Goal: Task Accomplishment & Management: Manage account settings

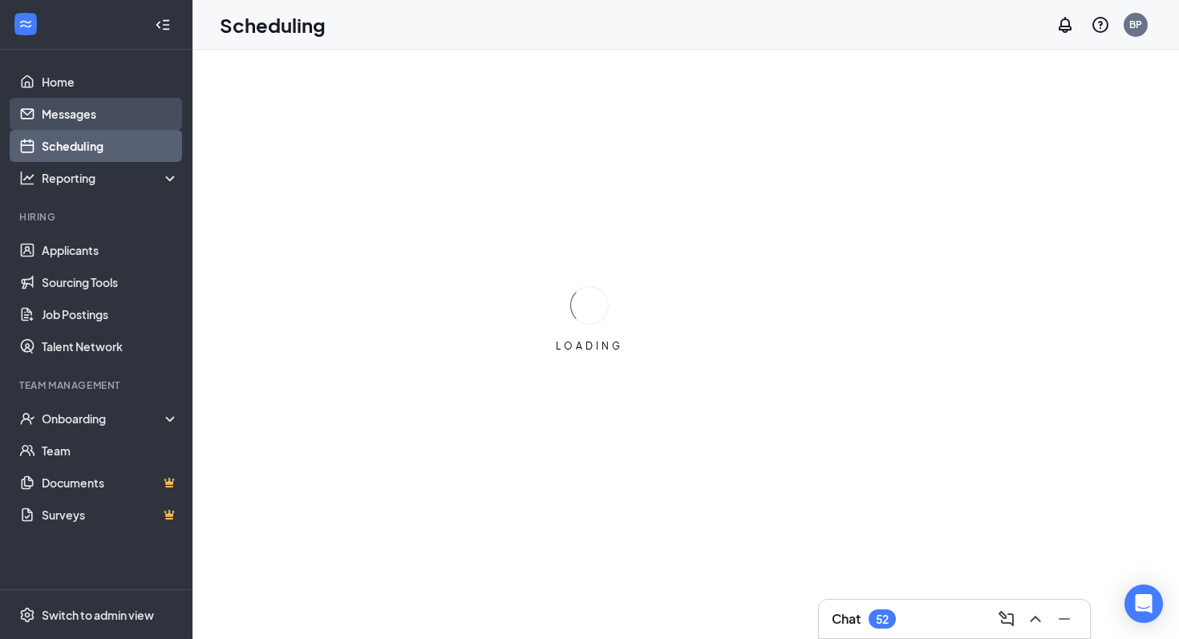
click at [91, 122] on link "Messages" at bounding box center [110, 114] width 137 height 32
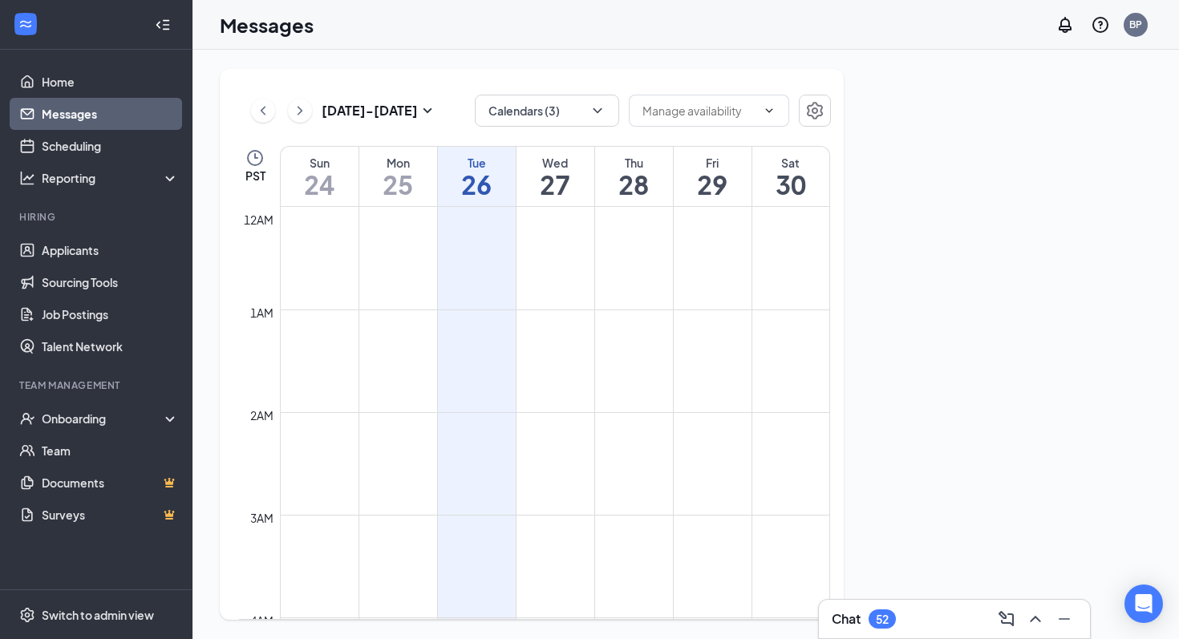
scroll to position [788, 0]
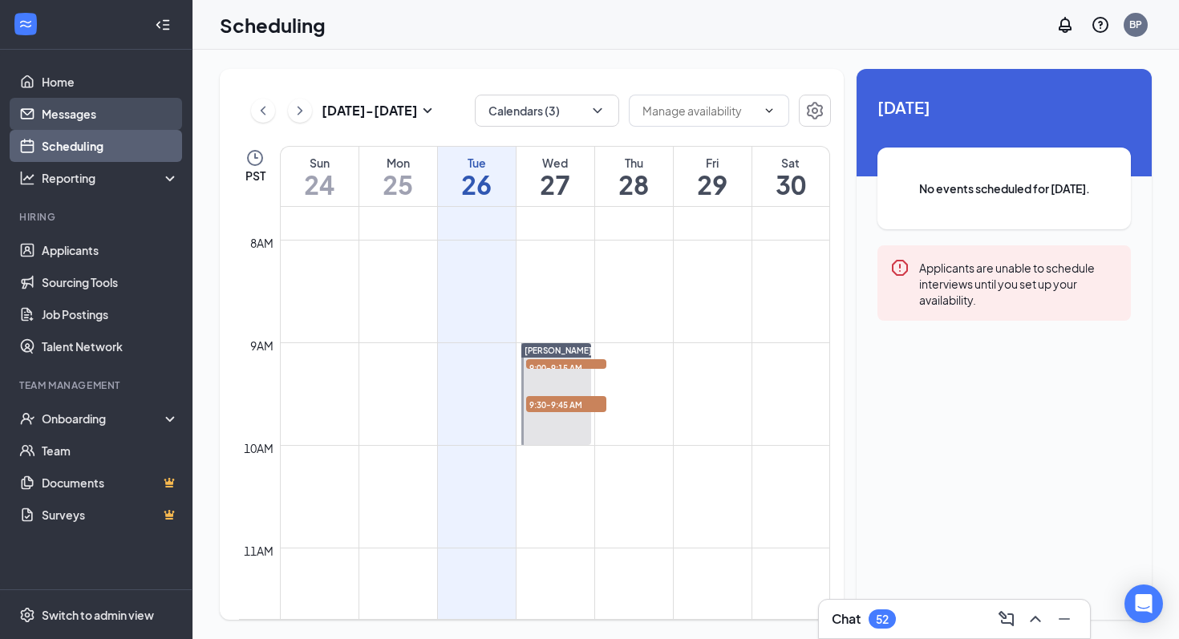
click at [70, 113] on link "Messages" at bounding box center [110, 114] width 137 height 32
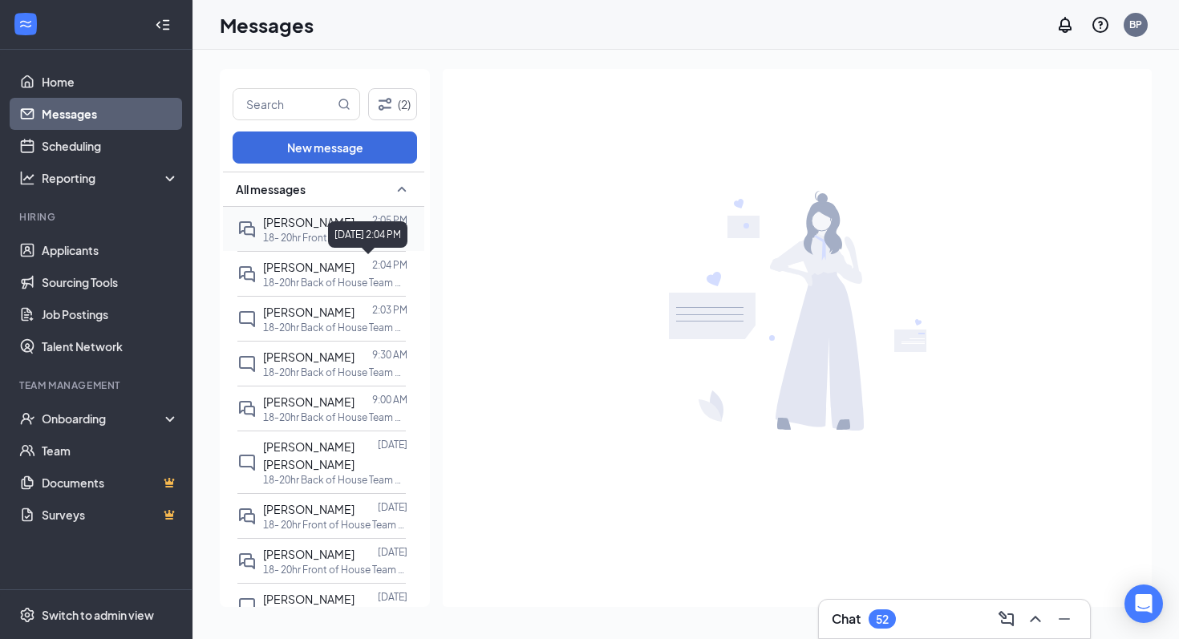
click at [367, 246] on div "[DATE] 2:04 PM" at bounding box center [367, 234] width 79 height 26
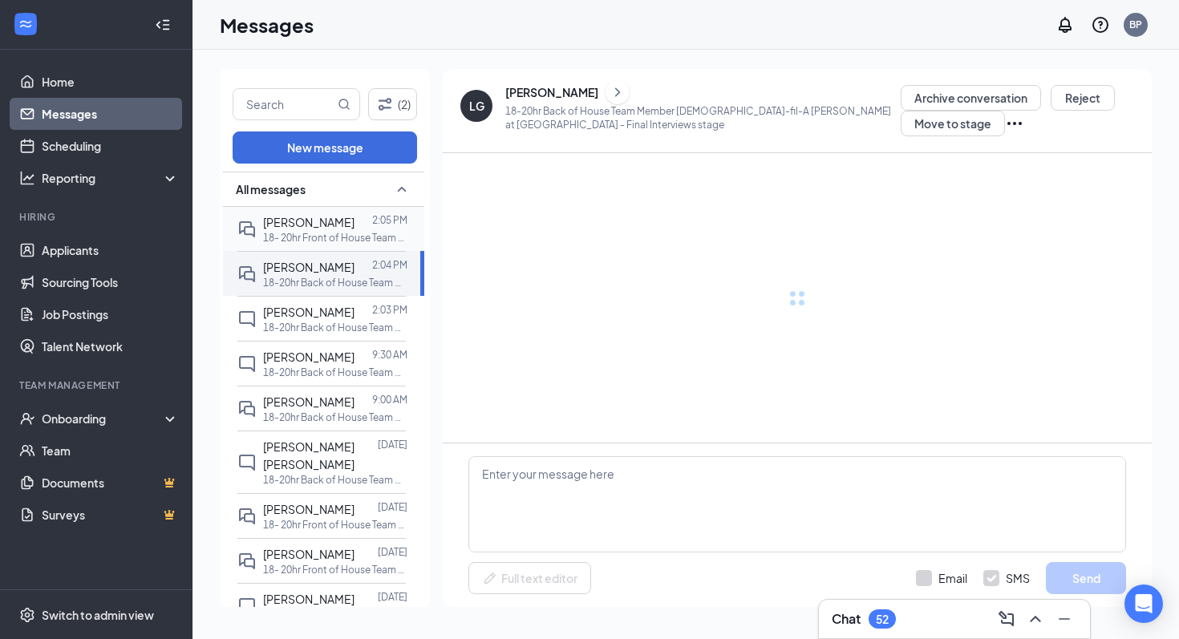
click at [326, 240] on p "18- 20hr Front of House Team Member ChickfilA [PERSON_NAME] at [GEOGRAPHIC_DATA]" at bounding box center [335, 238] width 144 height 14
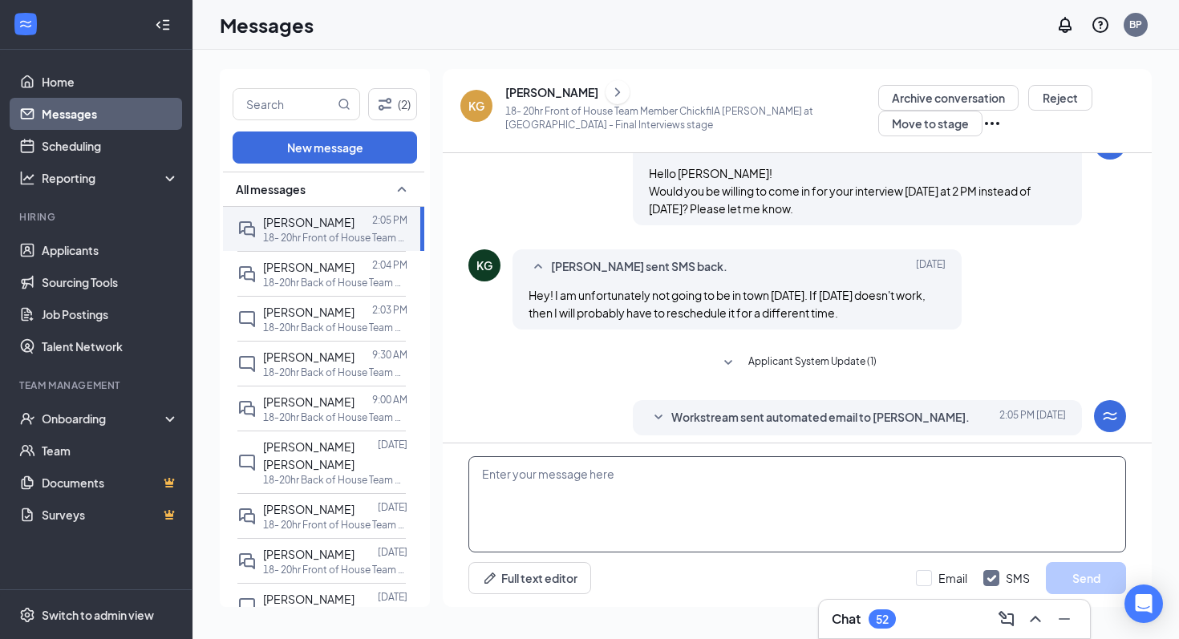
scroll to position [437, 0]
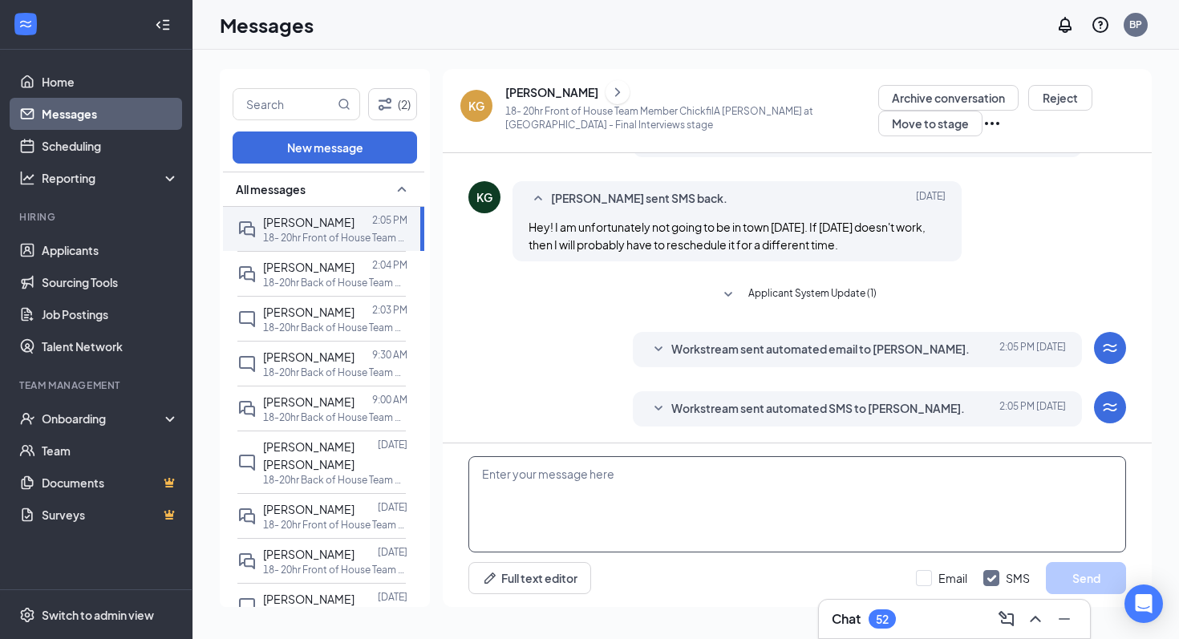
click at [708, 485] on textarea at bounding box center [797, 504] width 658 height 96
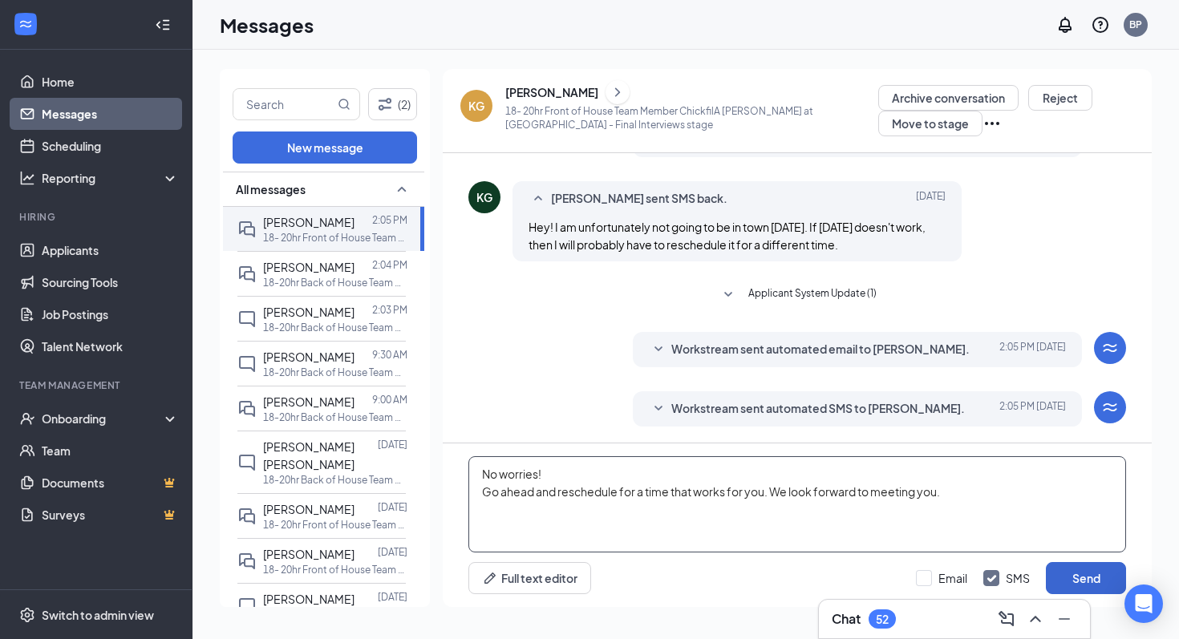
type textarea "No worries! Go ahead and reschedule for a time that works for you. We look forw…"
click at [1096, 574] on button "Send" at bounding box center [1086, 578] width 80 height 32
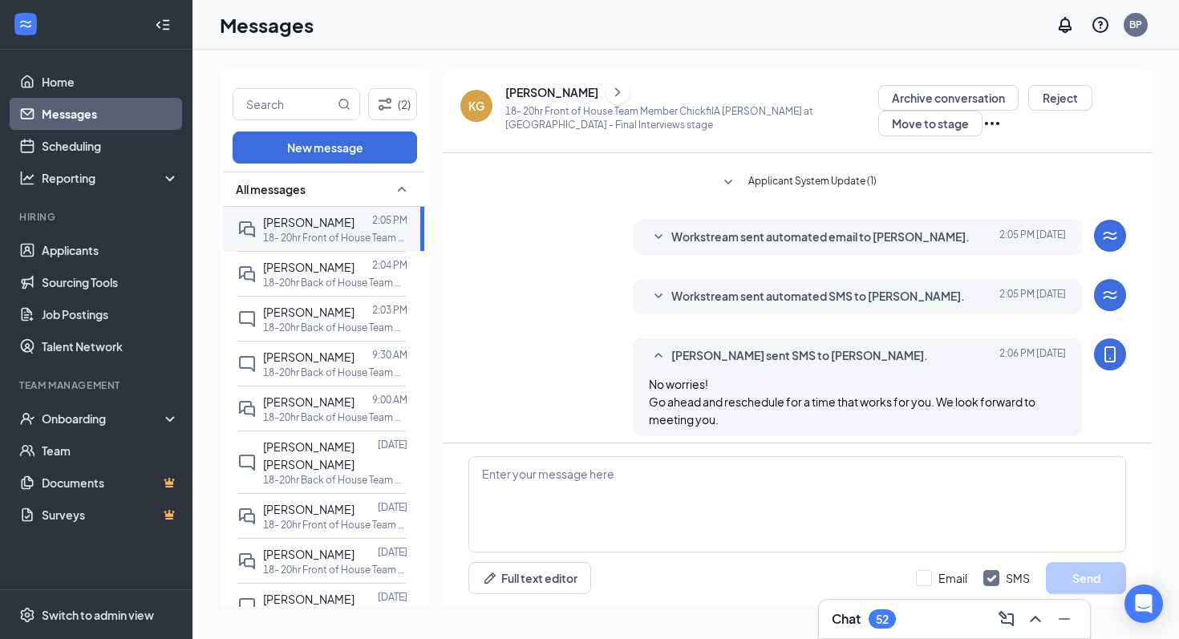
scroll to position [559, 0]
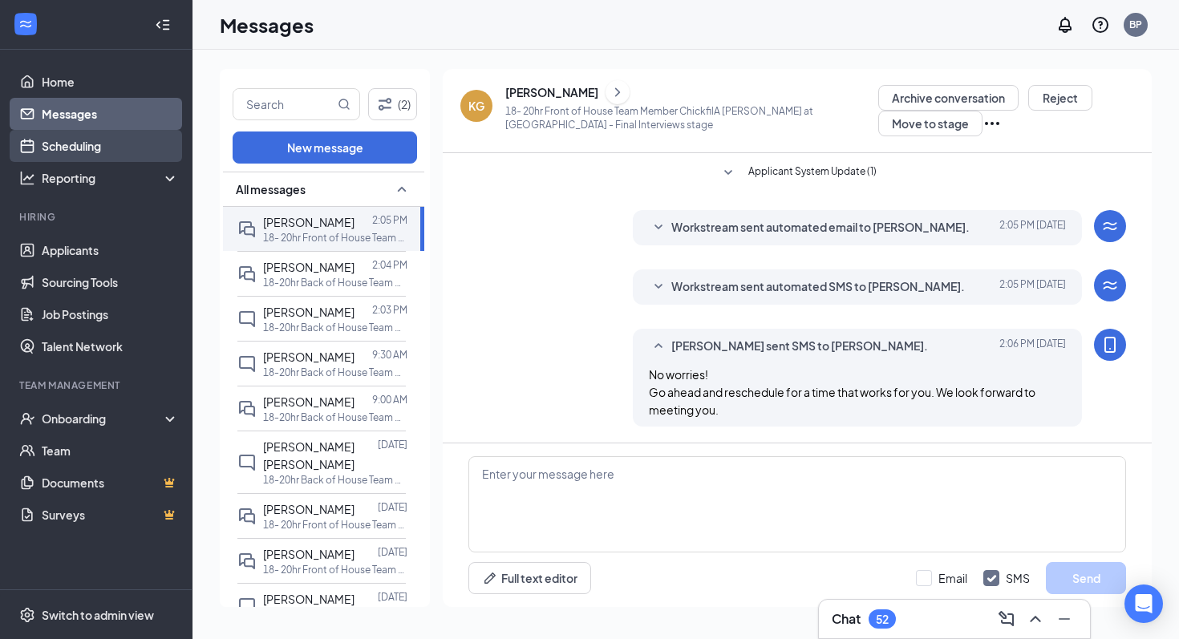
click at [132, 149] on link "Scheduling" at bounding box center [110, 146] width 137 height 32
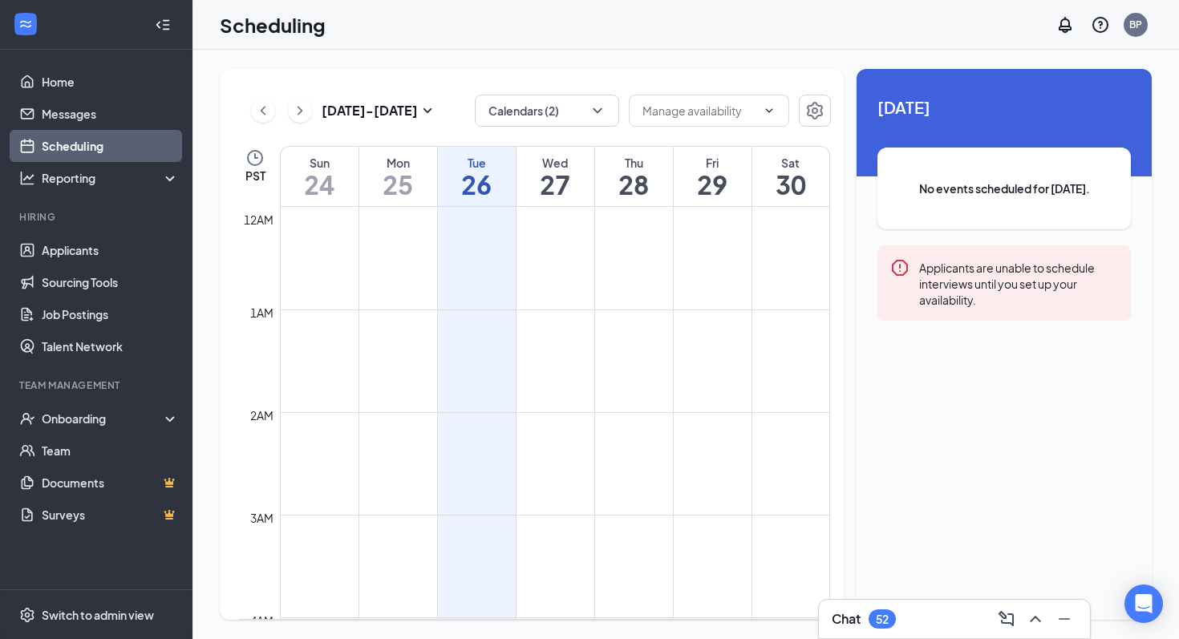
scroll to position [788, 0]
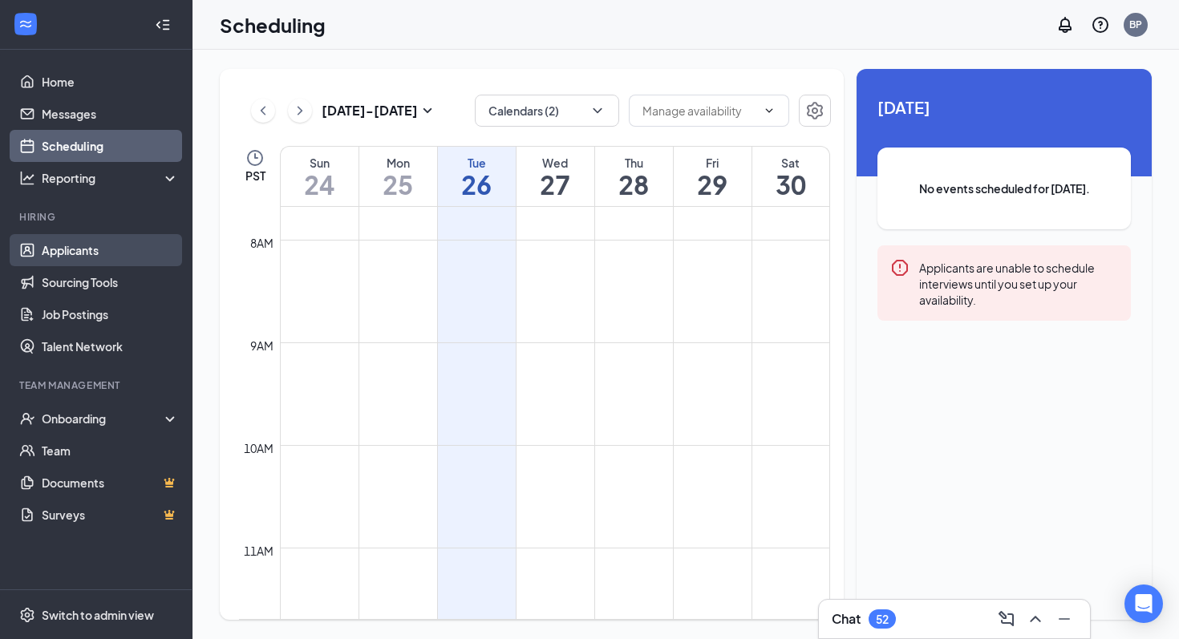
click at [141, 248] on link "Applicants" at bounding box center [110, 250] width 137 height 32
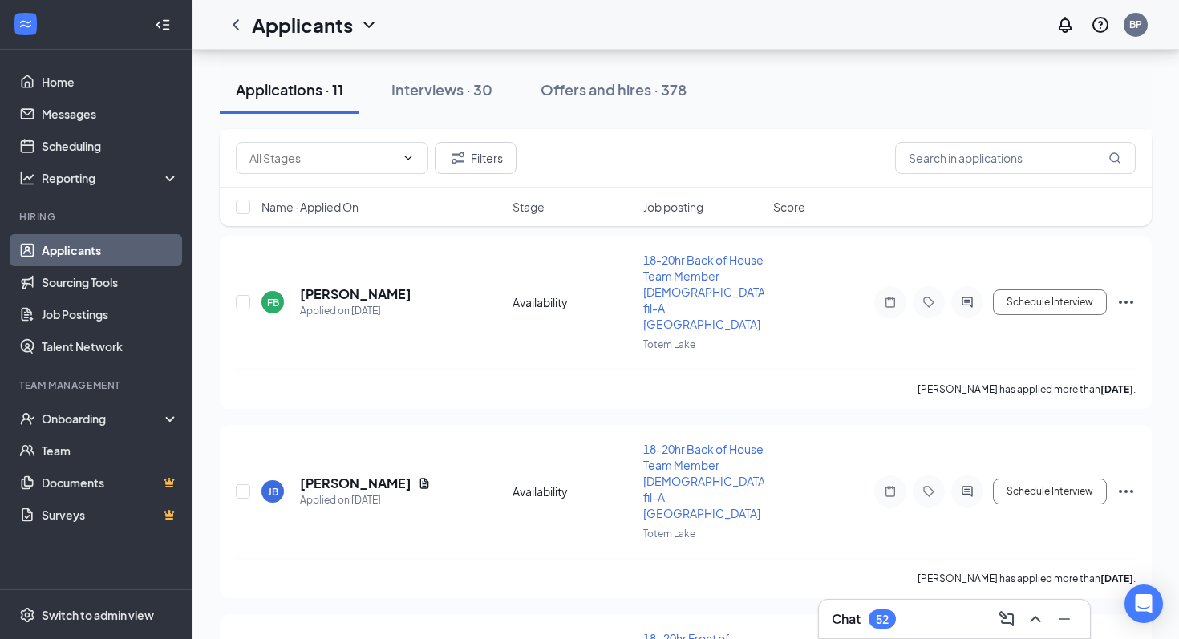
scroll to position [664, 0]
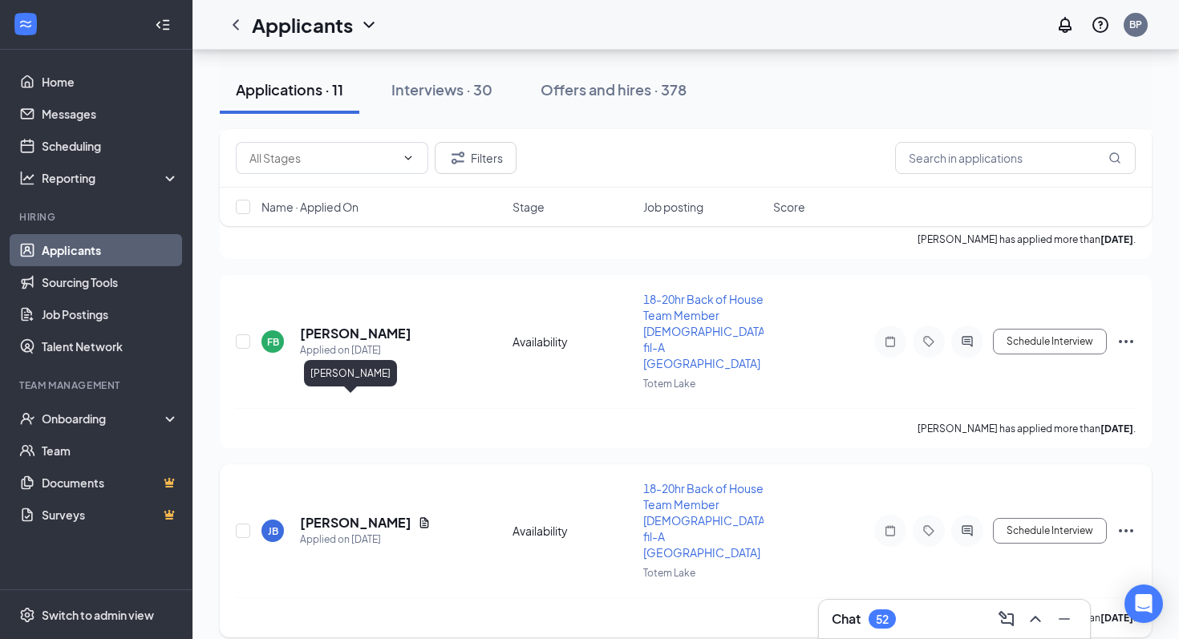
click at [365, 514] on h5 "[PERSON_NAME]" at bounding box center [355, 523] width 111 height 18
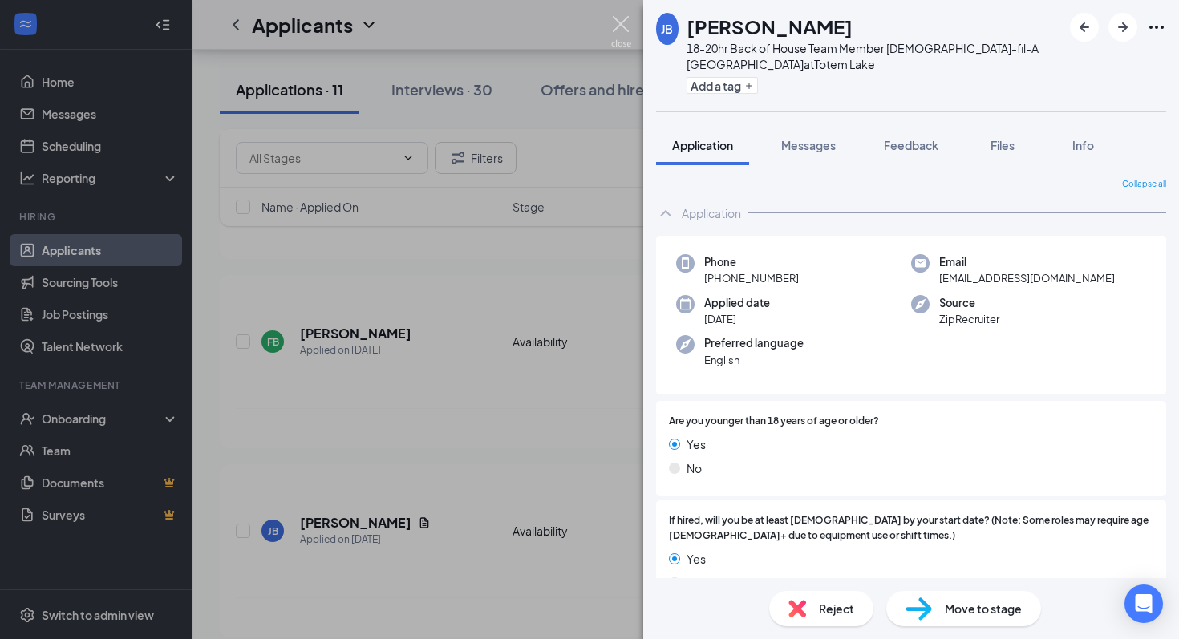
click at [607, 18] on div "[PERSON_NAME] 18-20hr Back of House Team Member [DEMOGRAPHIC_DATA]-fil-A [PERSO…" at bounding box center [589, 319] width 1179 height 639
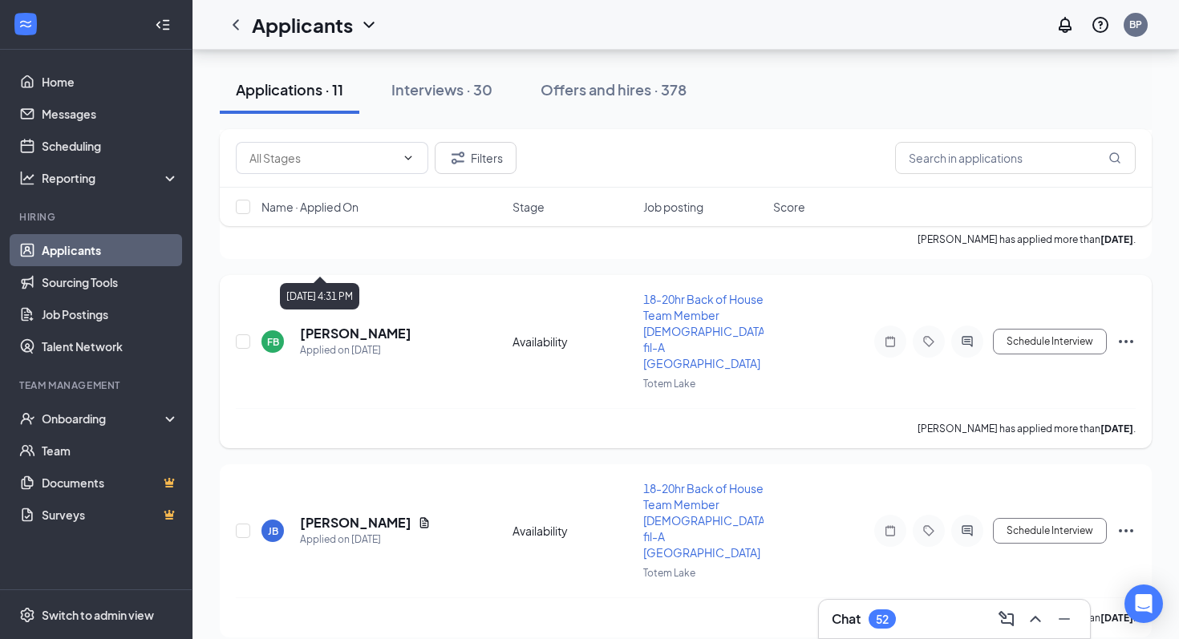
click at [352, 325] on h5 "[PERSON_NAME]" at bounding box center [355, 334] width 111 height 18
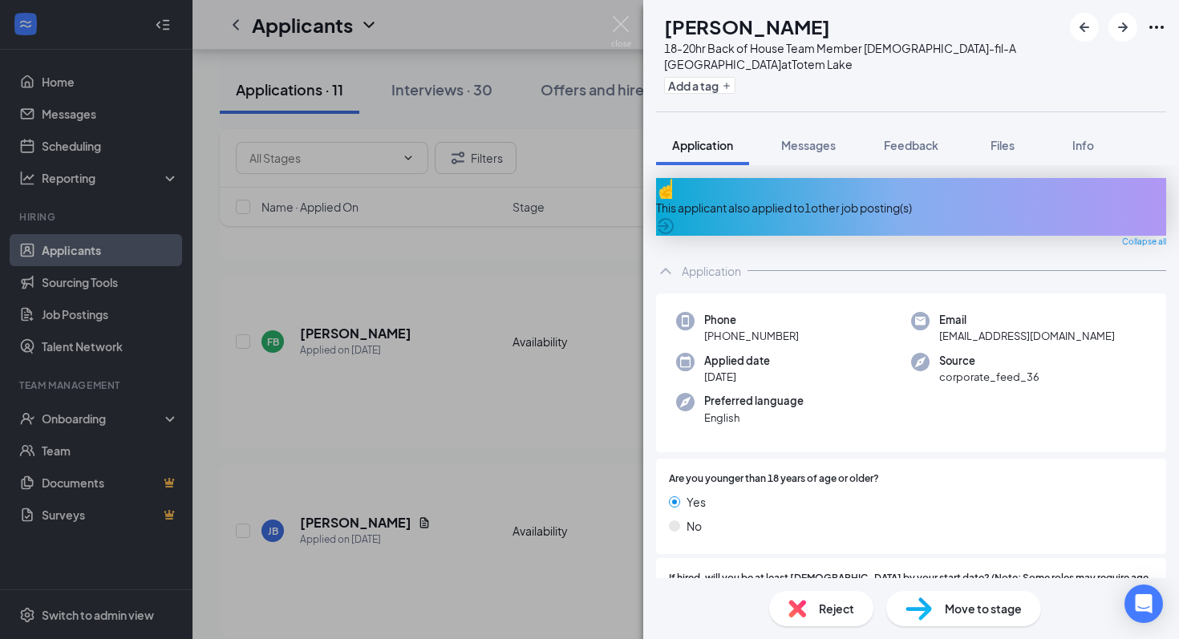
click at [629, 56] on div "FB [PERSON_NAME] 18-20hr Back of House Team Member [DEMOGRAPHIC_DATA]-fil-A [PE…" at bounding box center [589, 319] width 1179 height 639
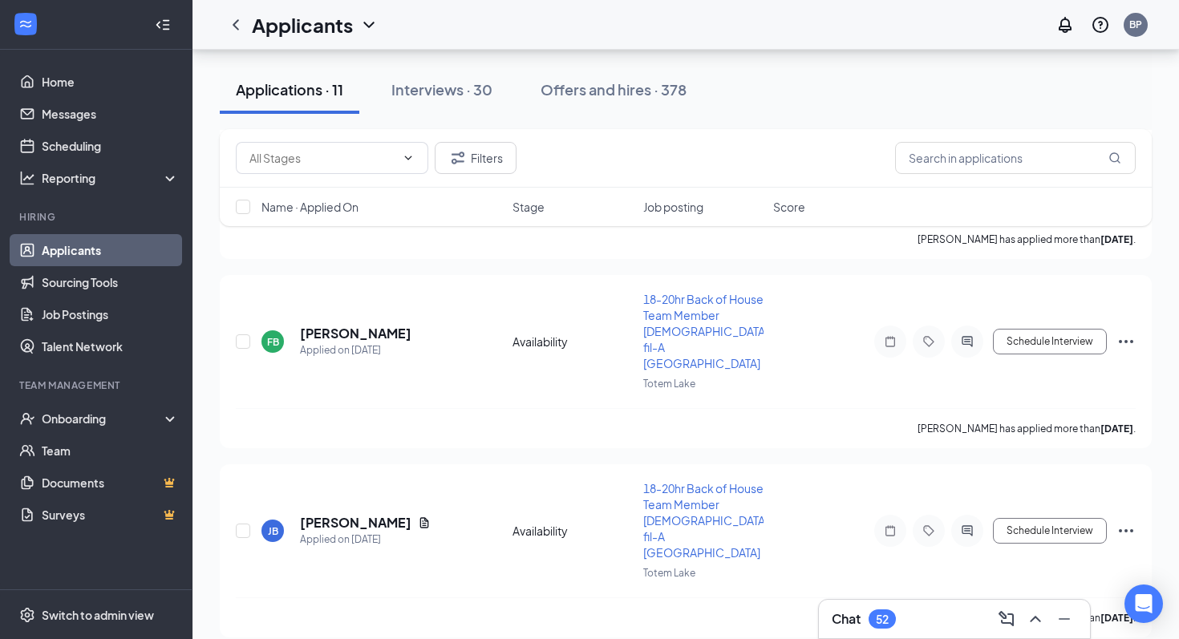
click at [627, 34] on div "Applicants BP" at bounding box center [686, 25] width 987 height 50
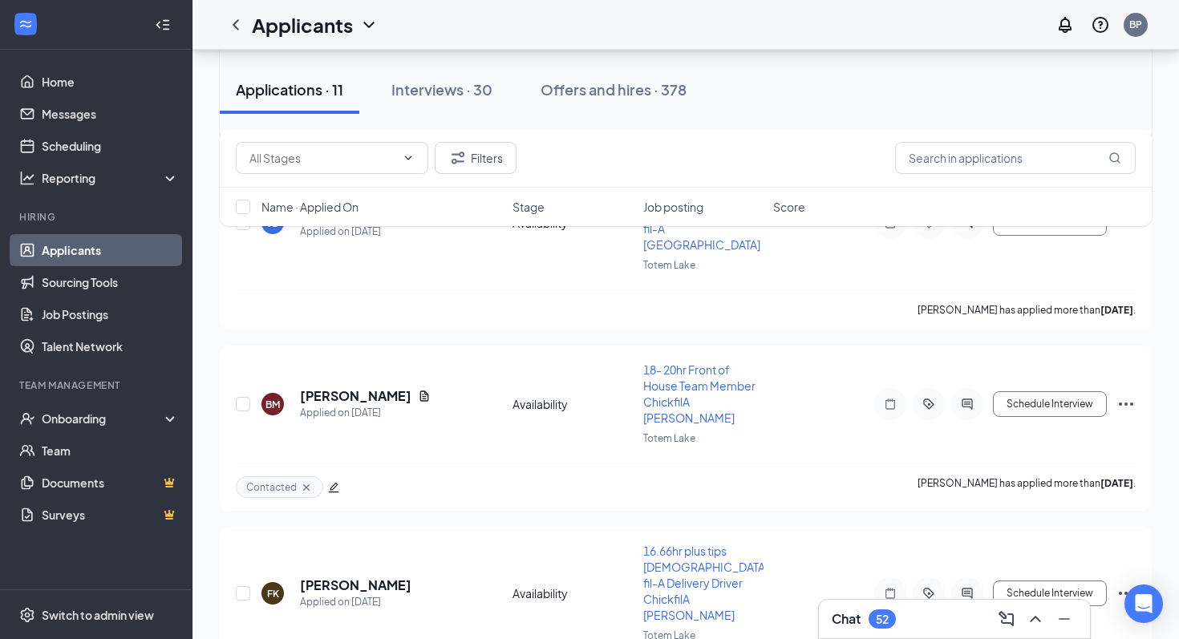
scroll to position [1542, 0]
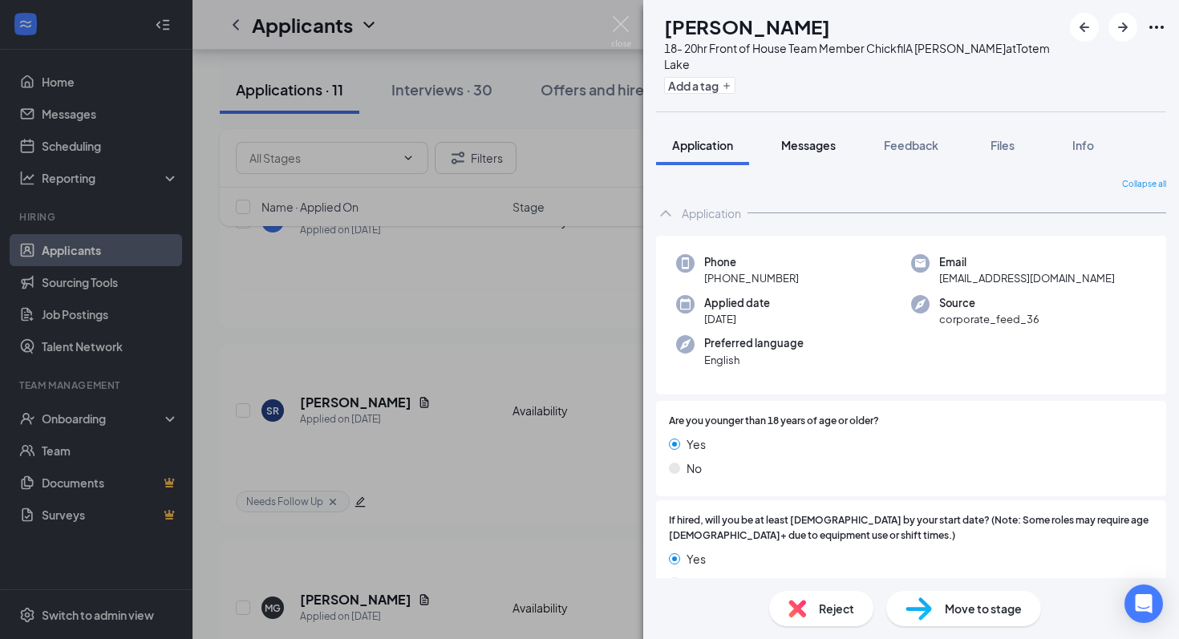
click at [835, 156] on button "Messages" at bounding box center [808, 145] width 87 height 40
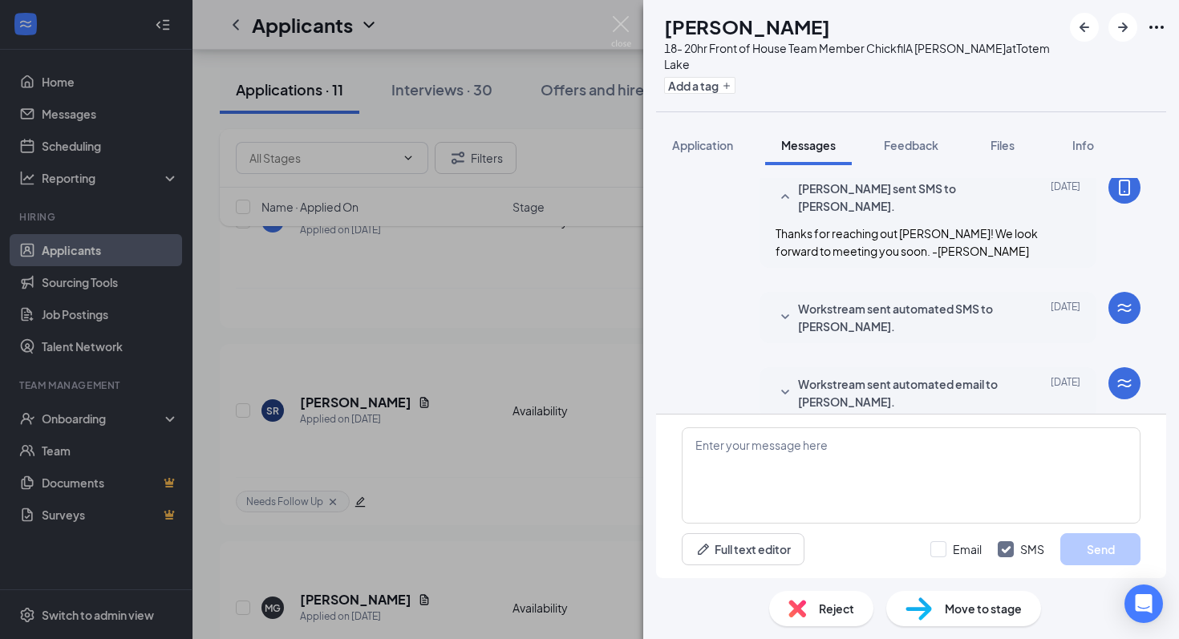
scroll to position [369, 0]
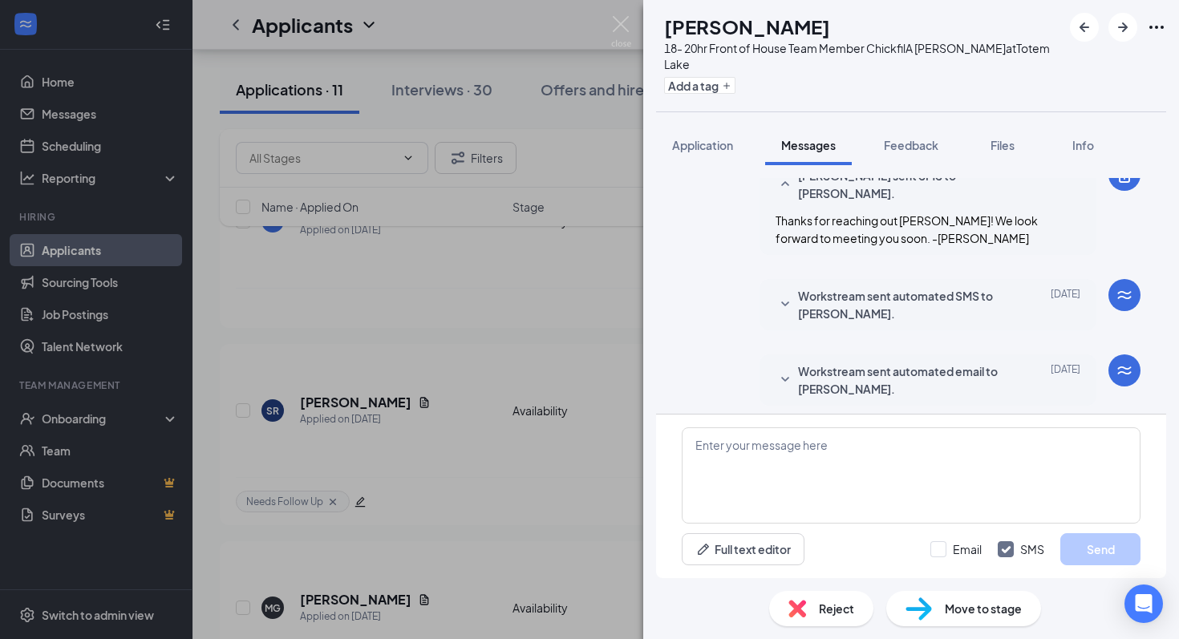
click at [807, 304] on span "Workstream sent automated SMS to [PERSON_NAME]." at bounding box center [903, 304] width 210 height 35
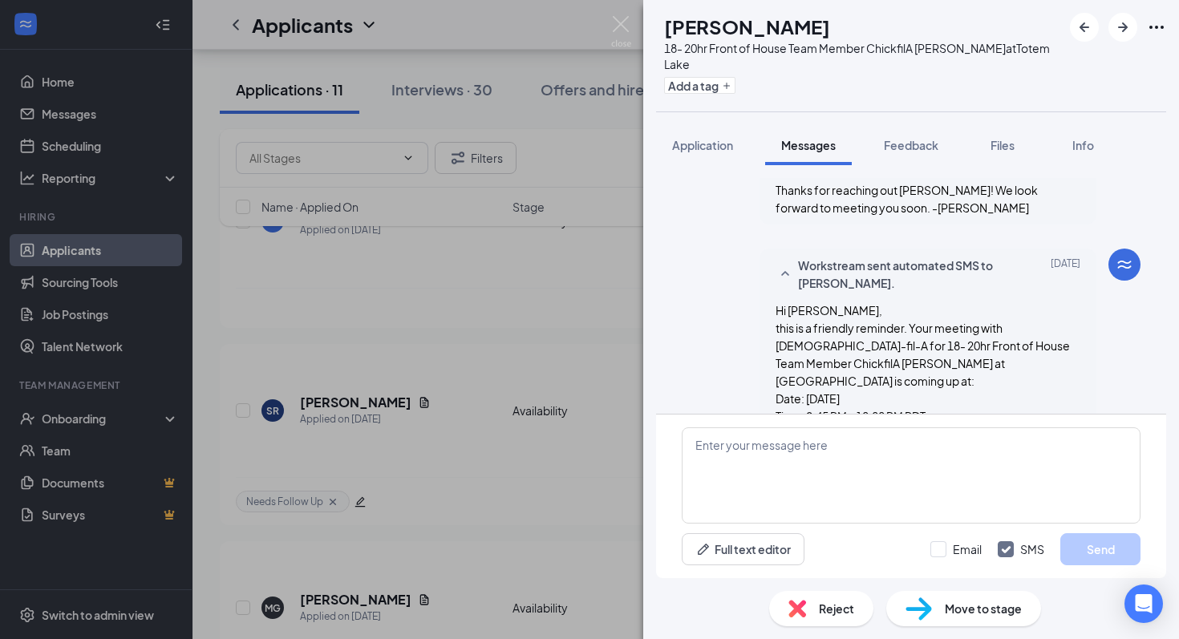
scroll to position [401, 0]
click at [788, 281] on icon "SmallChevronUp" at bounding box center [785, 272] width 19 height 19
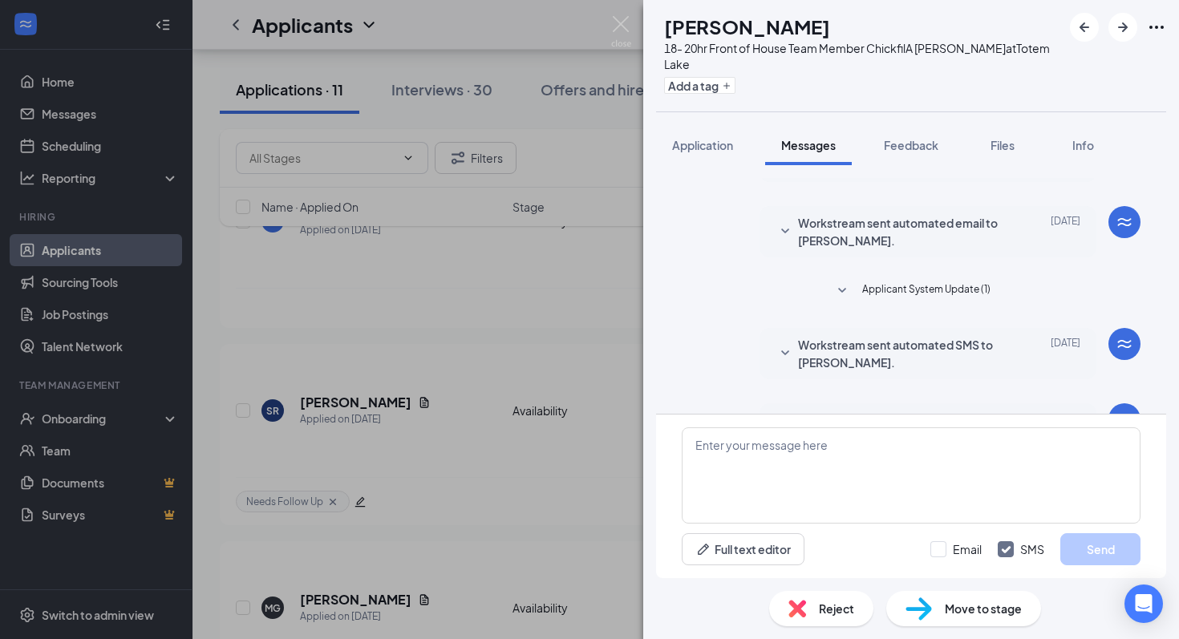
scroll to position [579, 0]
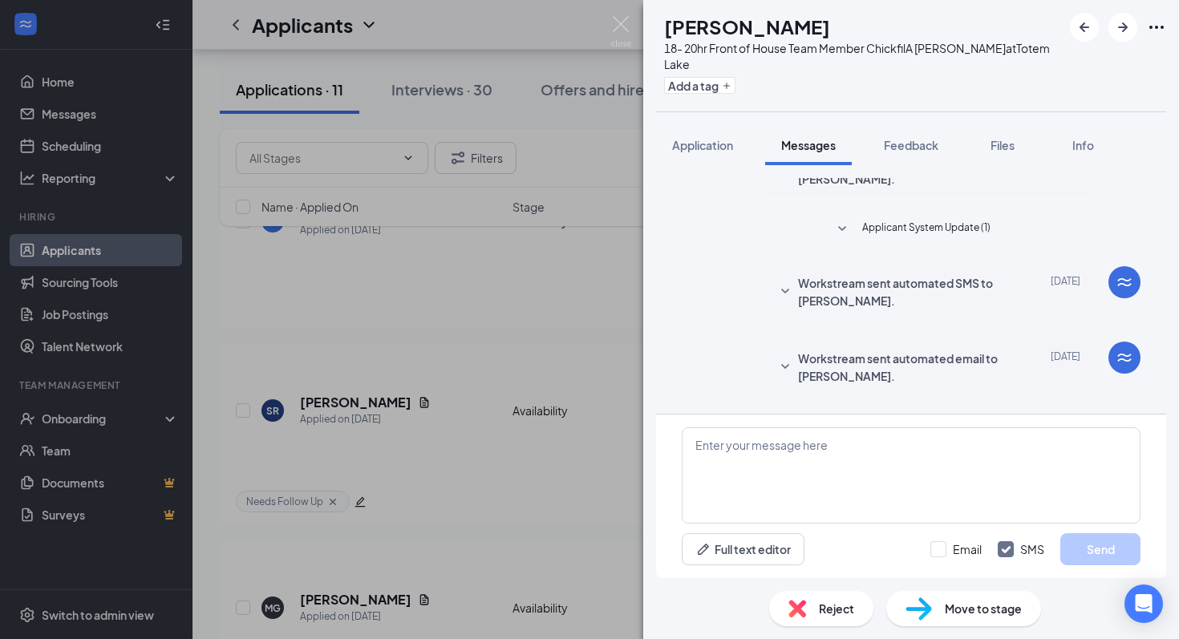
click at [788, 281] on div at bounding box center [785, 291] width 19 height 35
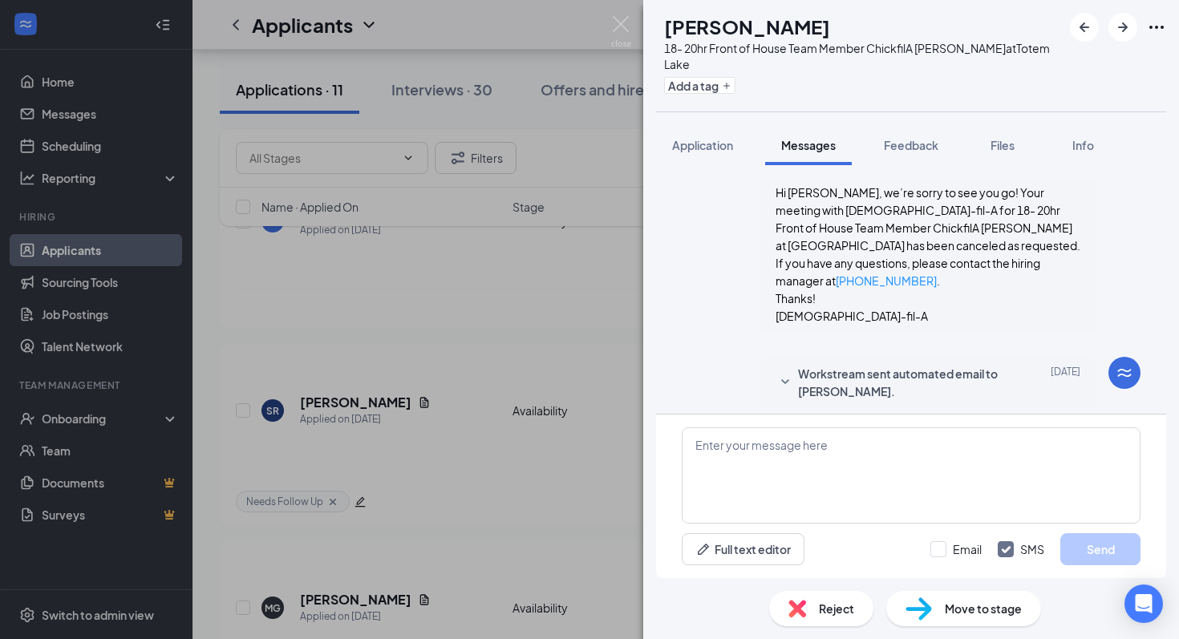
scroll to position [719, 0]
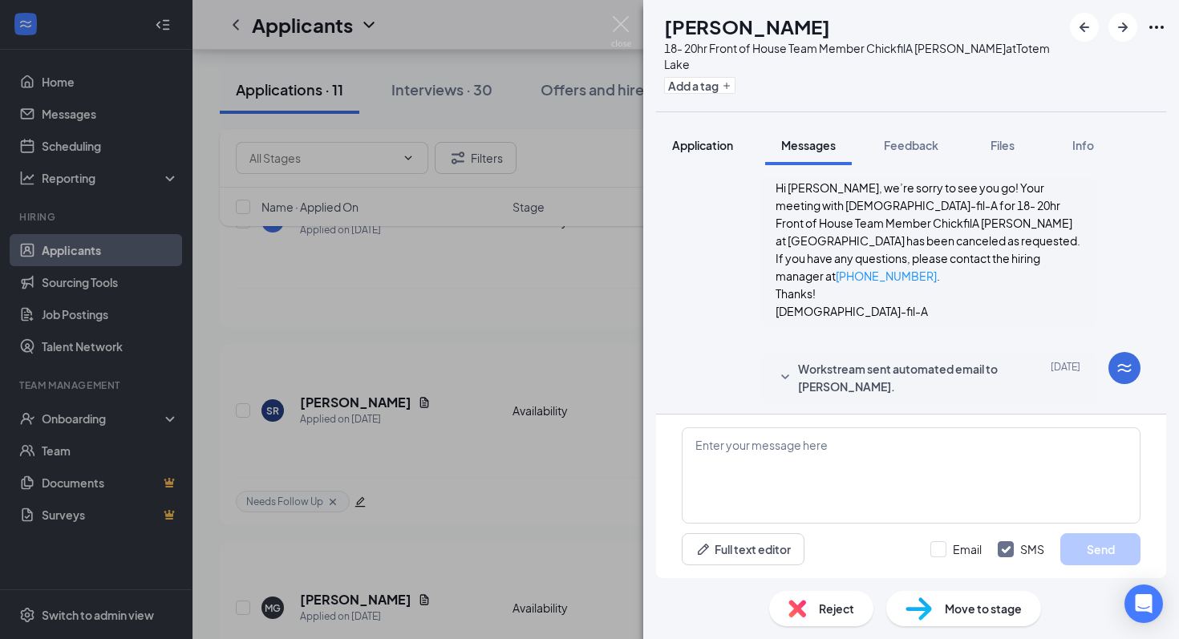
click at [711, 138] on span "Application" at bounding box center [702, 145] width 61 height 14
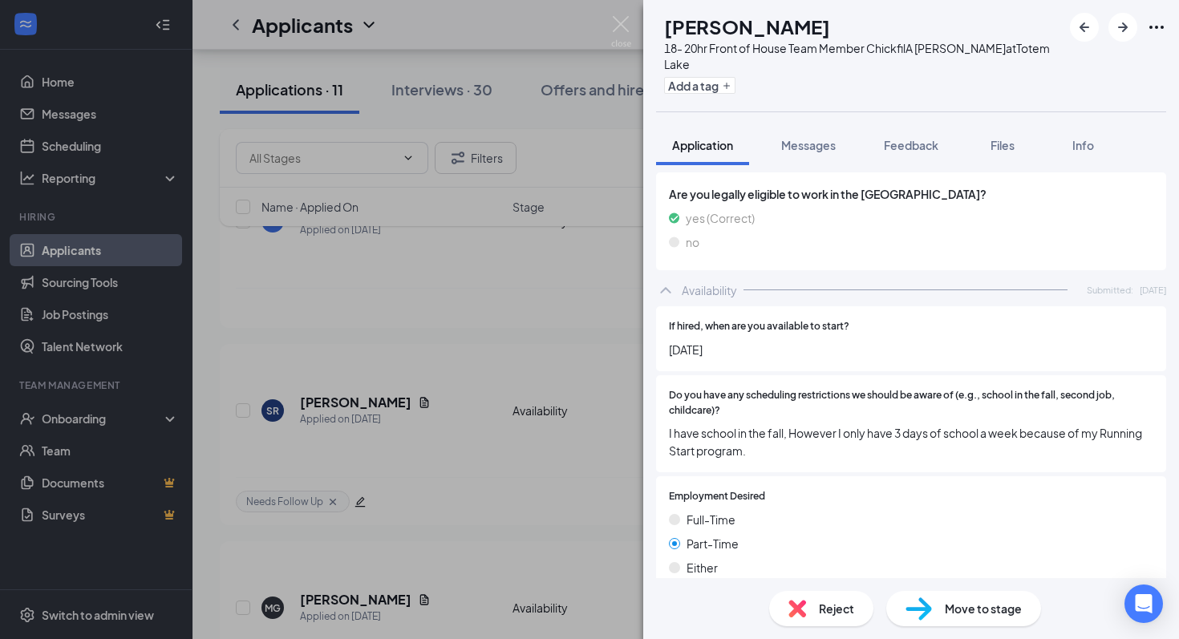
scroll to position [1461, 0]
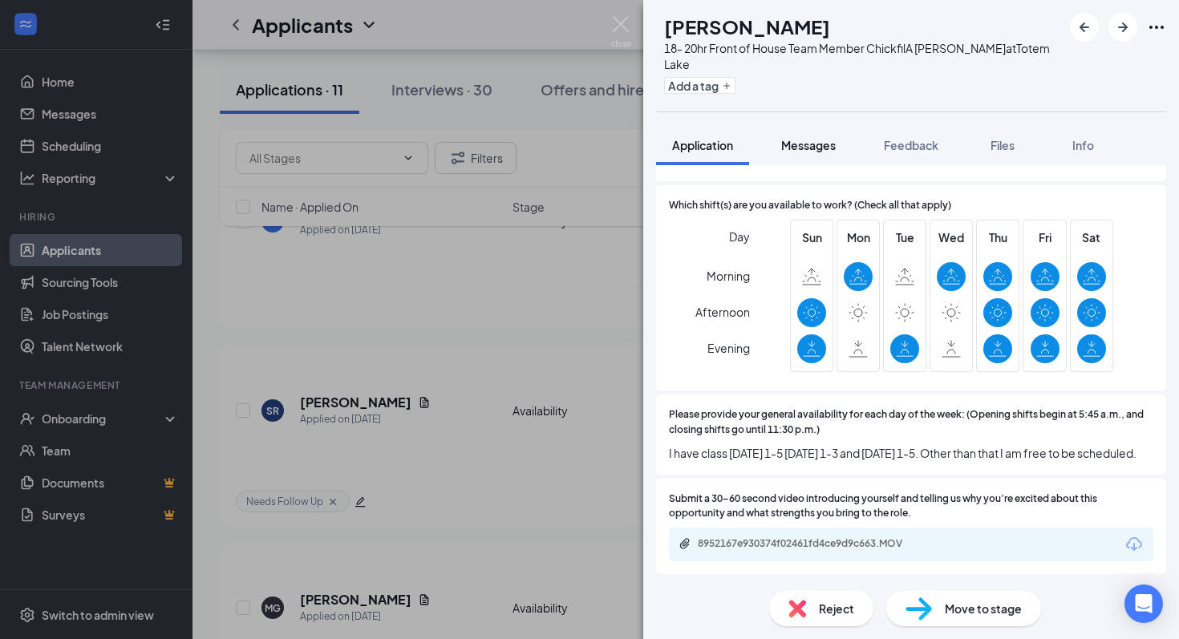
click at [807, 129] on button "Messages" at bounding box center [808, 145] width 87 height 40
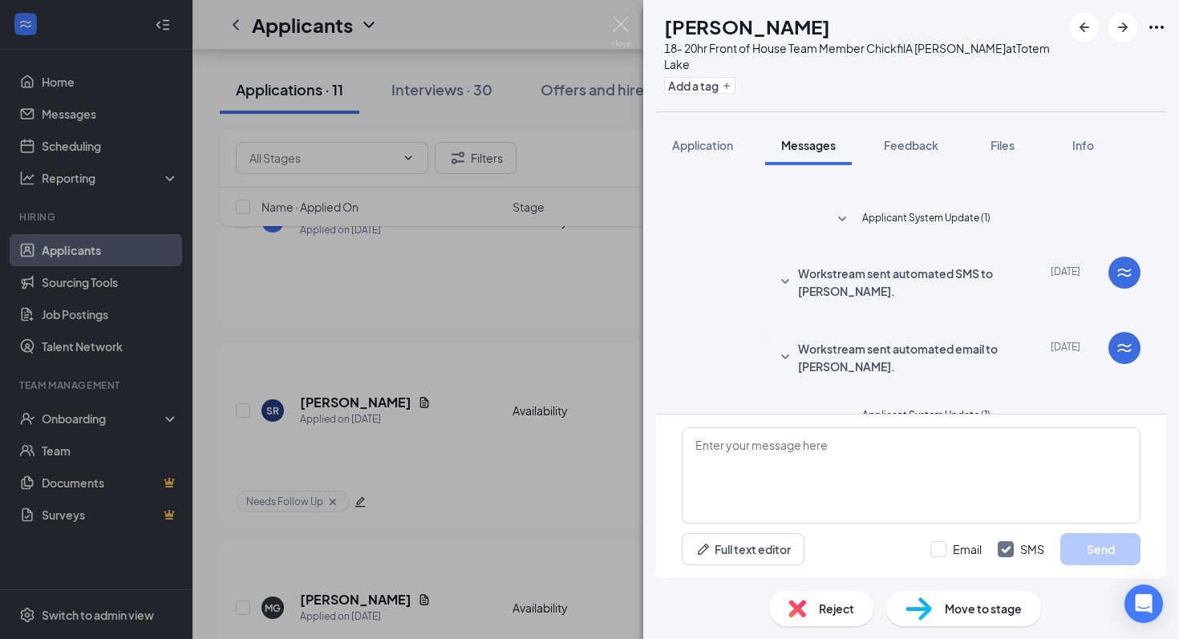
scroll to position [621, 0]
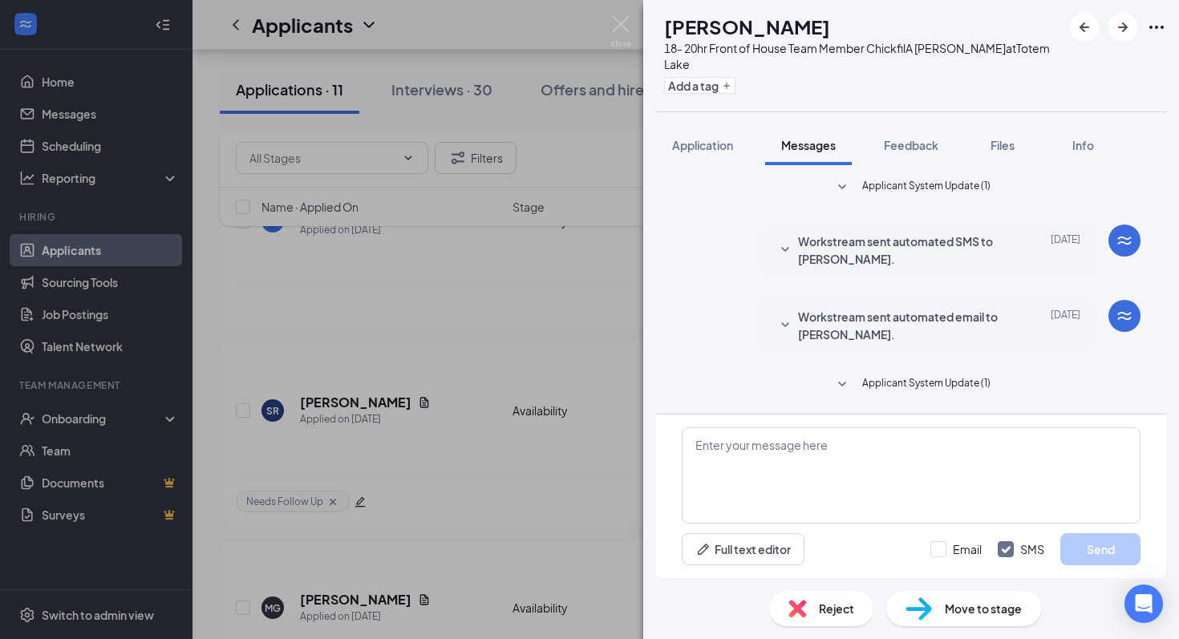
click at [804, 324] on span "Workstream sent automated email to [PERSON_NAME]." at bounding box center [903, 325] width 210 height 35
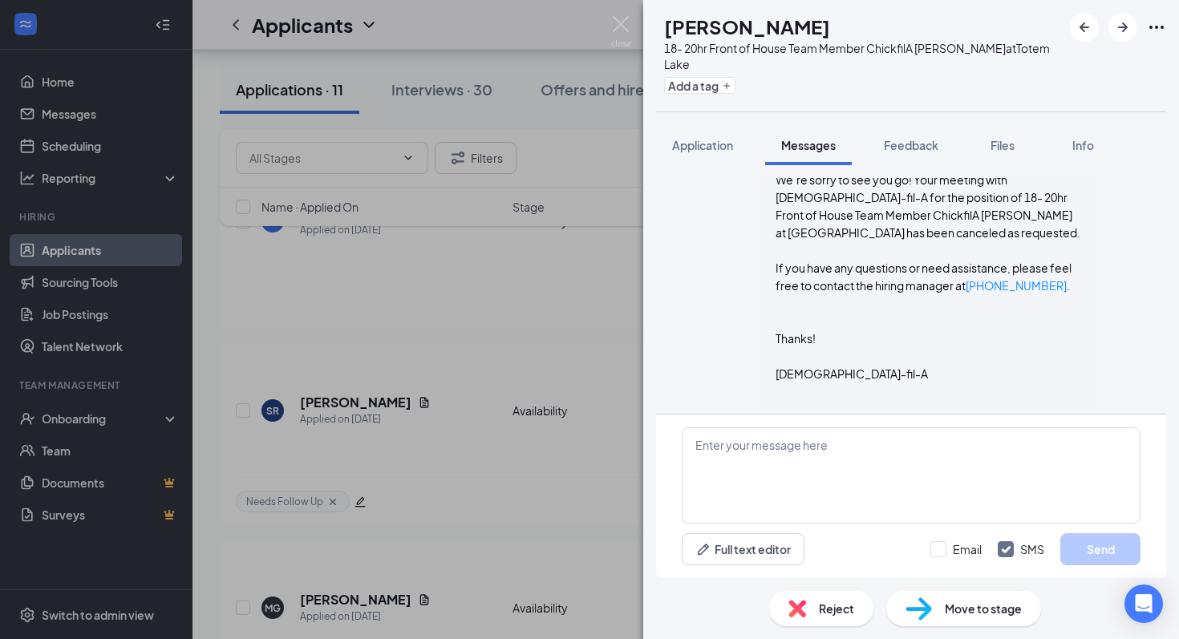
scroll to position [895, 0]
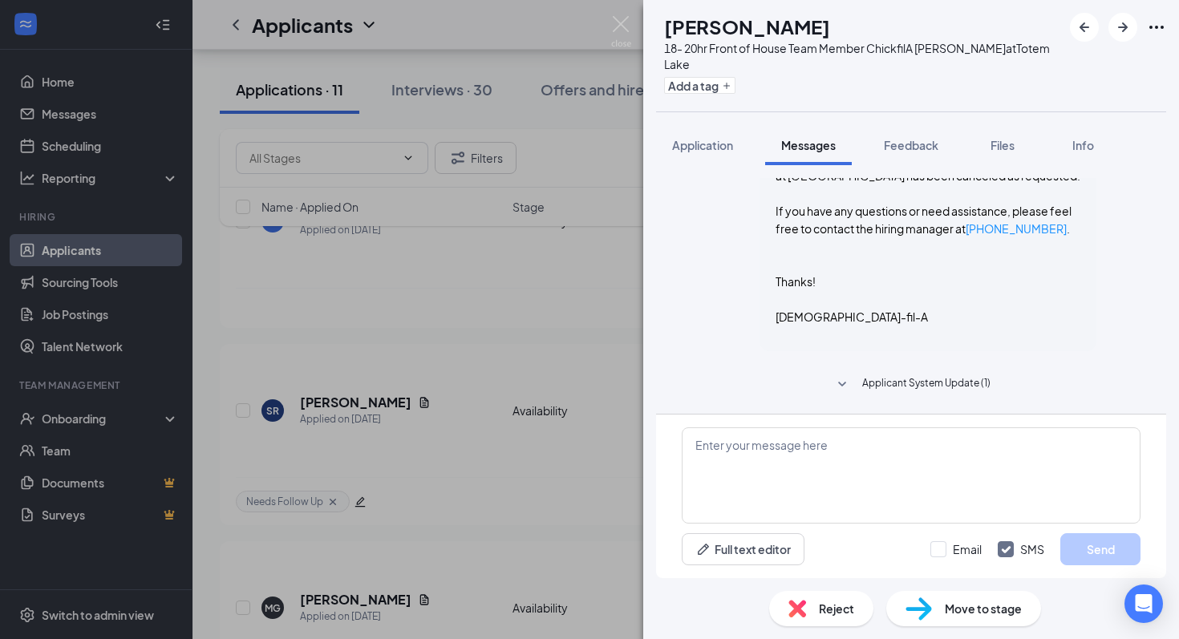
click at [849, 387] on icon "SmallChevronDown" at bounding box center [842, 384] width 19 height 19
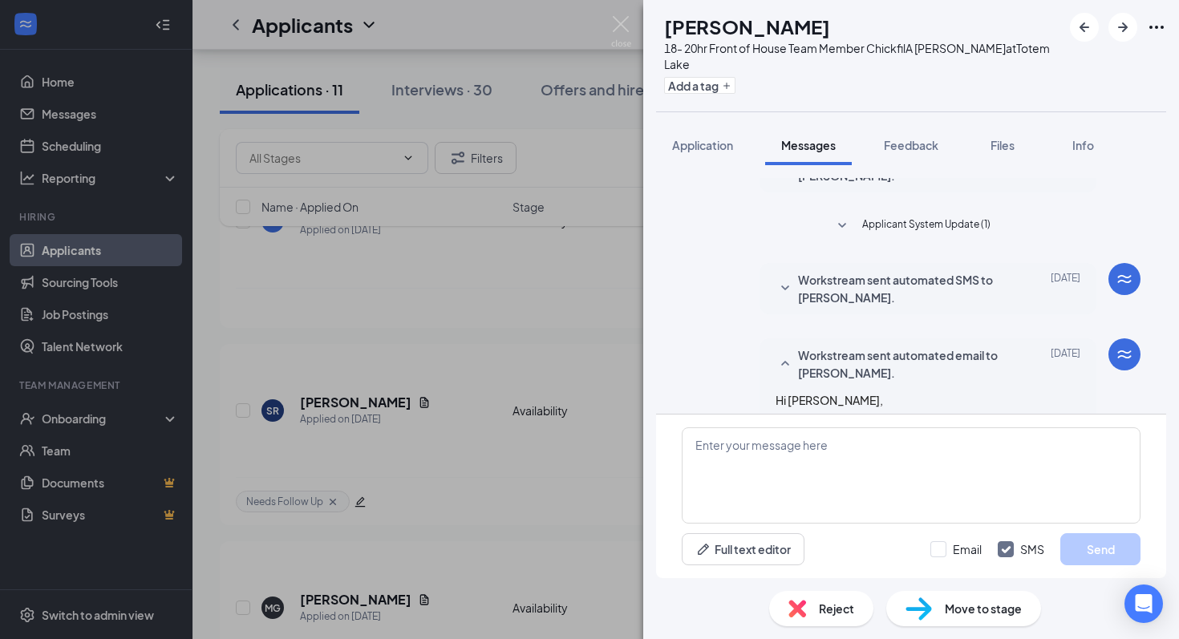
scroll to position [582, 0]
click at [848, 257] on div "Load earlier interactions (about 18 more) Workstream sent automated email to [P…" at bounding box center [911, 189] width 459 height 1184
click at [842, 227] on icon "SmallChevronDown" at bounding box center [842, 226] width 8 height 5
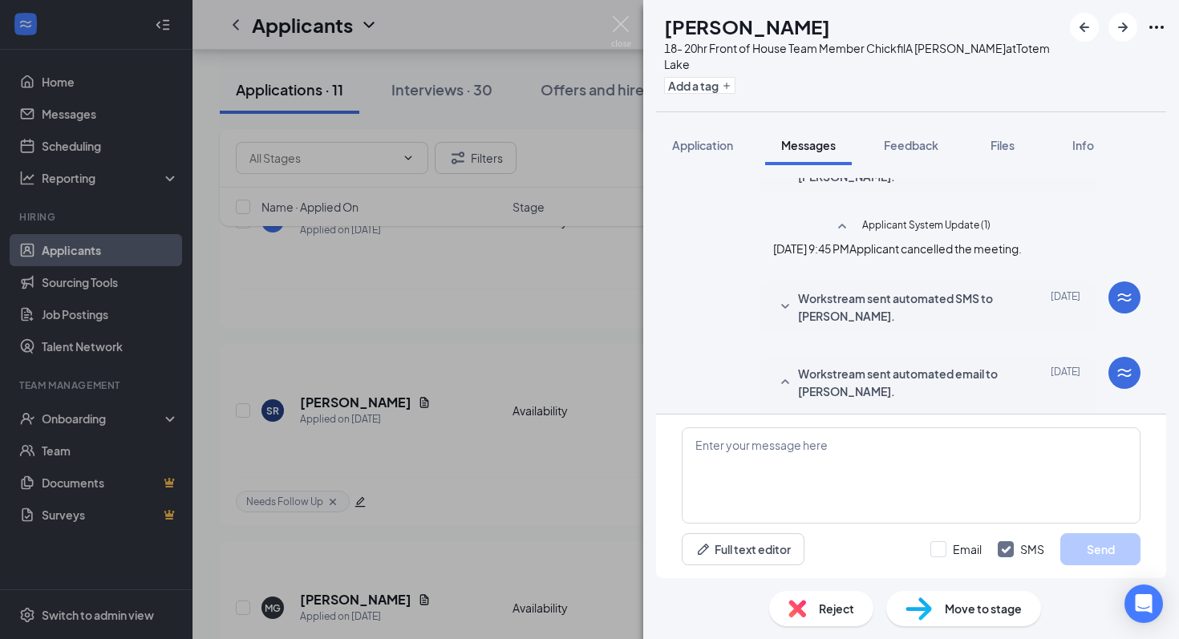
click at [842, 227] on icon "SmallChevronUp" at bounding box center [842, 226] width 19 height 19
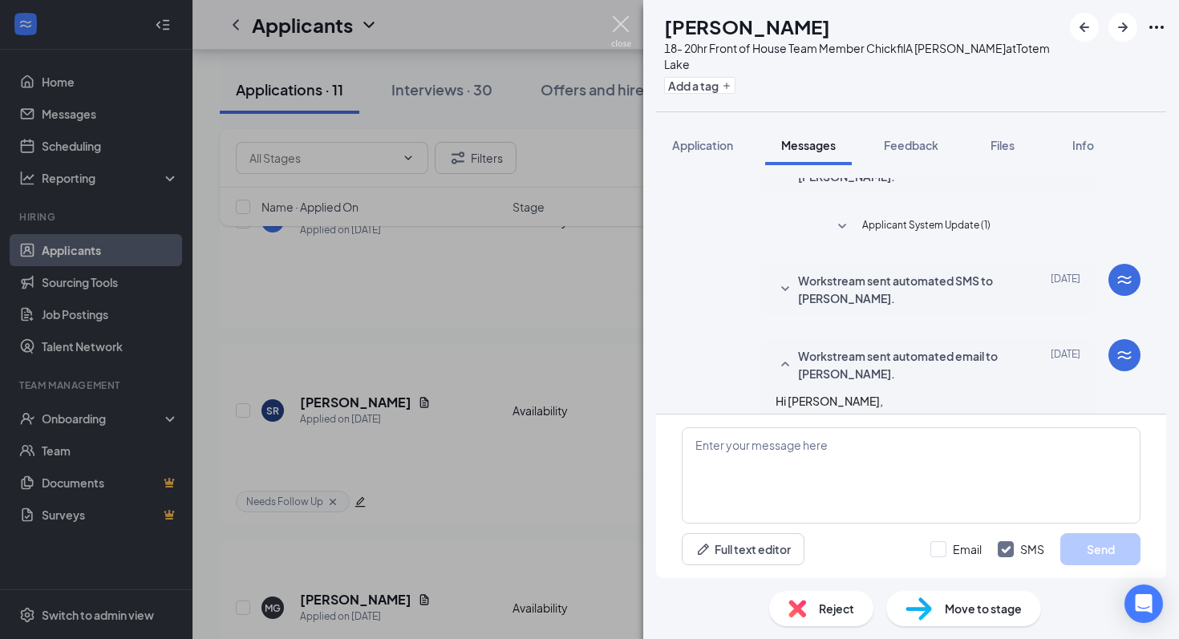
click at [624, 32] on img at bounding box center [621, 31] width 20 height 31
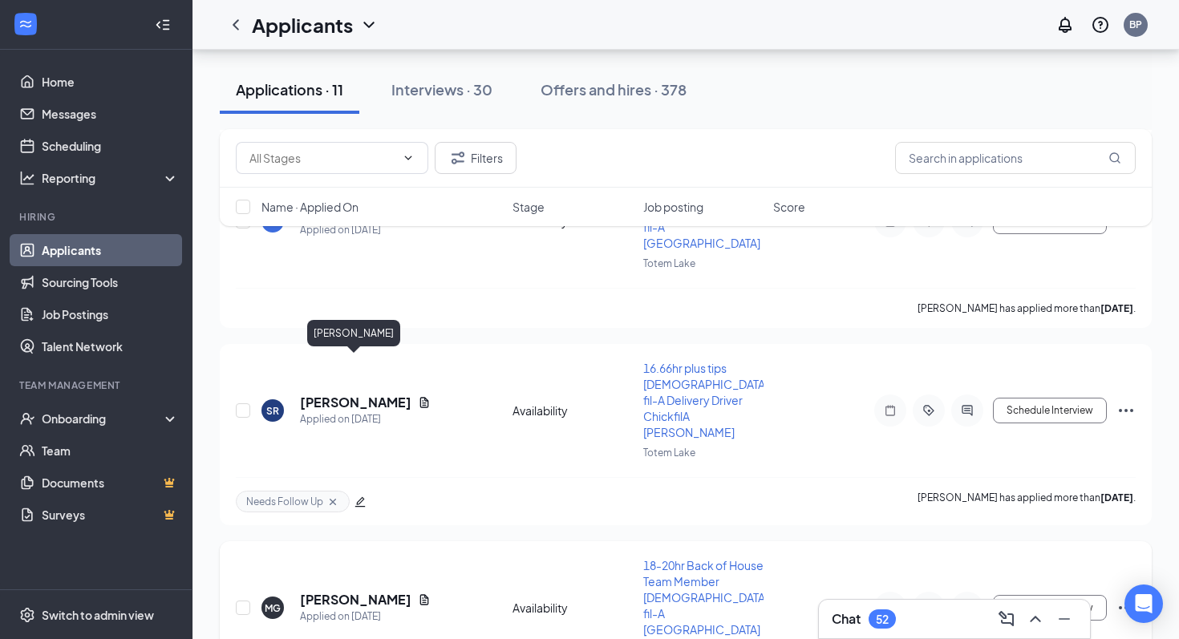
click at [352, 591] on h5 "[PERSON_NAME]" at bounding box center [355, 600] width 111 height 18
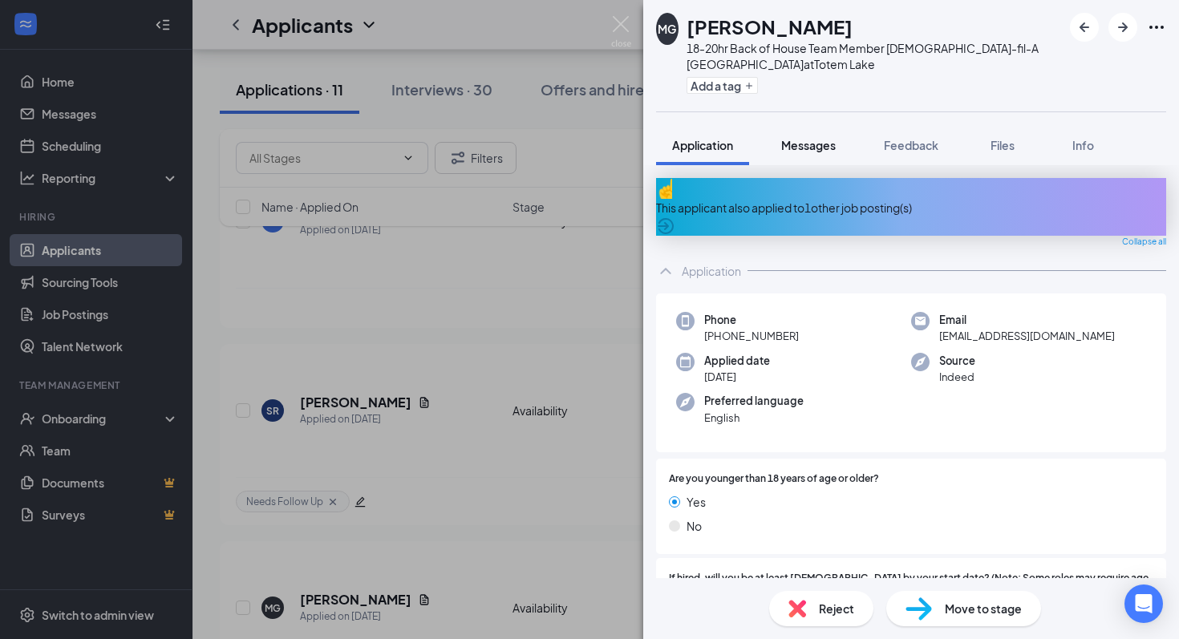
click at [789, 152] on div "Messages" at bounding box center [808, 145] width 55 height 16
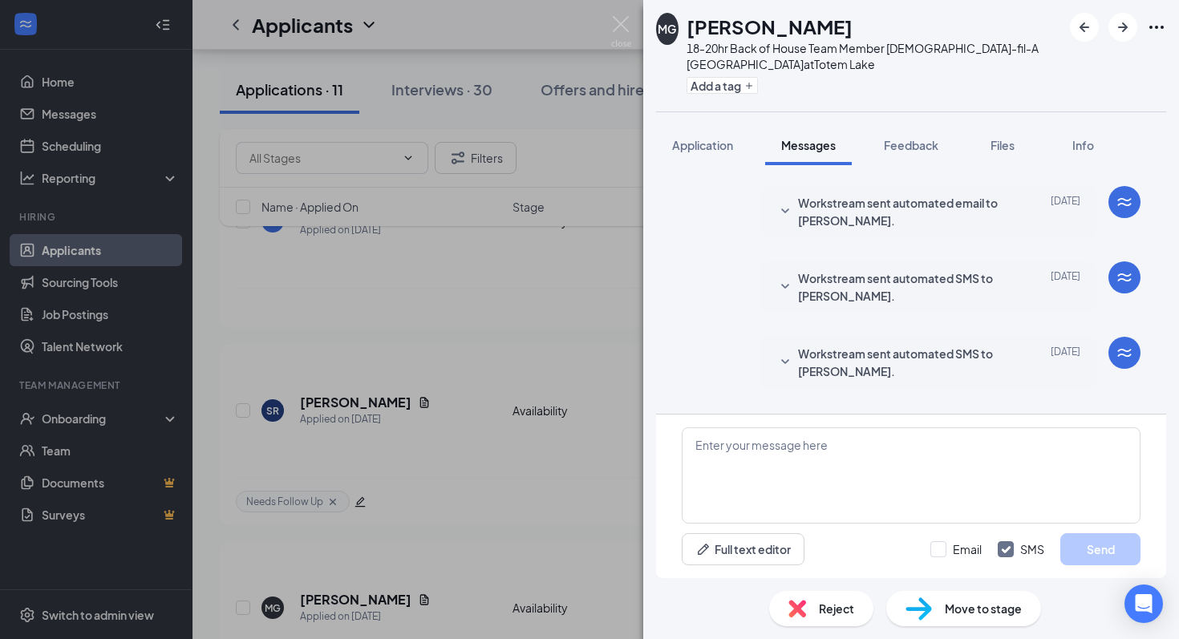
scroll to position [205, 0]
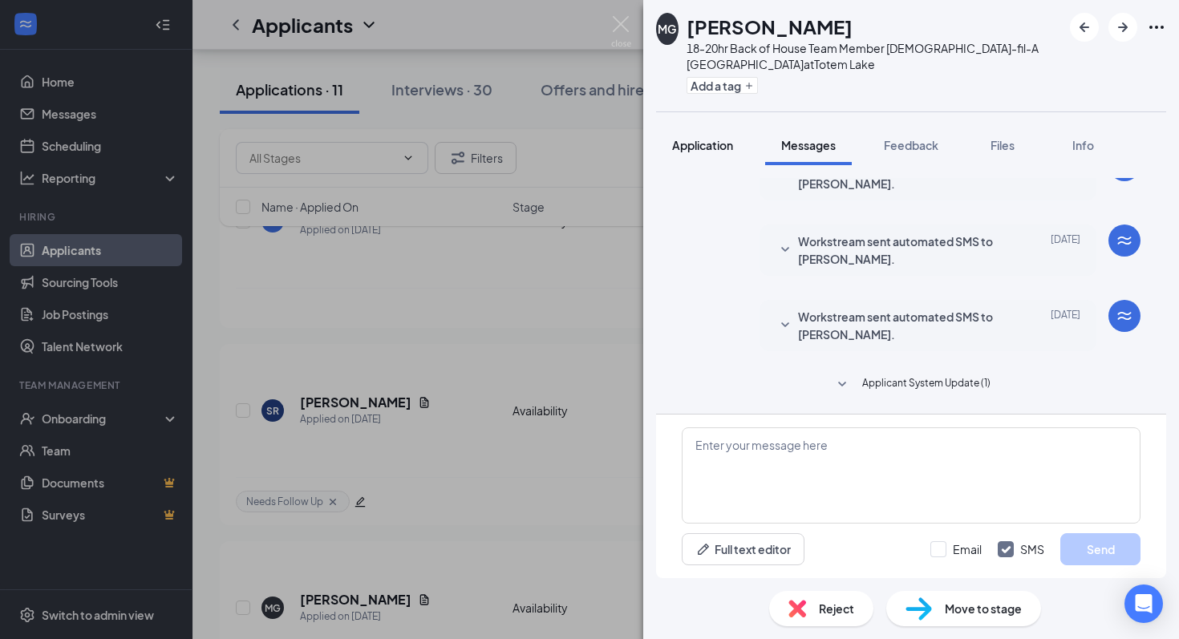
click at [709, 156] on button "Application" at bounding box center [702, 145] width 93 height 40
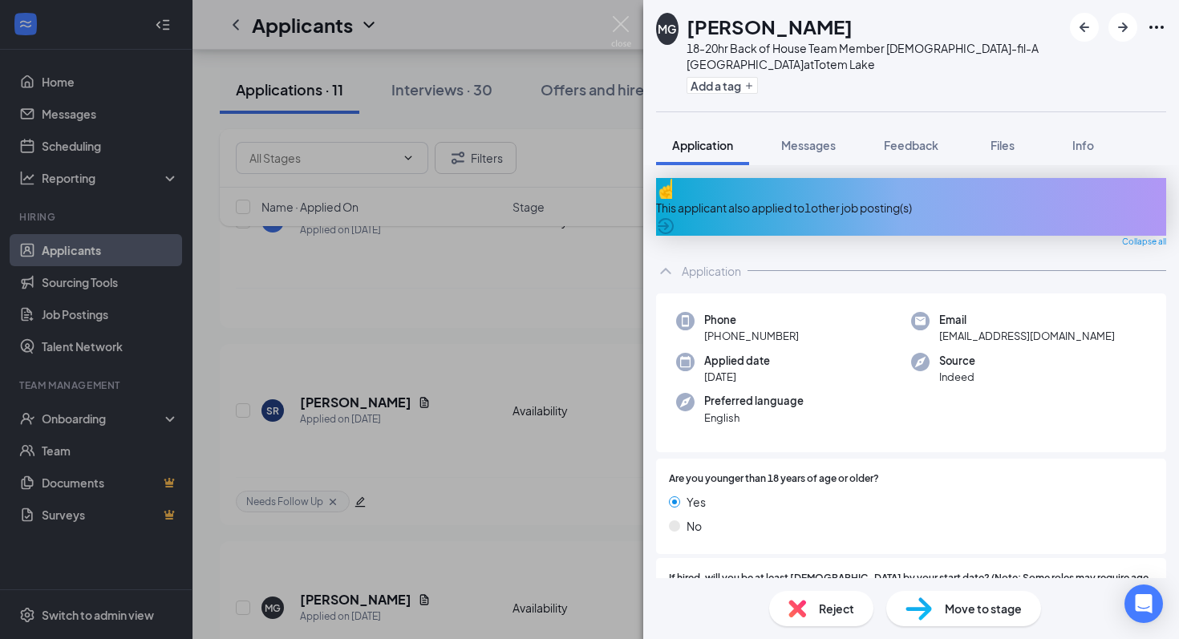
click at [813, 183] on div "This applicant also applied to 1 other job posting(s)" at bounding box center [911, 207] width 510 height 58
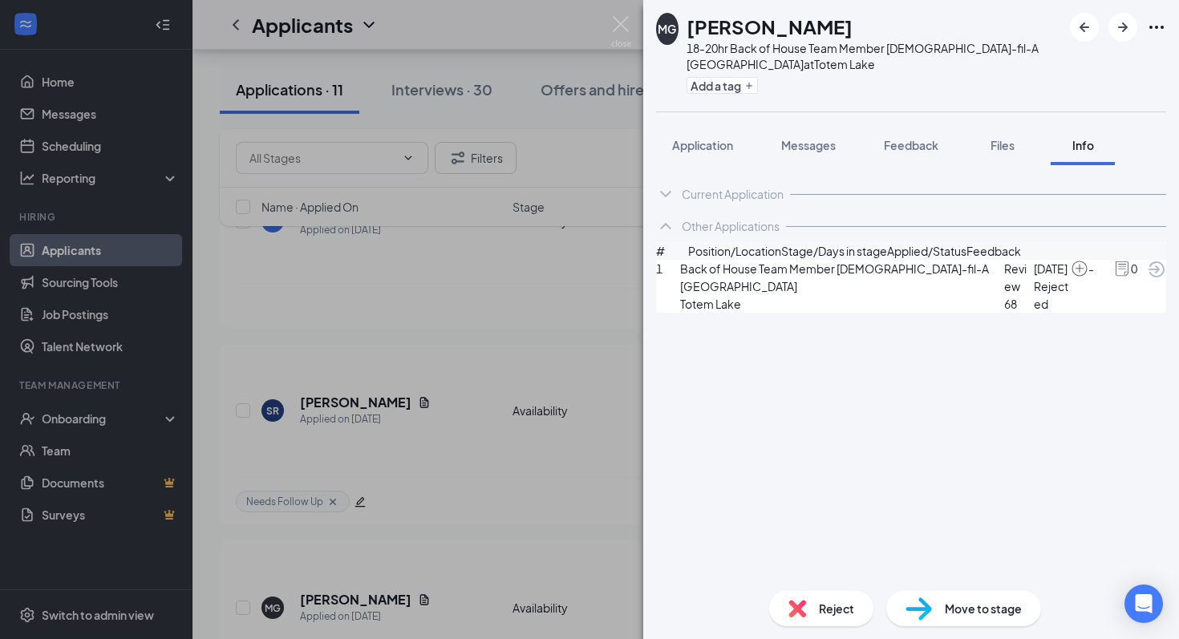
click at [1034, 278] on span "[DATE]" at bounding box center [1052, 269] width 37 height 18
click at [1147, 279] on icon "ArrowCircle" at bounding box center [1156, 269] width 19 height 19
click at [699, 161] on button "Application" at bounding box center [702, 145] width 93 height 40
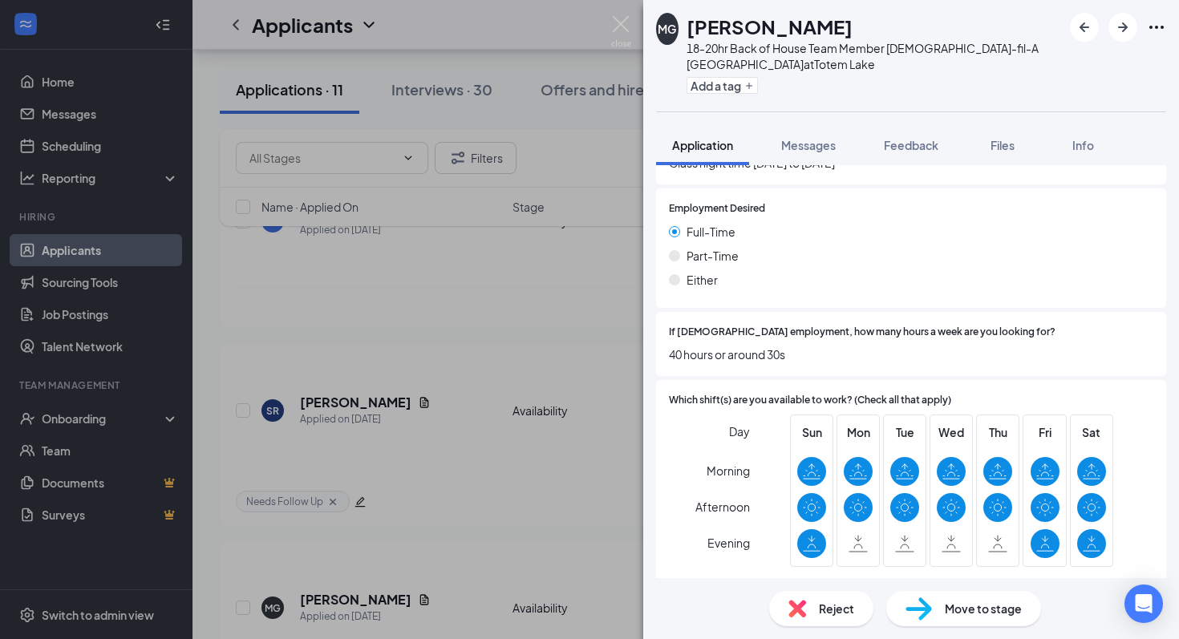
scroll to position [1268, 0]
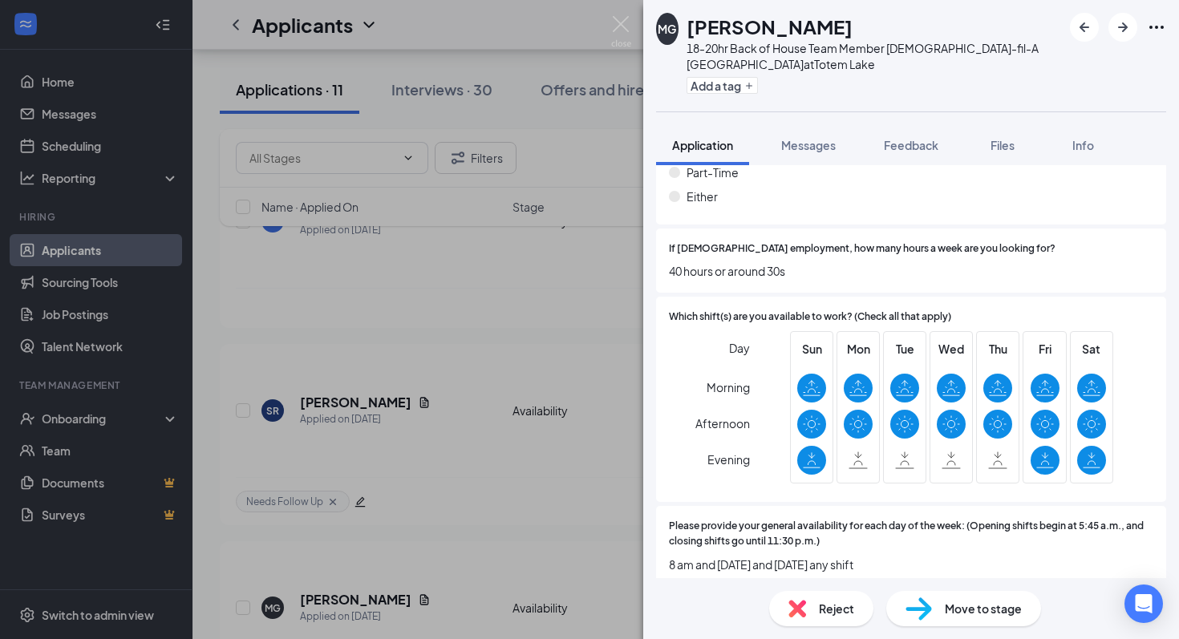
click at [907, 600] on img at bounding box center [919, 609] width 26 height 23
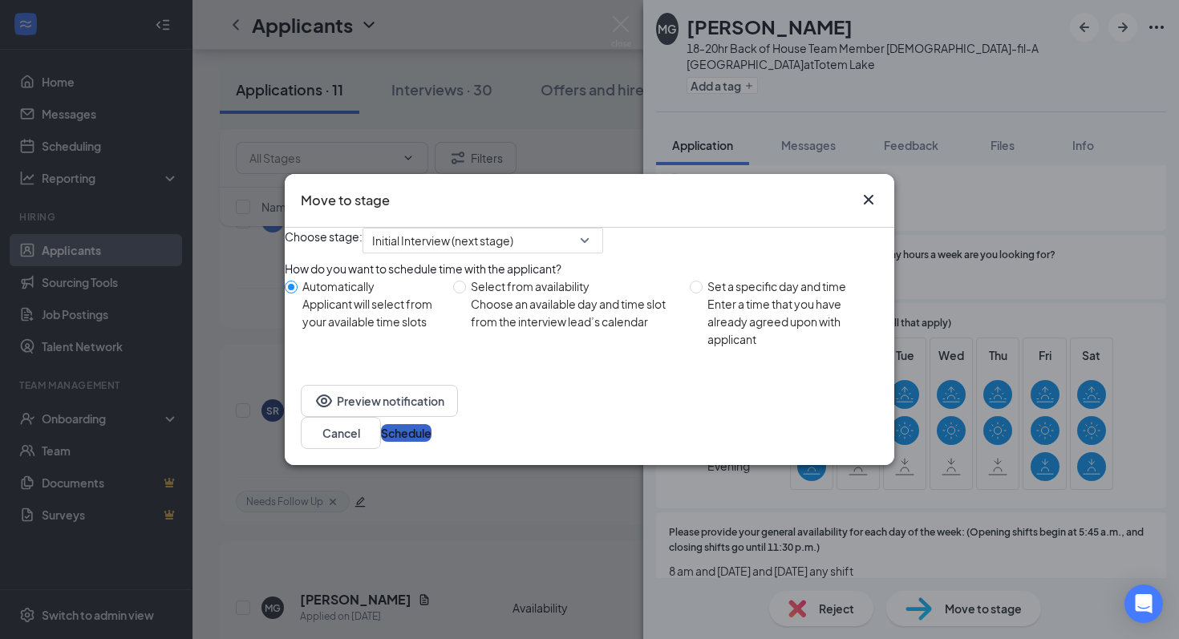
click at [432, 440] on button "Schedule" at bounding box center [406, 433] width 51 height 18
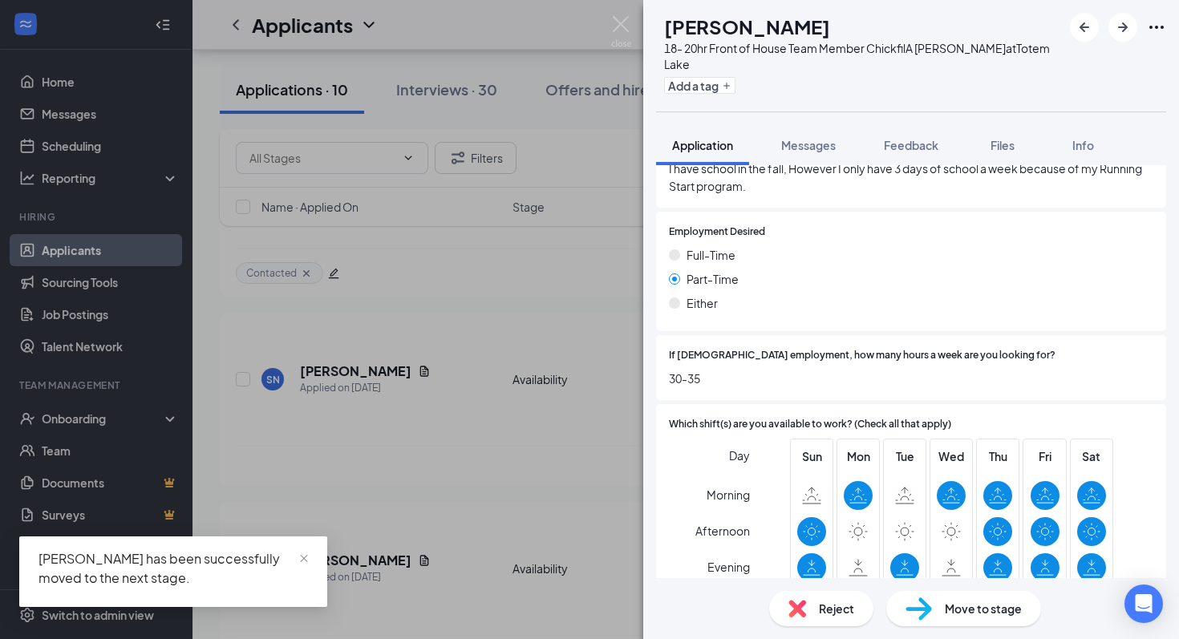
scroll to position [1223, 0]
click at [615, 35] on img at bounding box center [621, 31] width 20 height 31
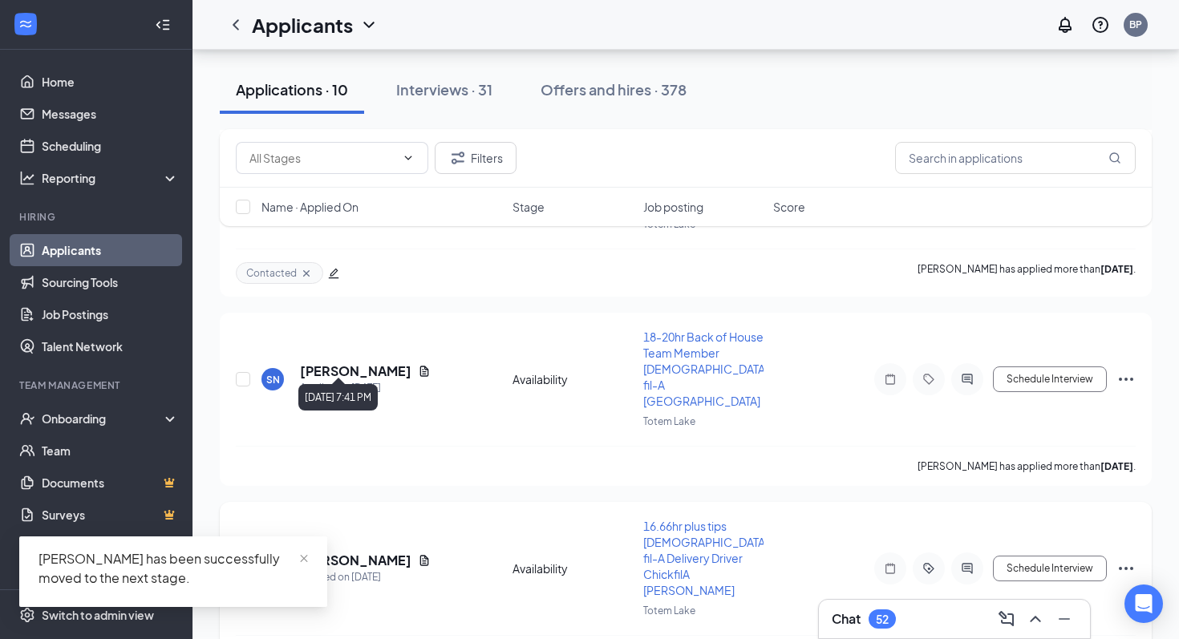
click at [369, 552] on h5 "[PERSON_NAME]" at bounding box center [355, 561] width 111 height 18
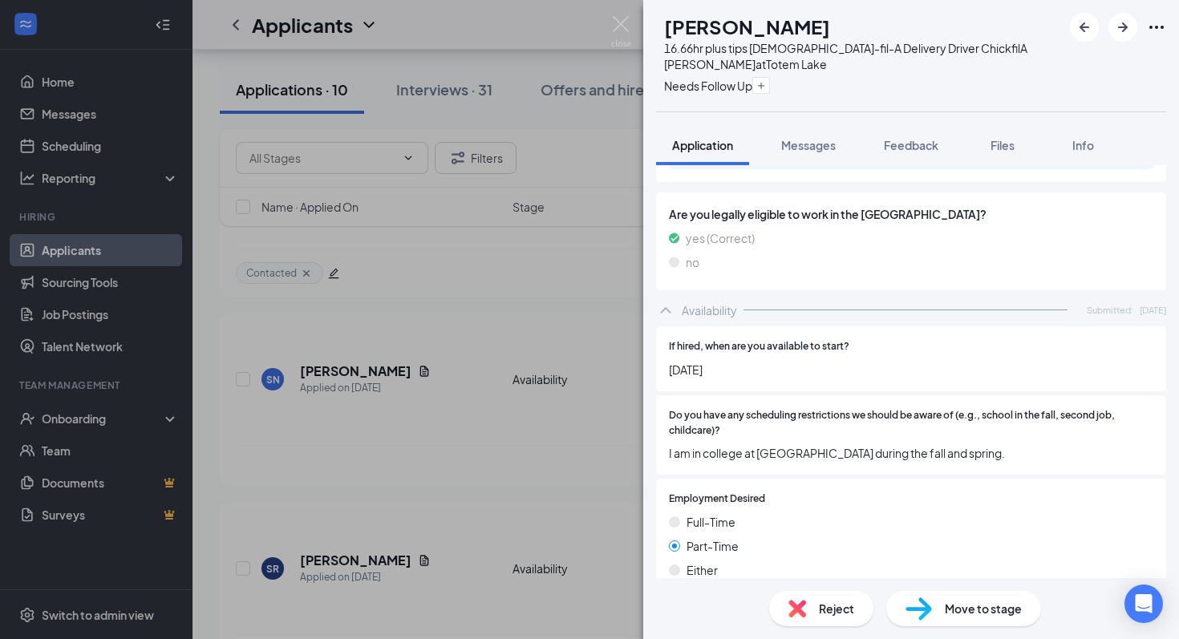
scroll to position [1361, 0]
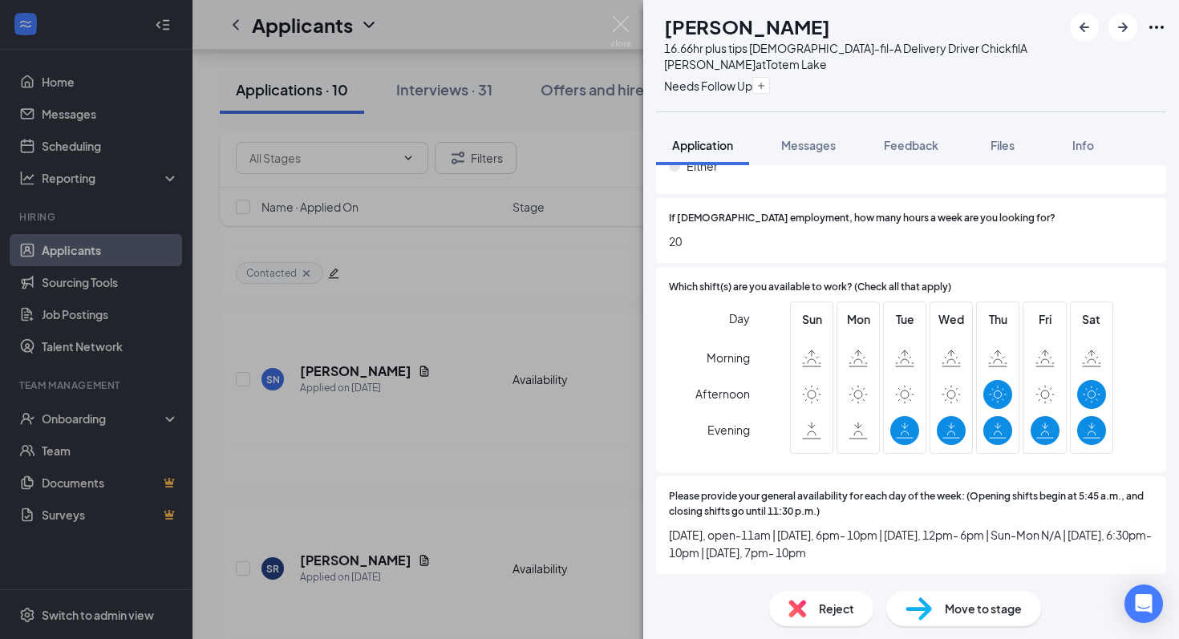
click at [803, 618] on div "Reject" at bounding box center [821, 608] width 104 height 35
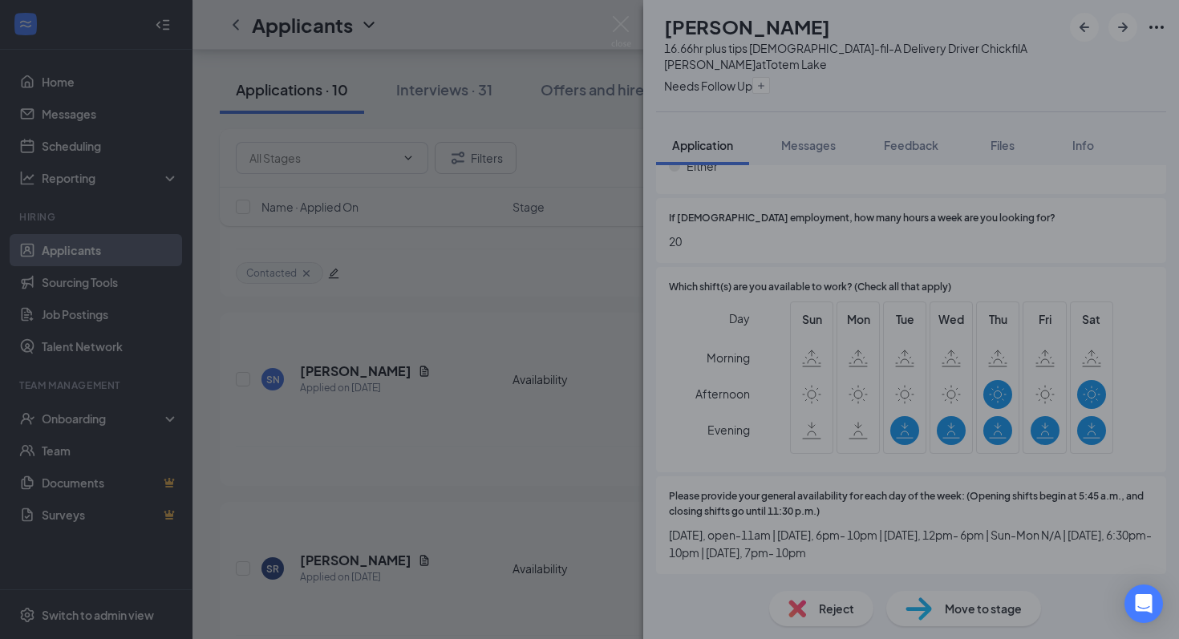
scroll to position [1355, 0]
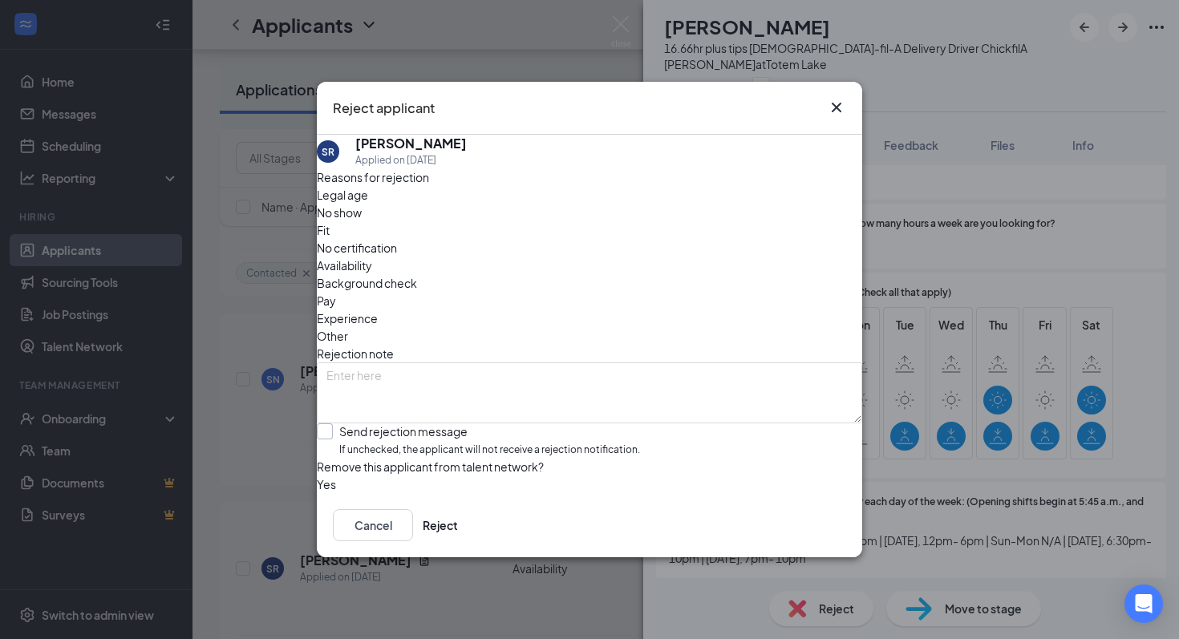
click at [435, 424] on input "Send rejection message If unchecked, the applicant will not receive a rejection…" at bounding box center [478, 441] width 323 height 34
checkbox input "true"
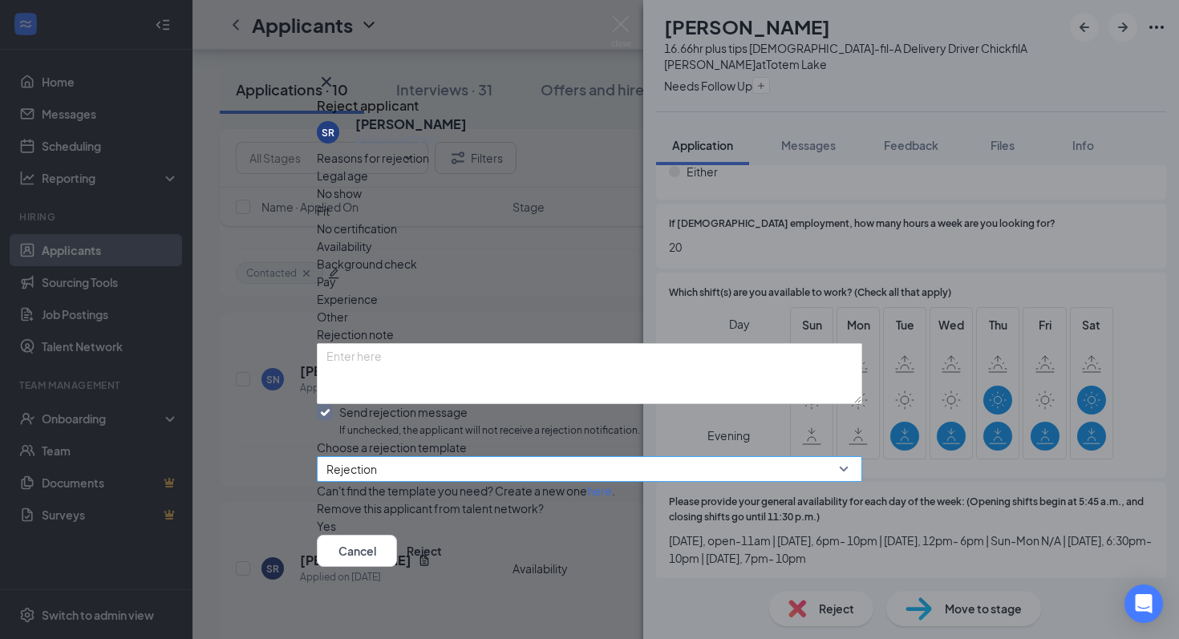
click at [456, 464] on span "Rejection" at bounding box center [582, 478] width 512 height 43
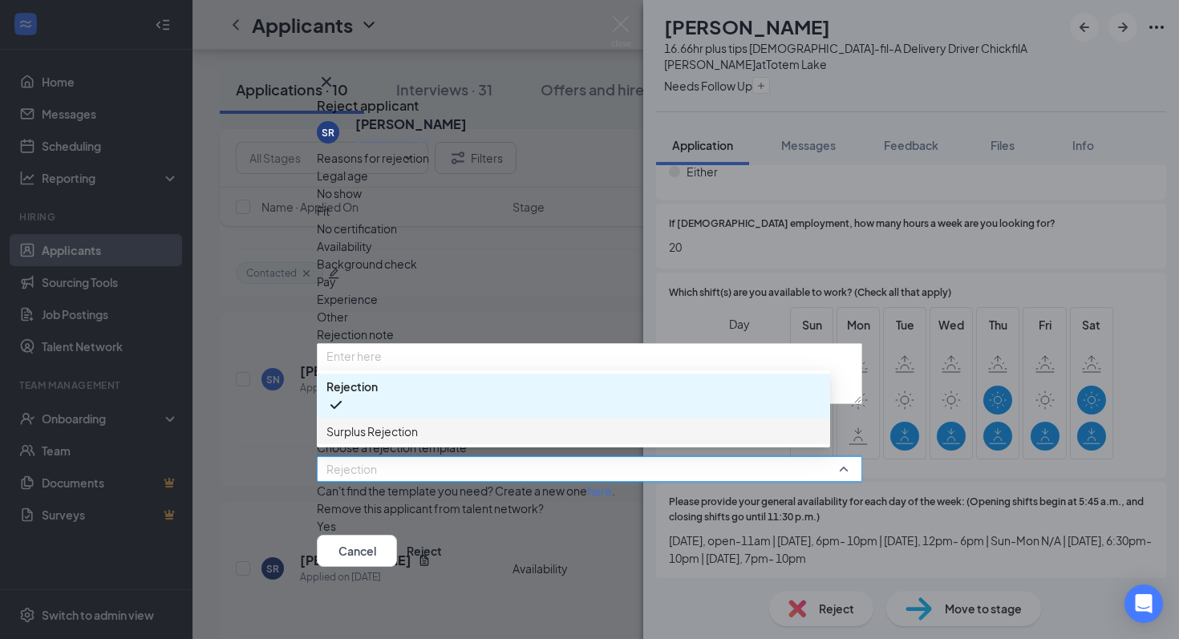
click at [456, 423] on span "Surplus Rejection" at bounding box center [573, 432] width 494 height 18
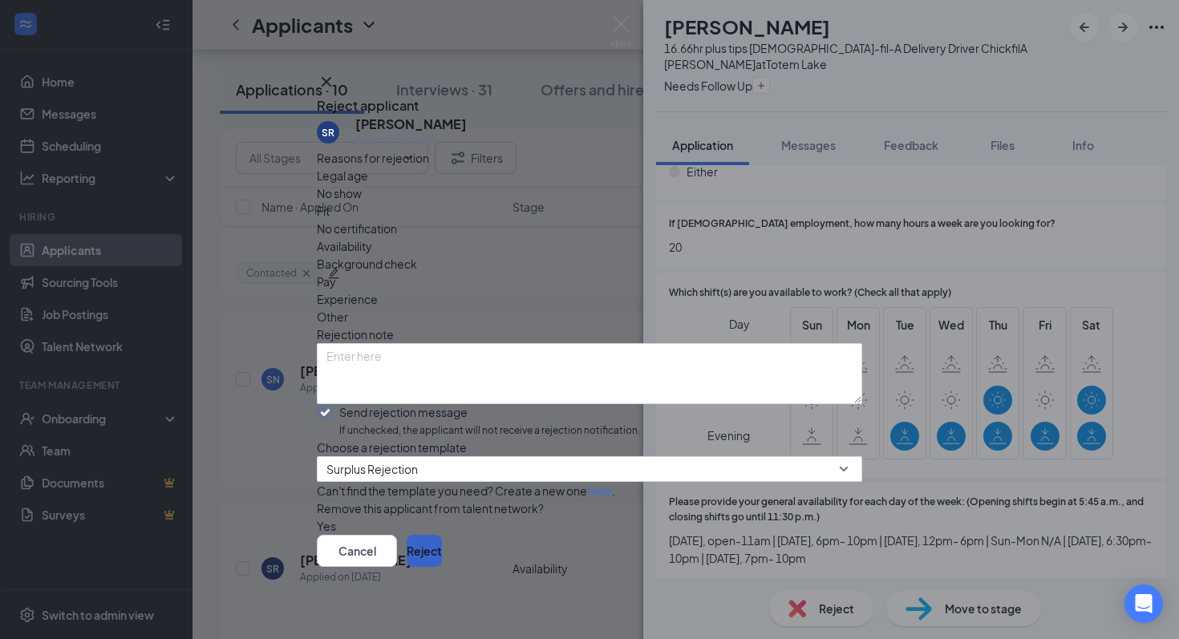
click at [442, 550] on button "Reject" at bounding box center [424, 551] width 35 height 32
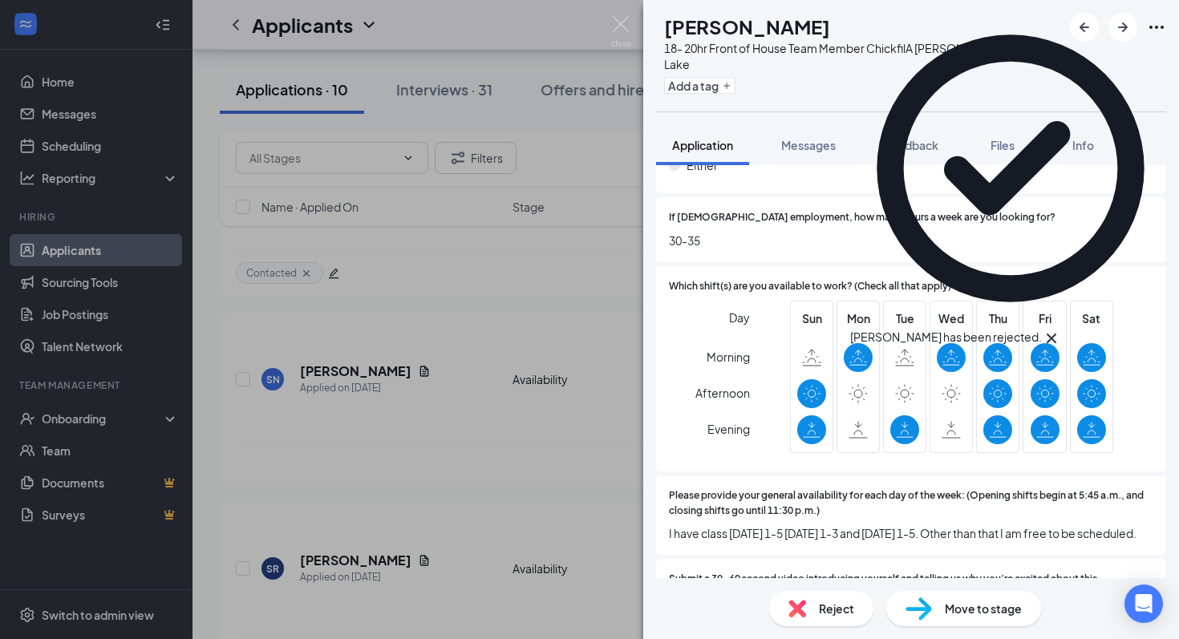
scroll to position [1362, 0]
click at [419, 411] on div "[PERSON_NAME] 18- 20hr Front of House Team Member ChickfilA [PERSON_NAME] at [G…" at bounding box center [589, 319] width 1179 height 639
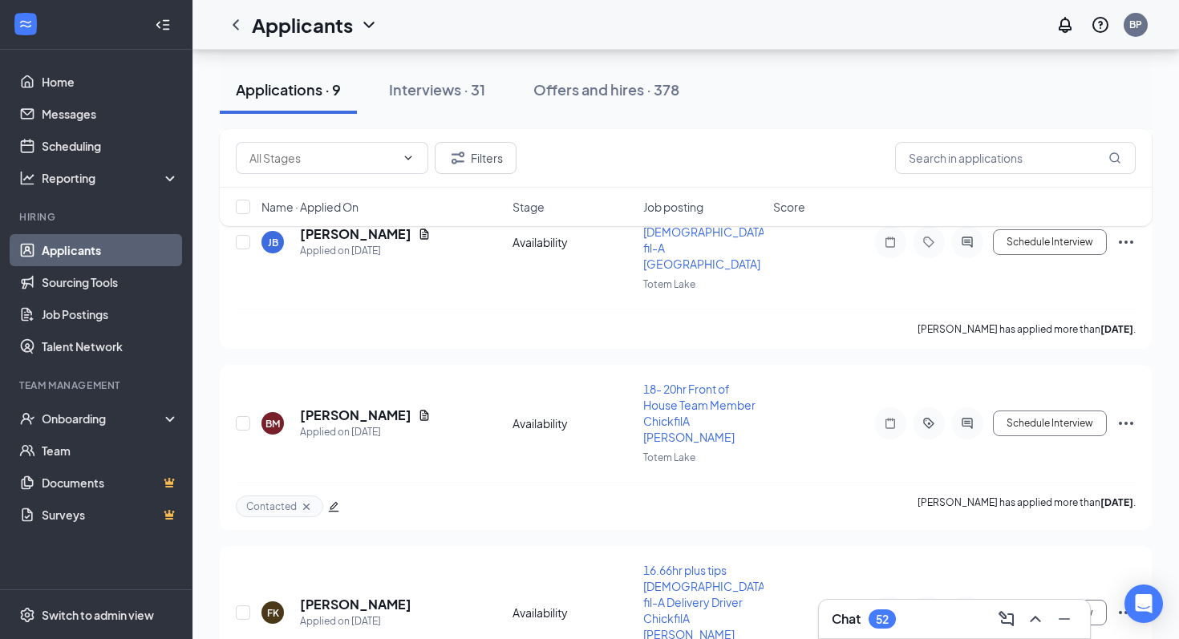
scroll to position [959, 0]
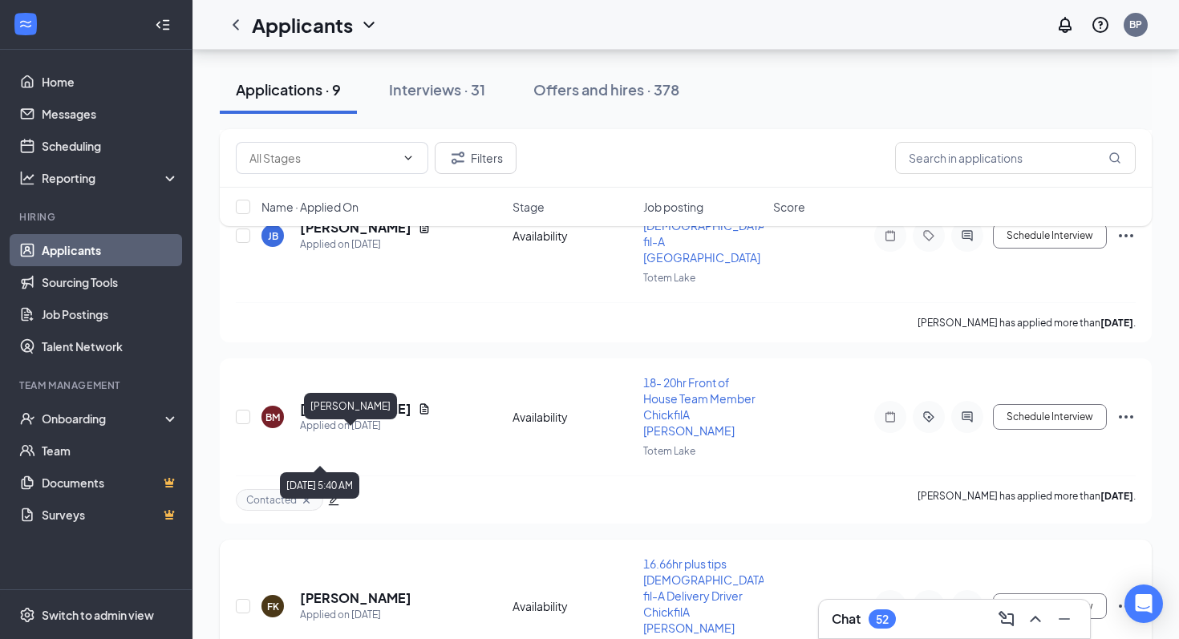
click at [361, 607] on div "Applied on [DATE]" at bounding box center [355, 615] width 111 height 16
click at [355, 590] on h5 "[PERSON_NAME]" at bounding box center [355, 599] width 111 height 18
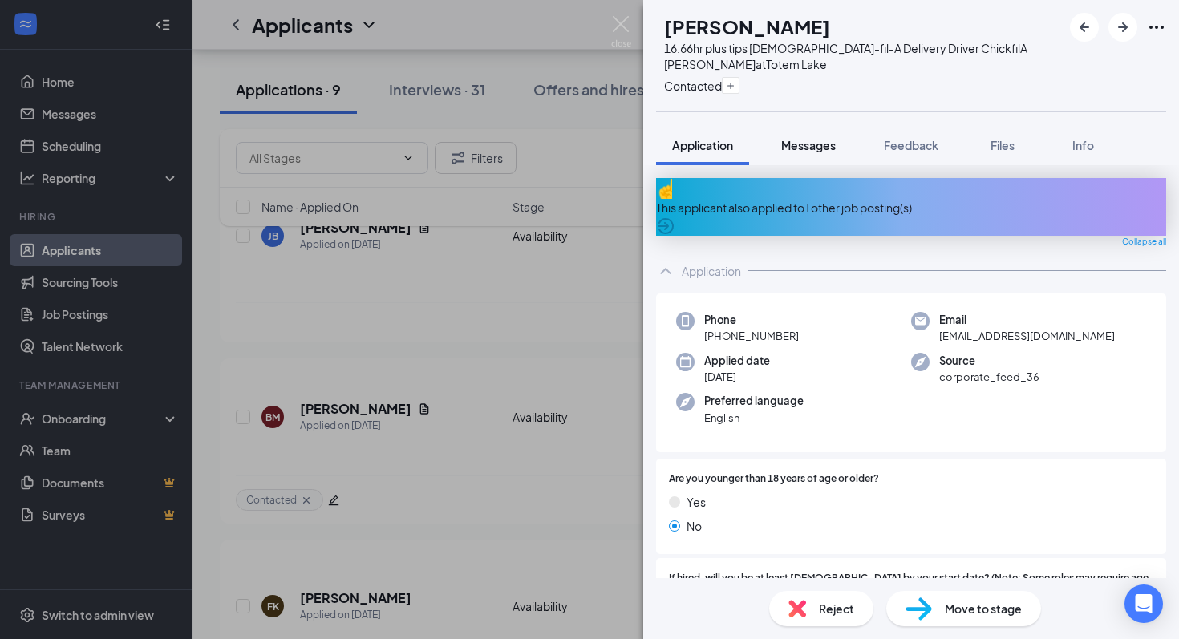
click at [801, 138] on div "Messages" at bounding box center [808, 145] width 55 height 16
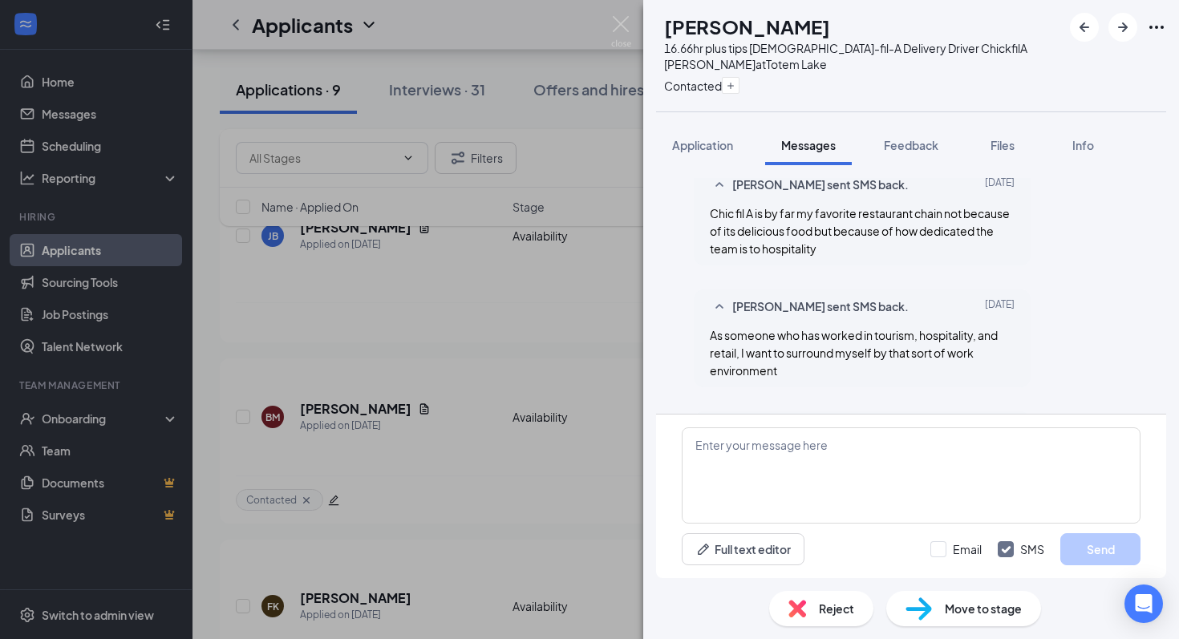
scroll to position [725, 0]
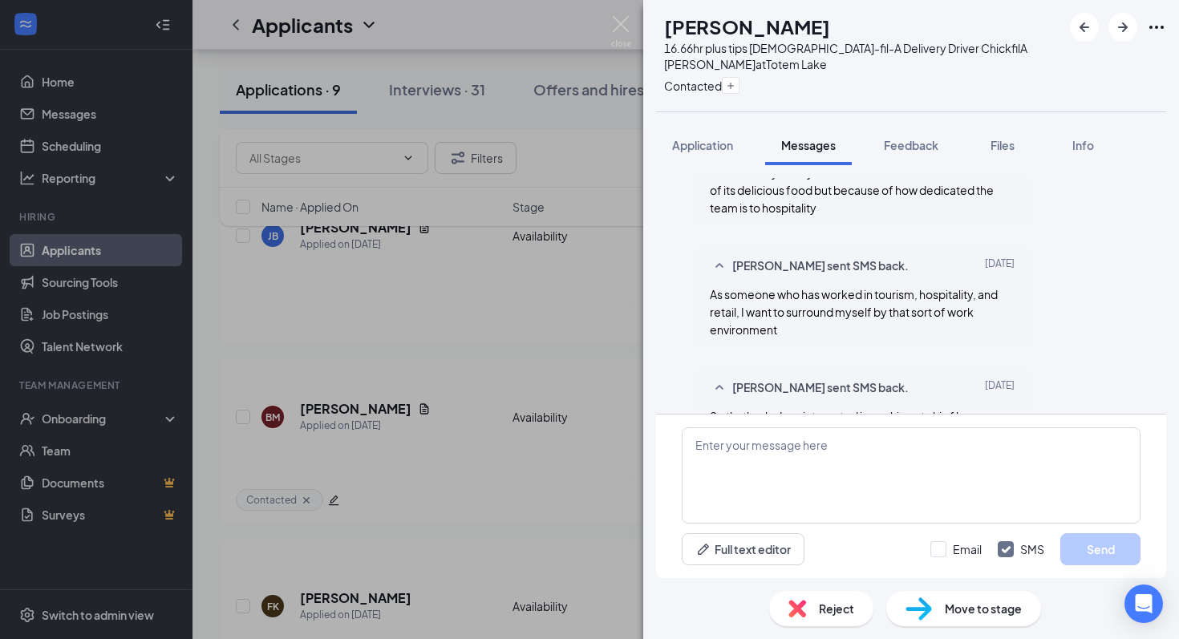
click at [470, 270] on div "[PERSON_NAME] Khalifa 16.66hr plus tips [DEMOGRAPHIC_DATA]-fil-A Delivery Drive…" at bounding box center [589, 319] width 1179 height 639
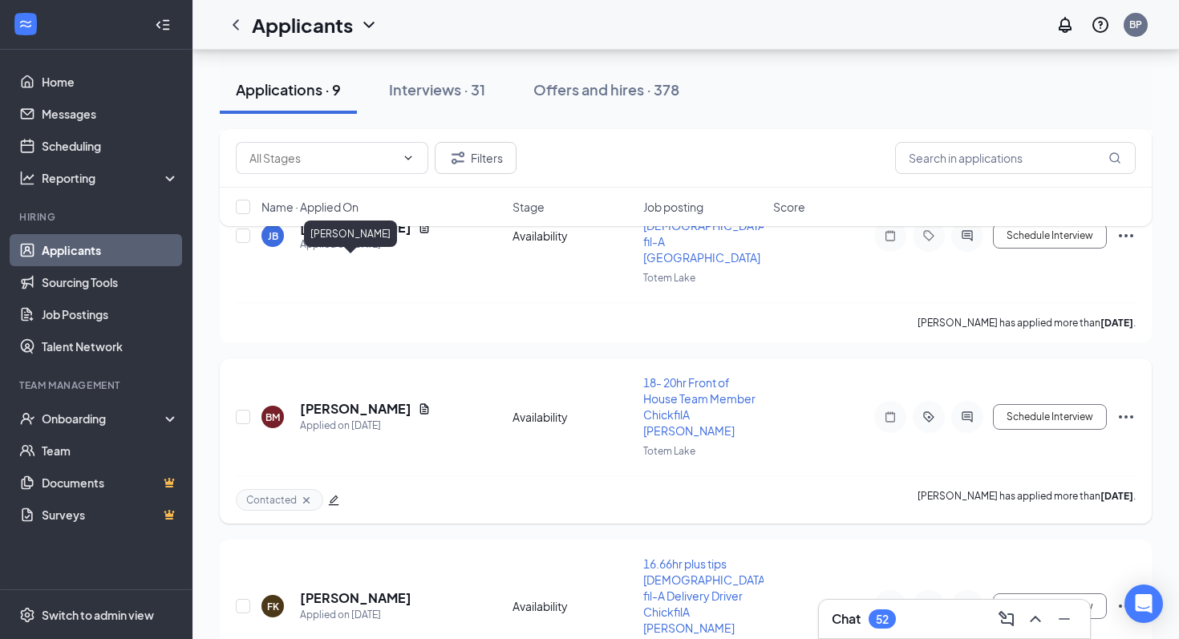
click at [361, 400] on h5 "[PERSON_NAME]" at bounding box center [355, 409] width 111 height 18
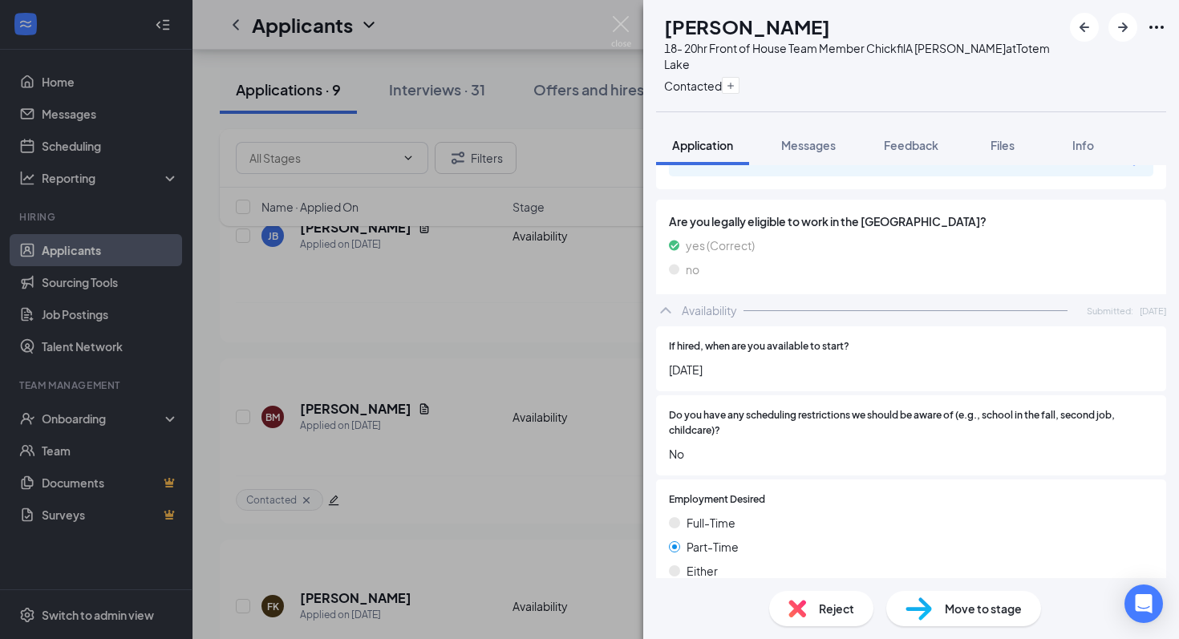
scroll to position [1007, 0]
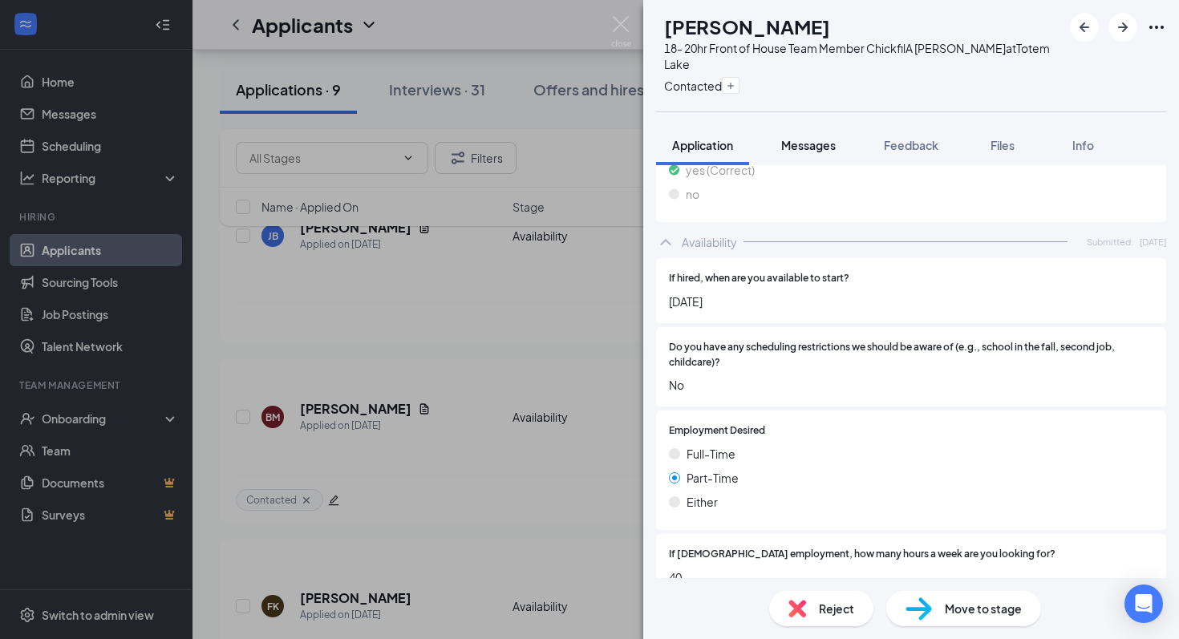
click at [816, 144] on span "Messages" at bounding box center [808, 145] width 55 height 14
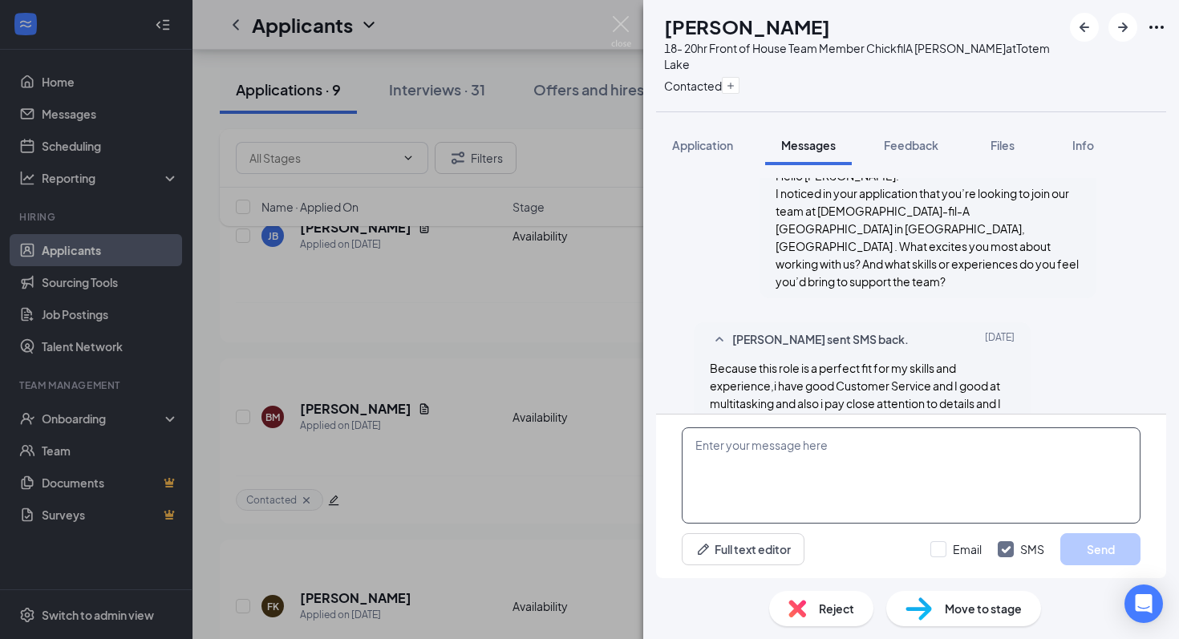
scroll to position [396, 0]
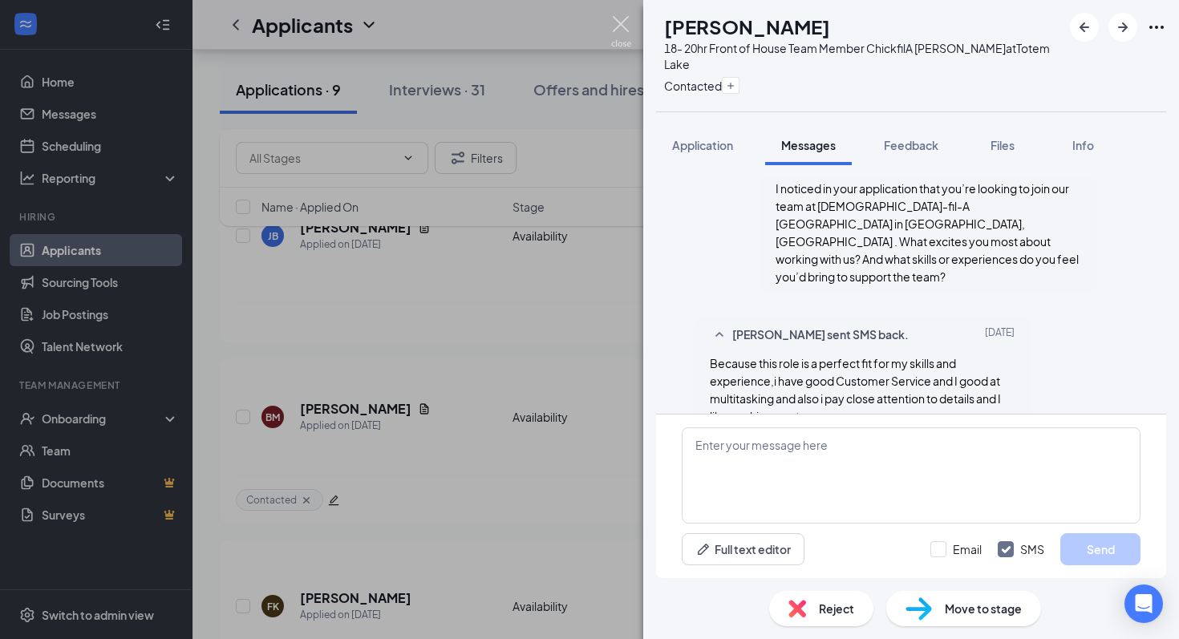
click at [622, 18] on img at bounding box center [621, 31] width 20 height 31
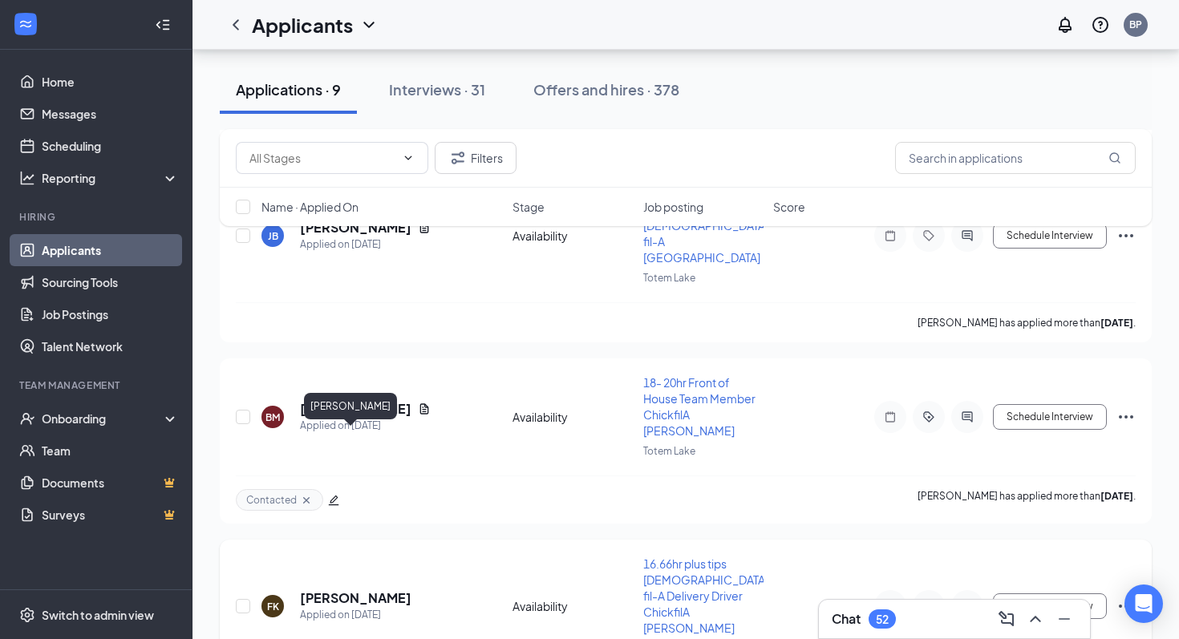
click at [347, 590] on h5 "[PERSON_NAME]" at bounding box center [355, 599] width 111 height 18
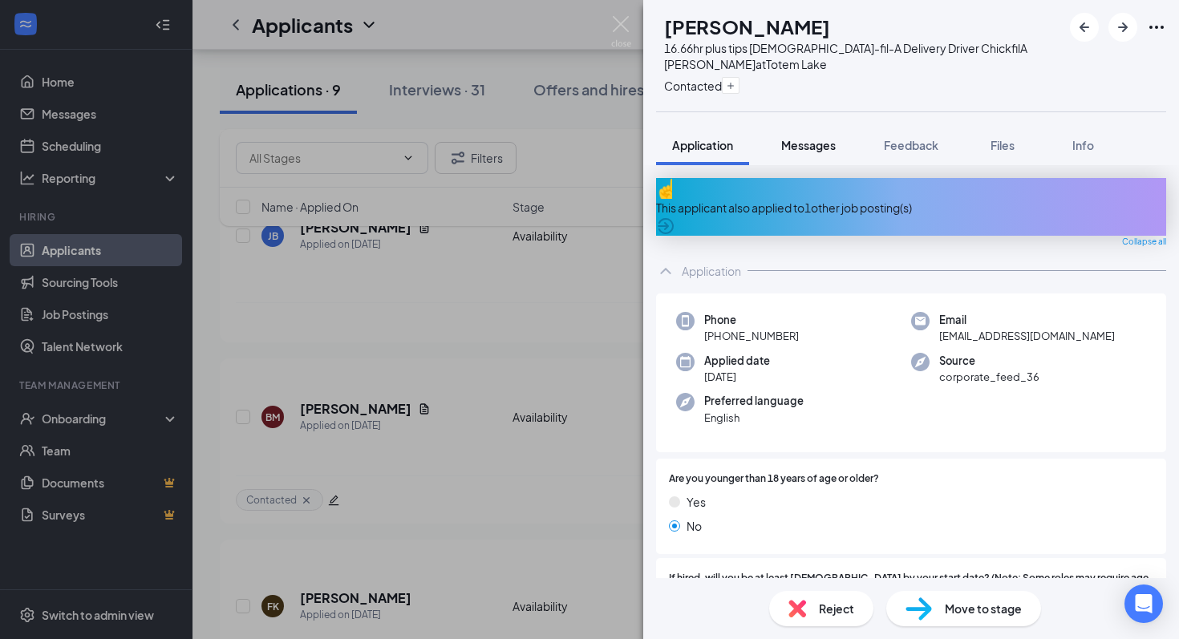
click at [833, 156] on button "Messages" at bounding box center [808, 145] width 87 height 40
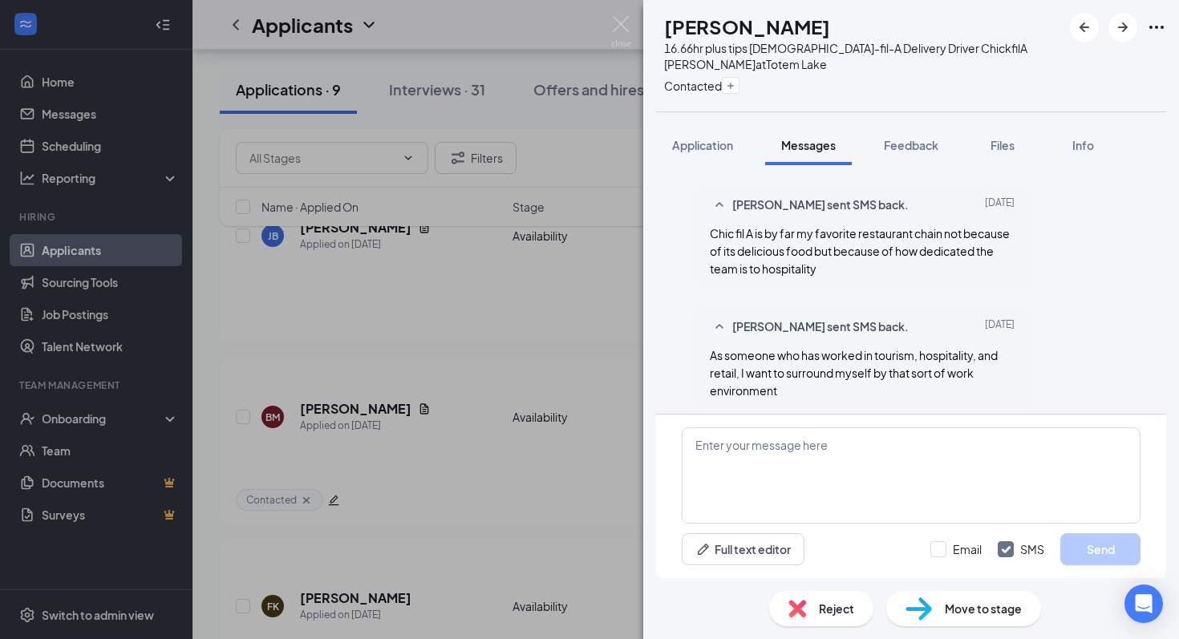
scroll to position [725, 0]
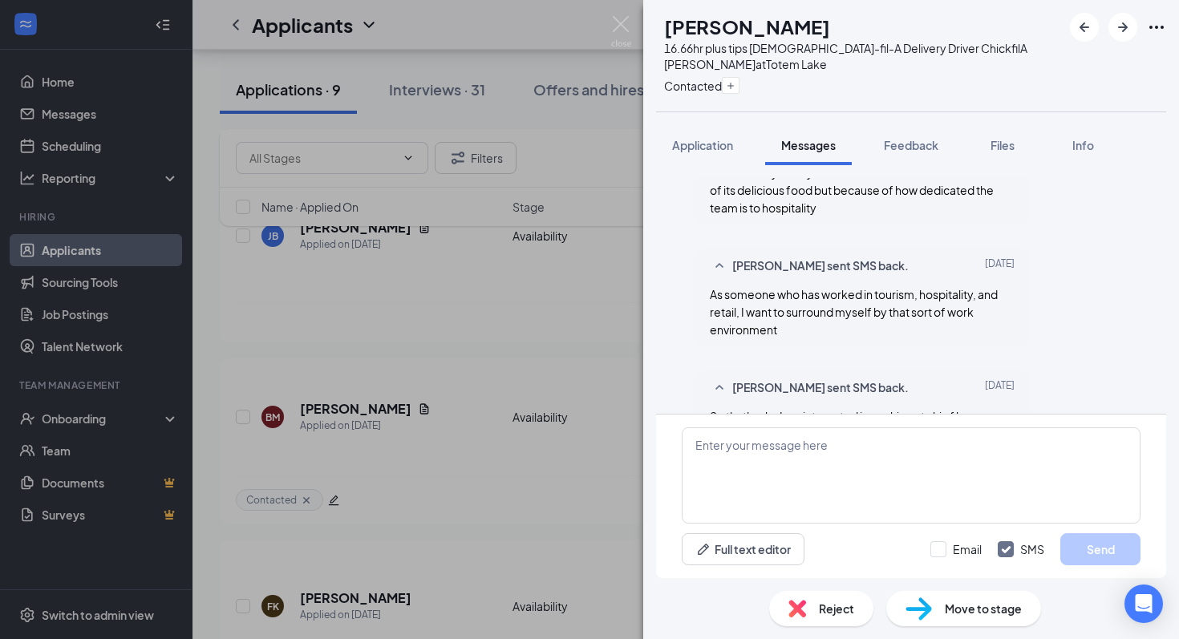
click at [906, 610] on img at bounding box center [919, 609] width 26 height 23
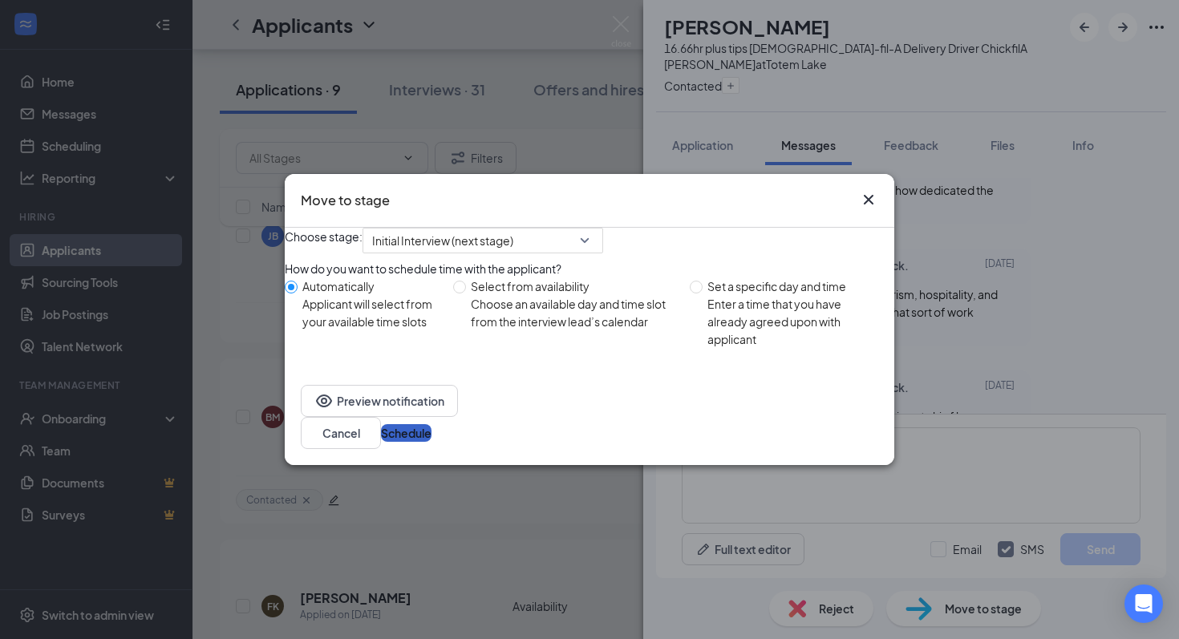
click at [432, 435] on button "Schedule" at bounding box center [406, 433] width 51 height 18
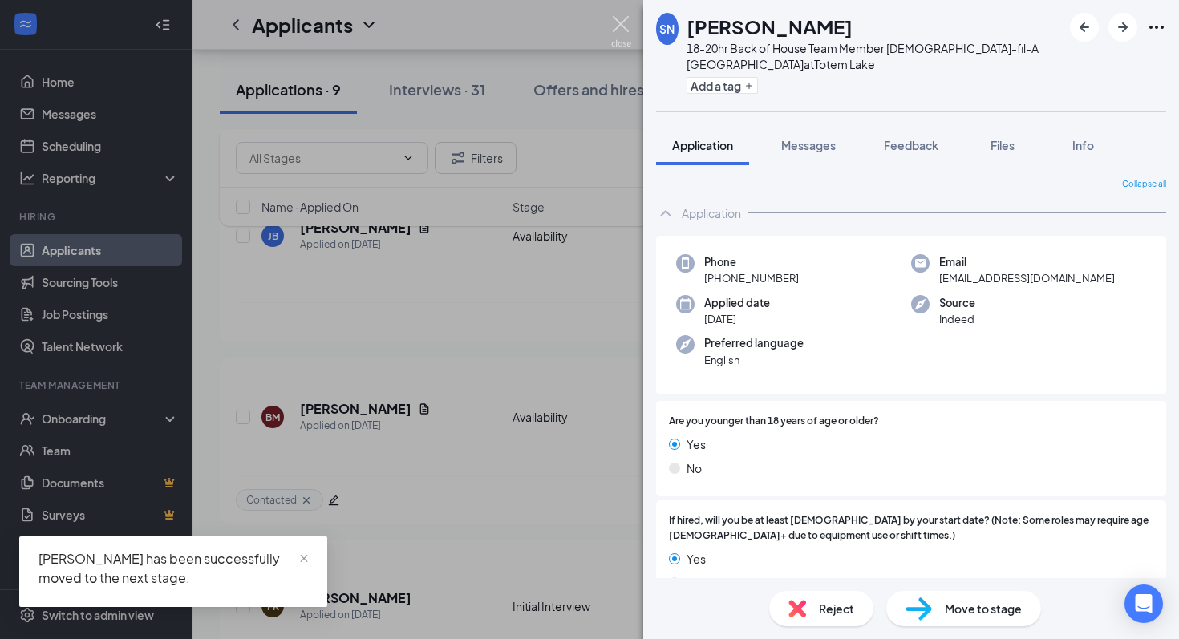
click at [614, 21] on img at bounding box center [621, 31] width 20 height 31
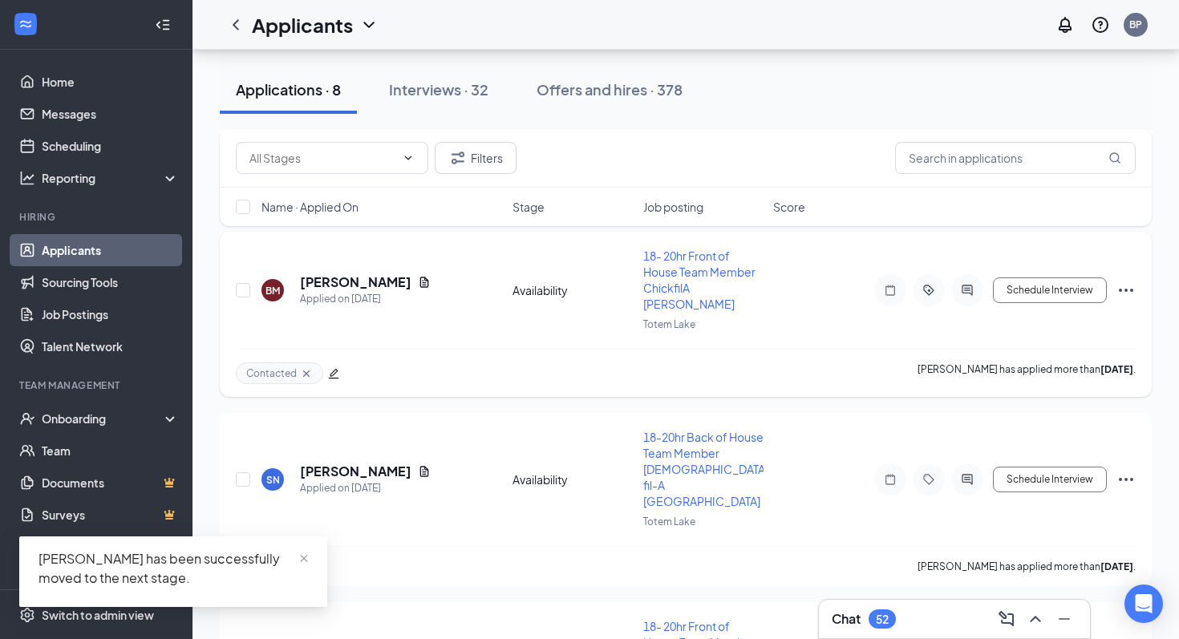
scroll to position [1088, 0]
click at [364, 461] on h5 "[PERSON_NAME]" at bounding box center [355, 470] width 111 height 18
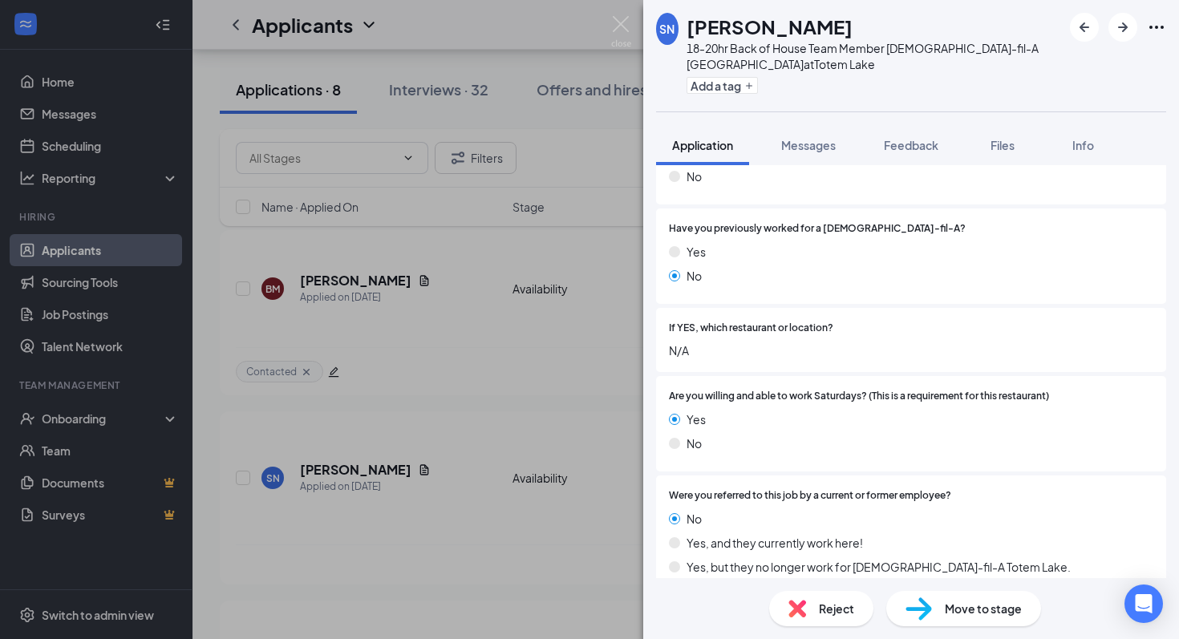
scroll to position [723, 0]
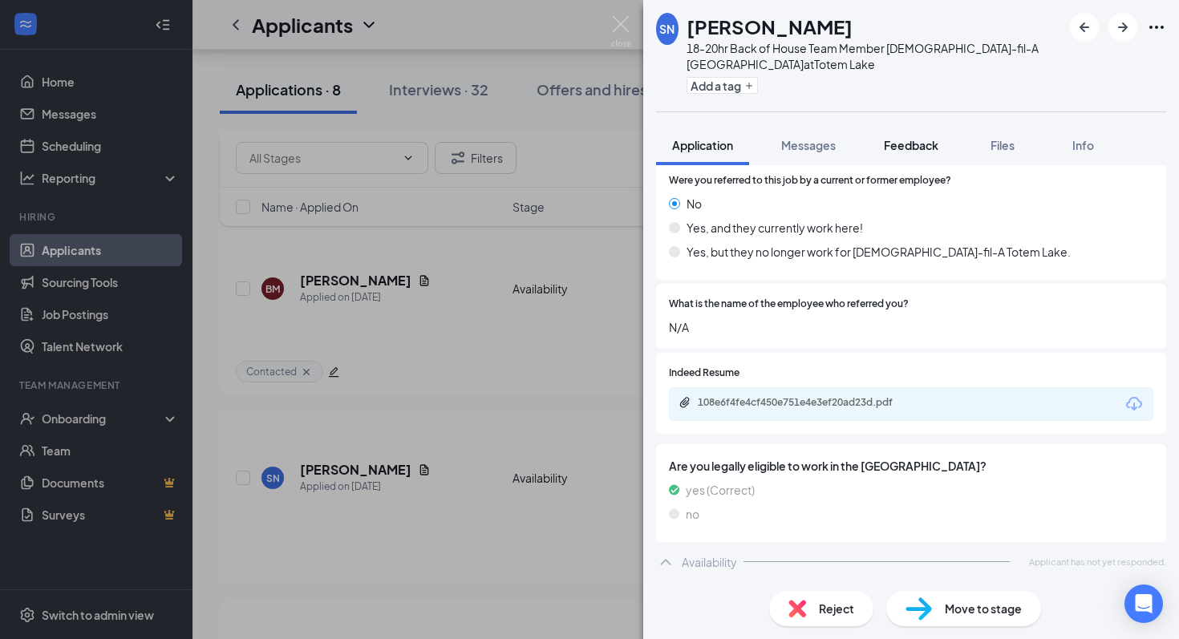
click at [901, 148] on span "Feedback" at bounding box center [911, 145] width 55 height 14
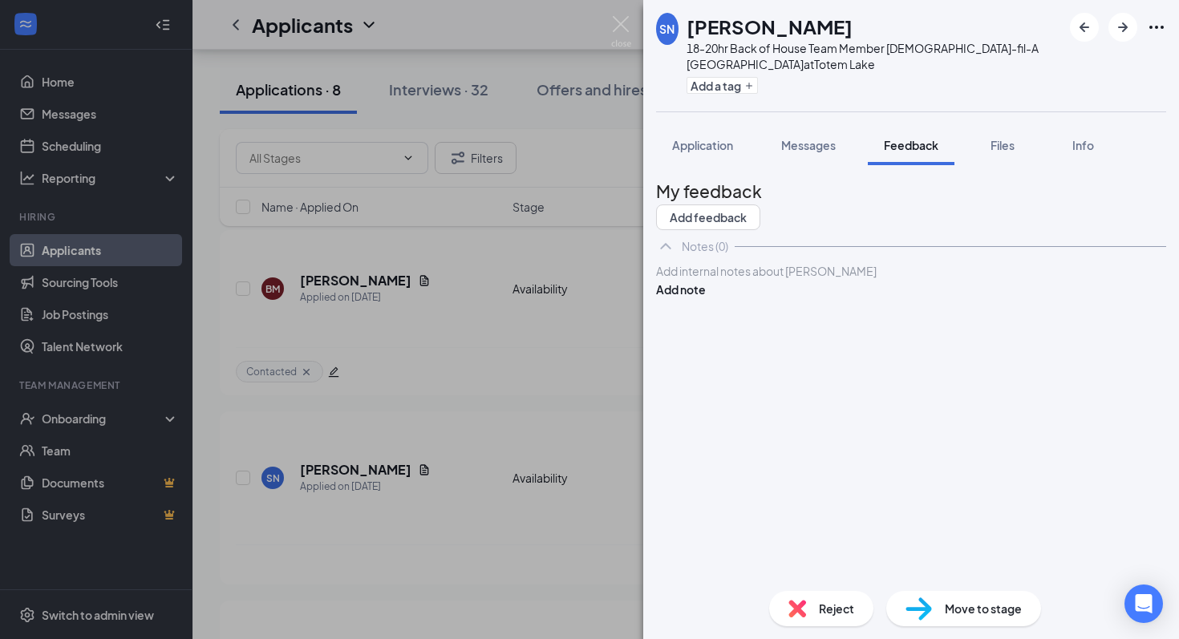
click at [832, 298] on div "Add internal notes about [PERSON_NAME] Add note" at bounding box center [911, 280] width 510 height 36
click at [832, 280] on div at bounding box center [911, 271] width 509 height 17
click at [706, 298] on button "Add note" at bounding box center [681, 290] width 50 height 18
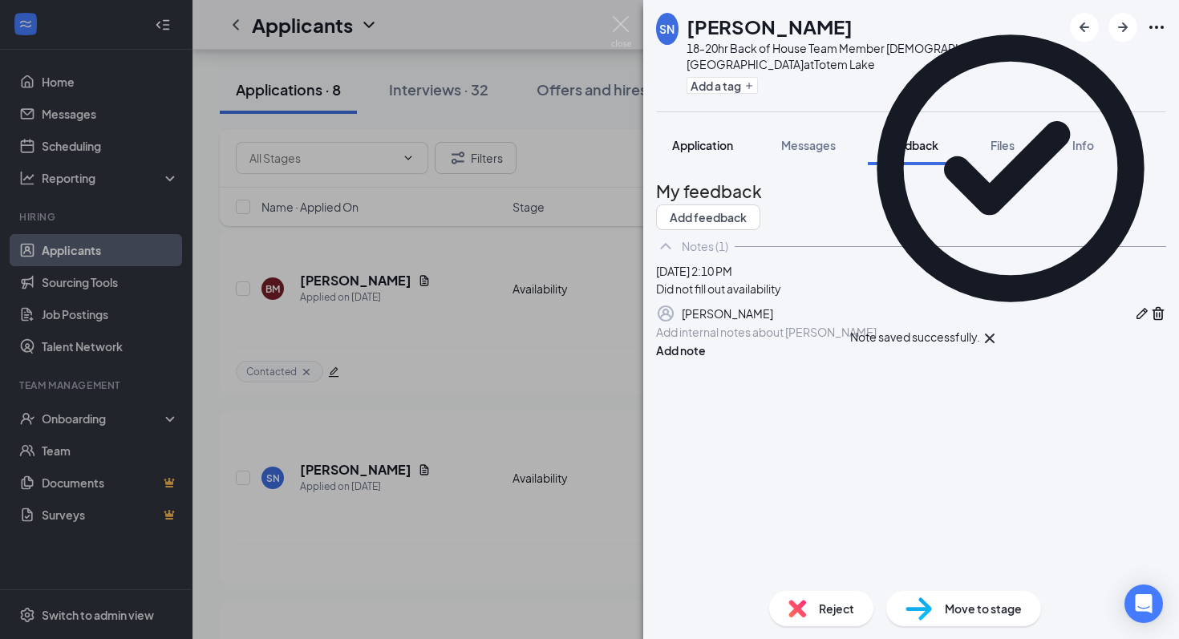
click at [703, 143] on span "Application" at bounding box center [702, 145] width 61 height 14
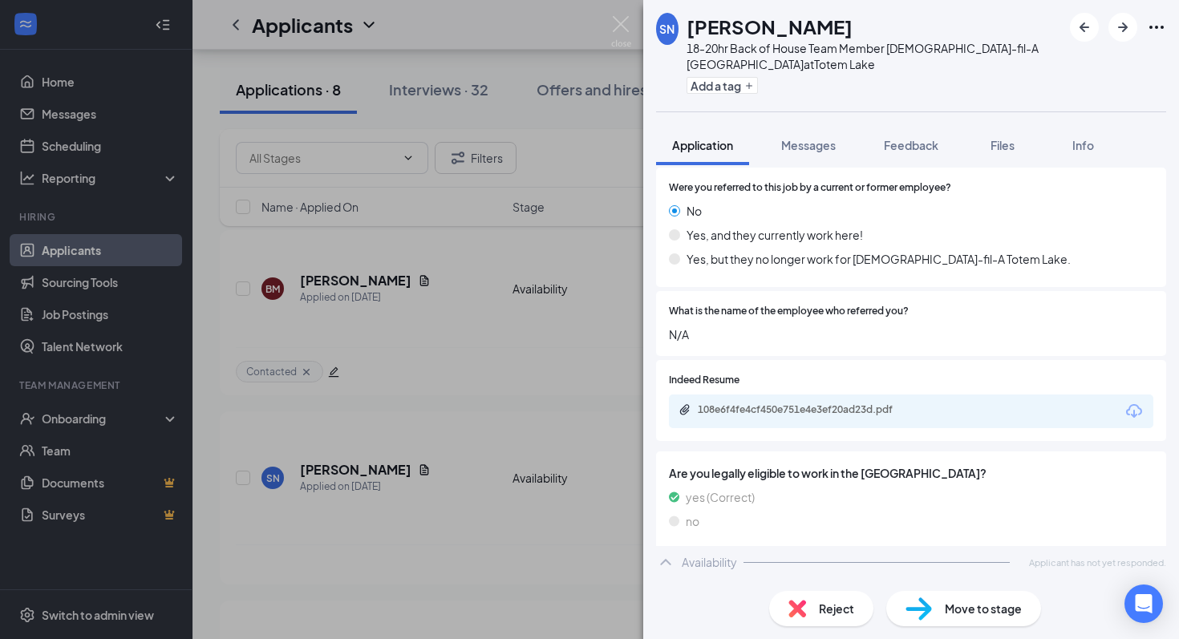
scroll to position [716, 0]
click at [831, 614] on span "Reject" at bounding box center [836, 609] width 35 height 18
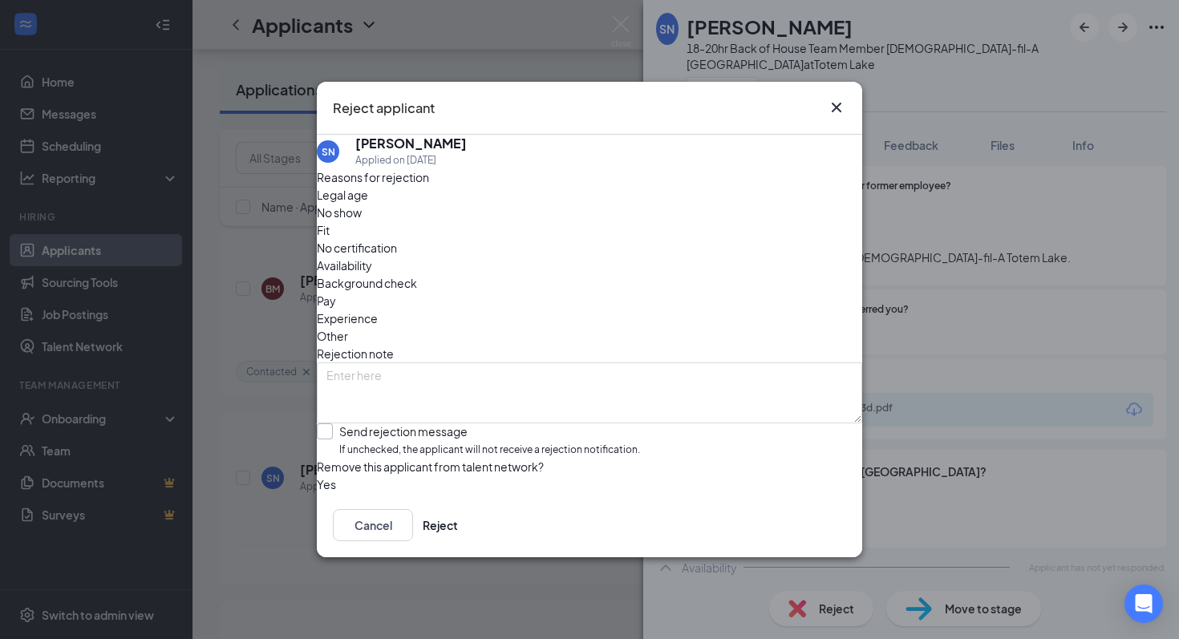
click at [512, 424] on input "Send rejection message If unchecked, the applicant will not receive a rejection…" at bounding box center [478, 441] width 323 height 34
checkbox input "true"
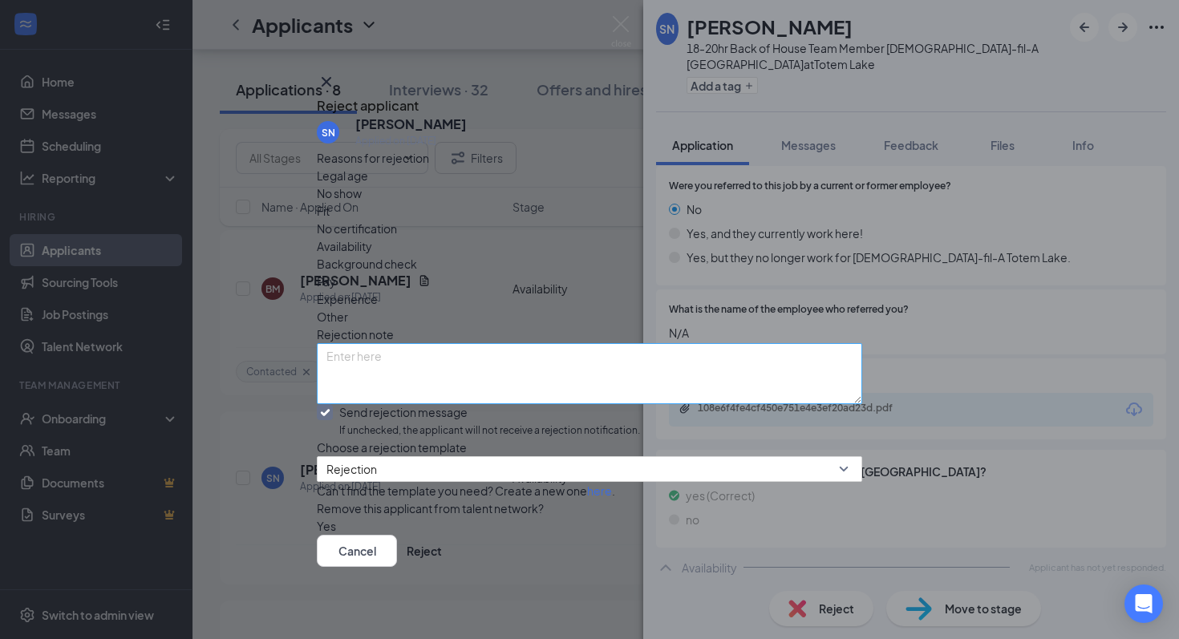
scroll to position [55, 0]
click at [442, 558] on button "Reject" at bounding box center [424, 551] width 35 height 32
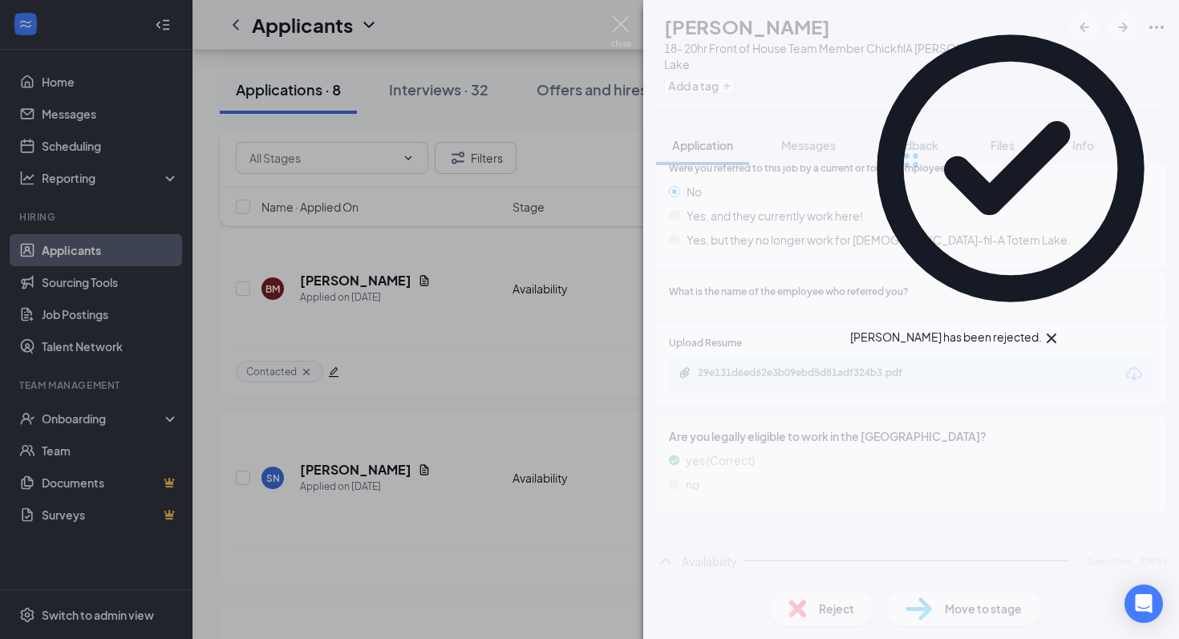
scroll to position [687, 0]
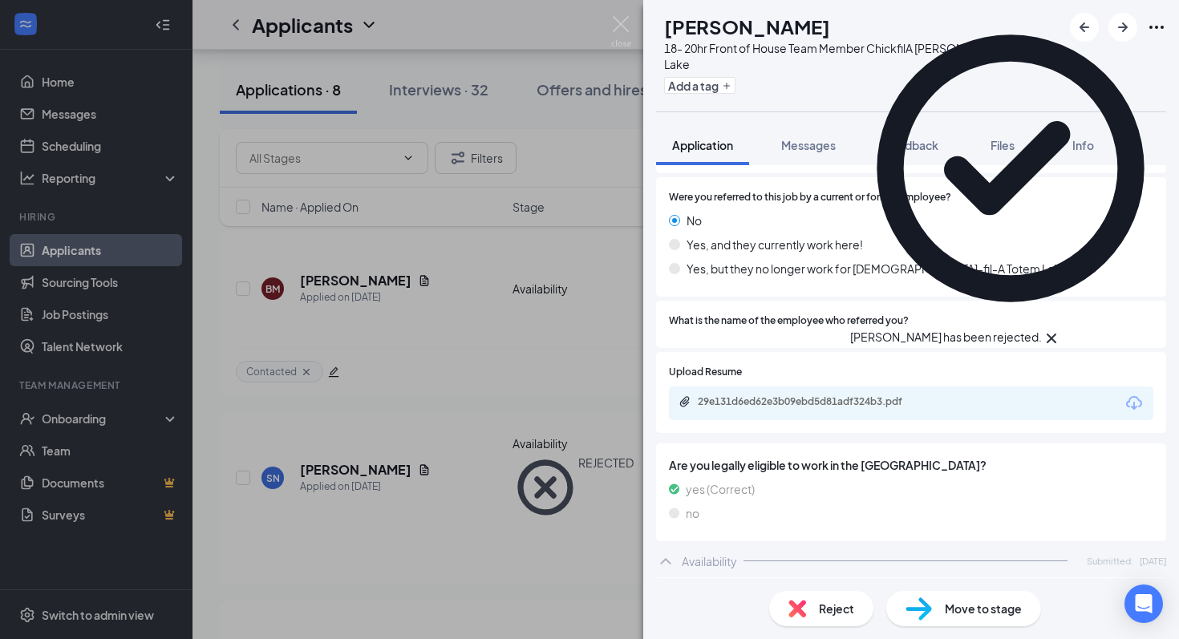
click at [1056, 334] on icon "Cross" at bounding box center [1052, 339] width 10 height 10
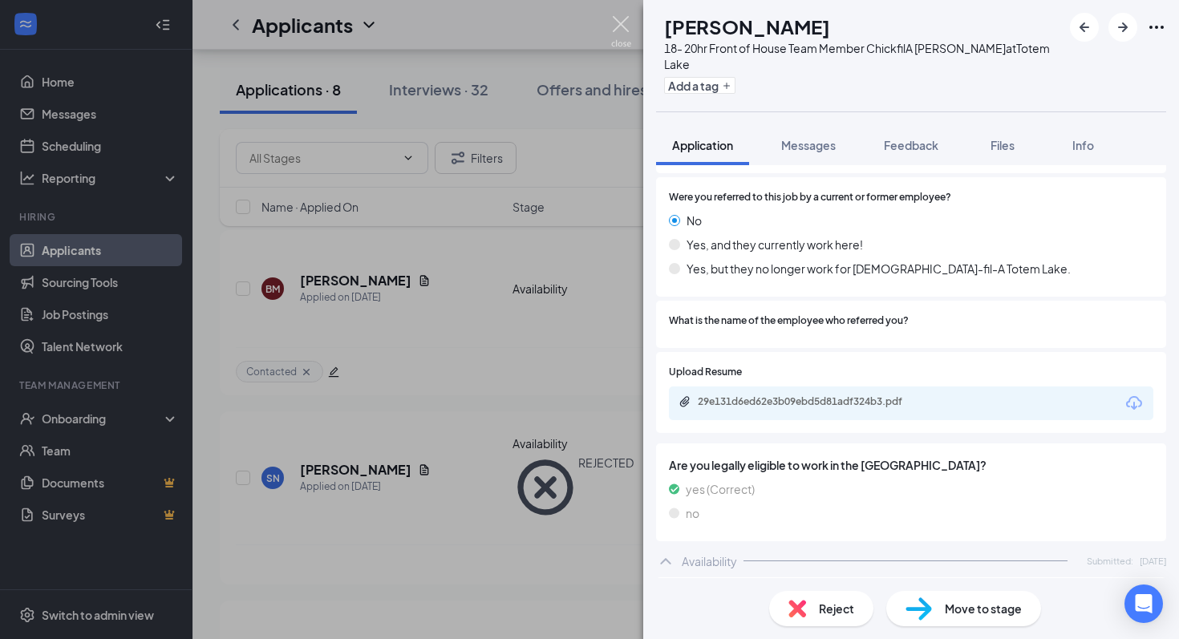
click at [626, 39] on img at bounding box center [621, 31] width 20 height 31
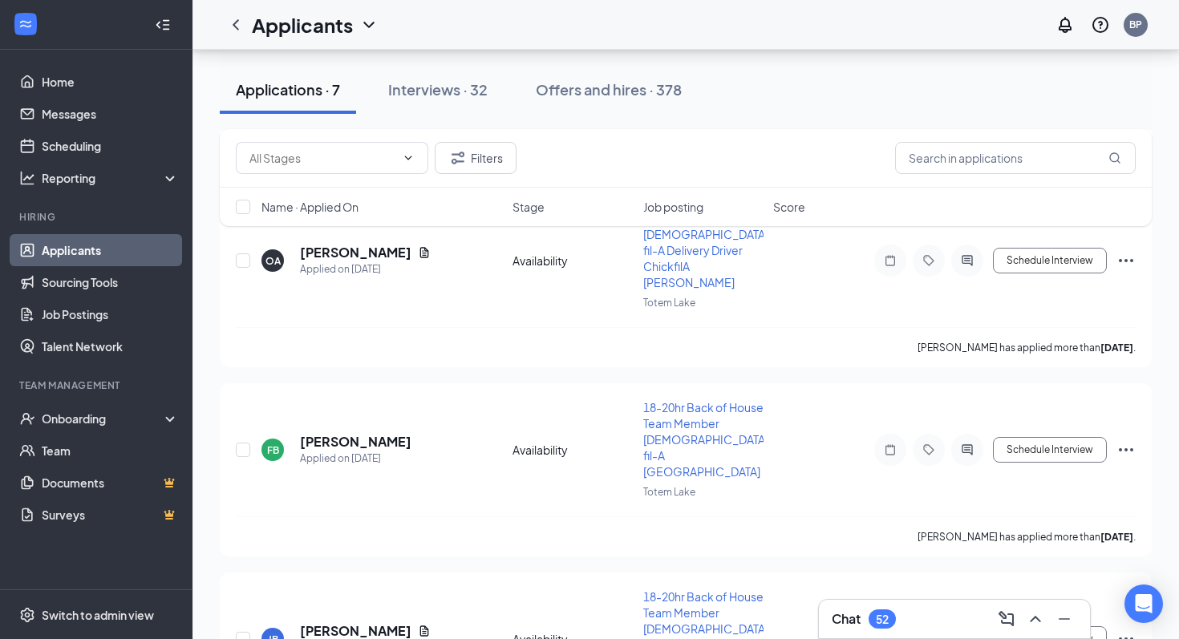
scroll to position [1988, 0]
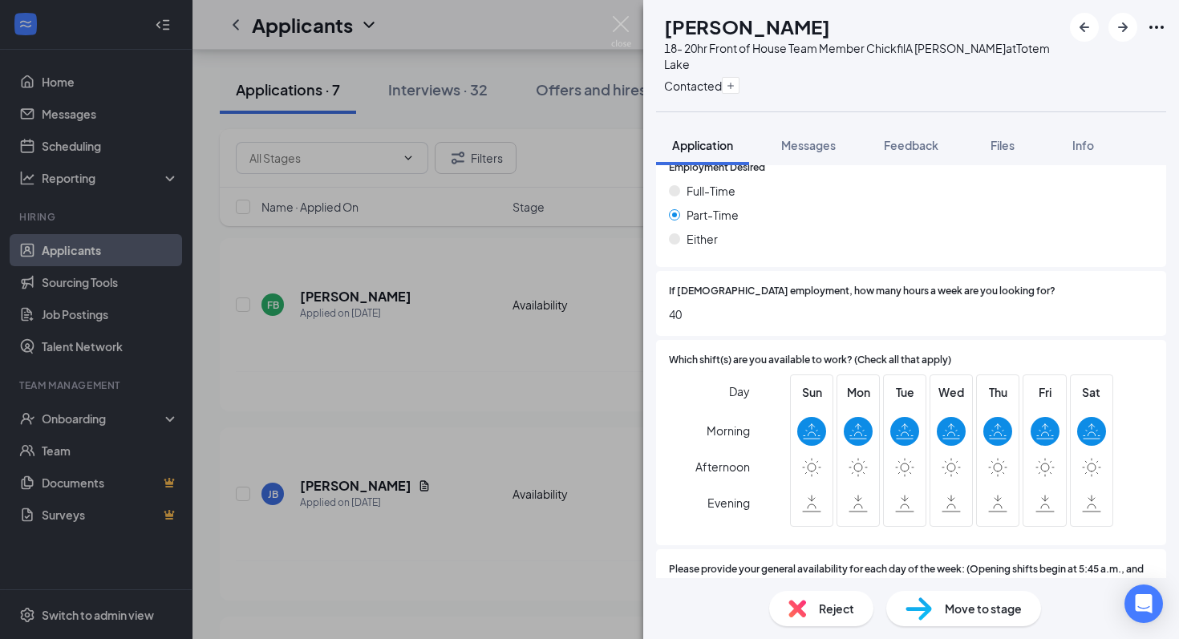
scroll to position [1326, 0]
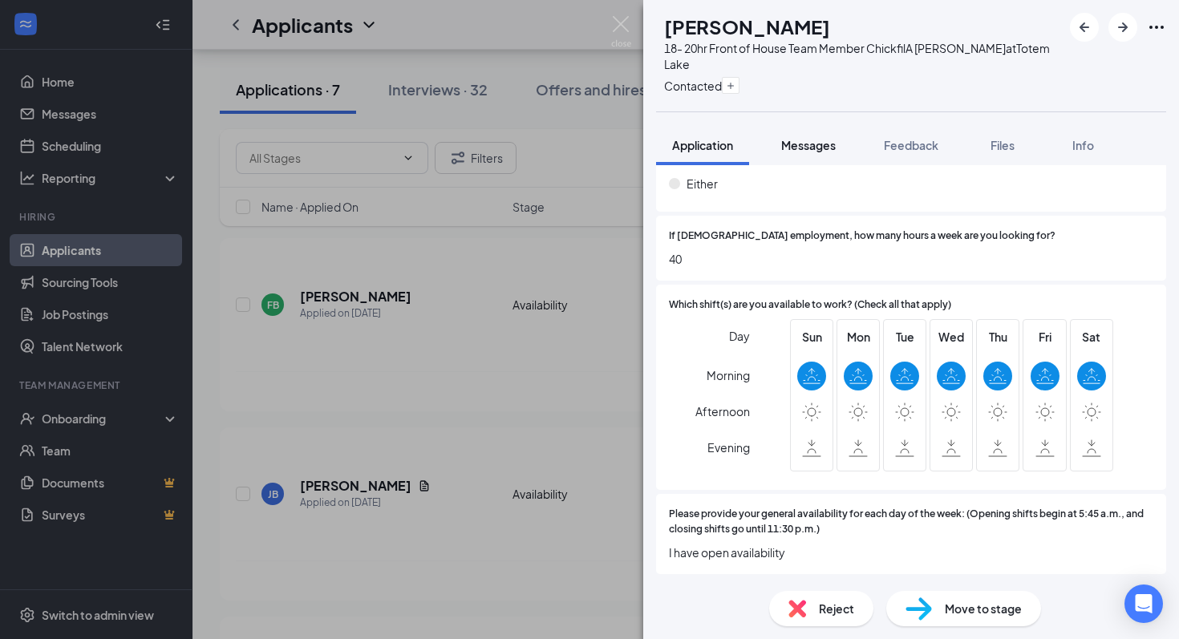
click at [817, 159] on button "Messages" at bounding box center [808, 145] width 87 height 40
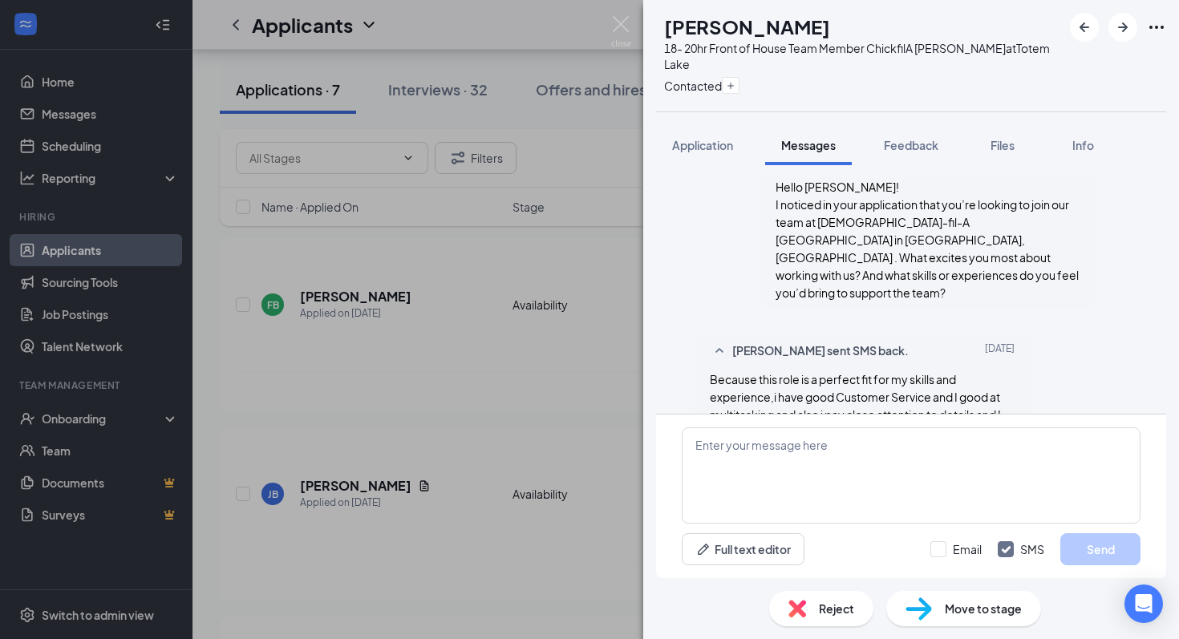
scroll to position [396, 0]
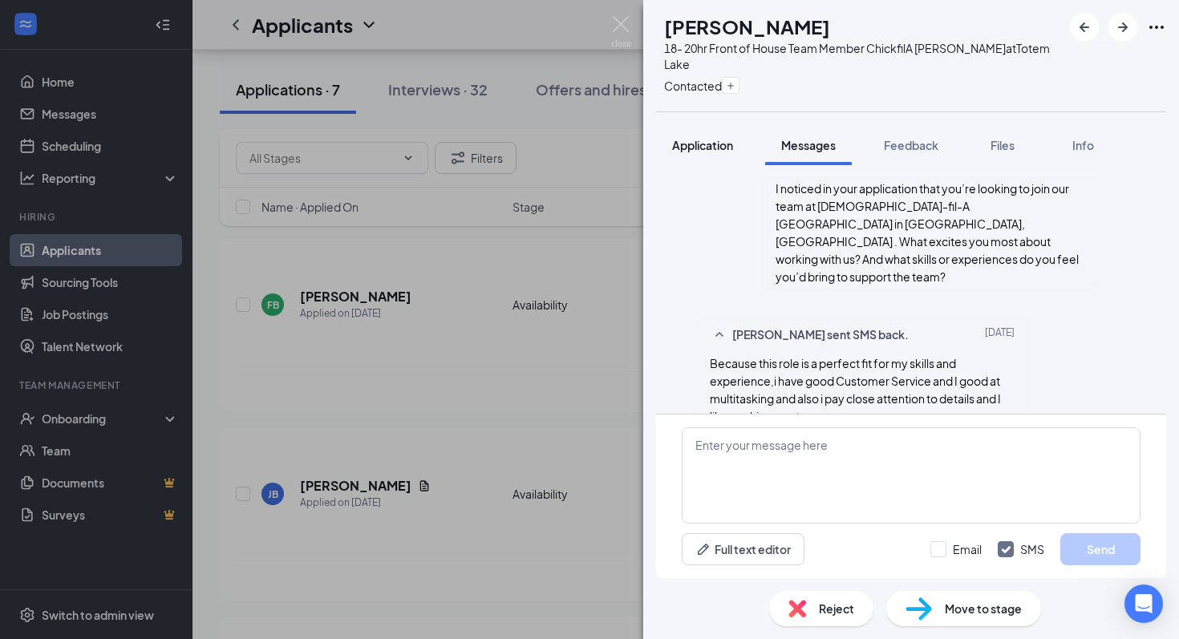
click at [703, 158] on button "Application" at bounding box center [702, 145] width 93 height 40
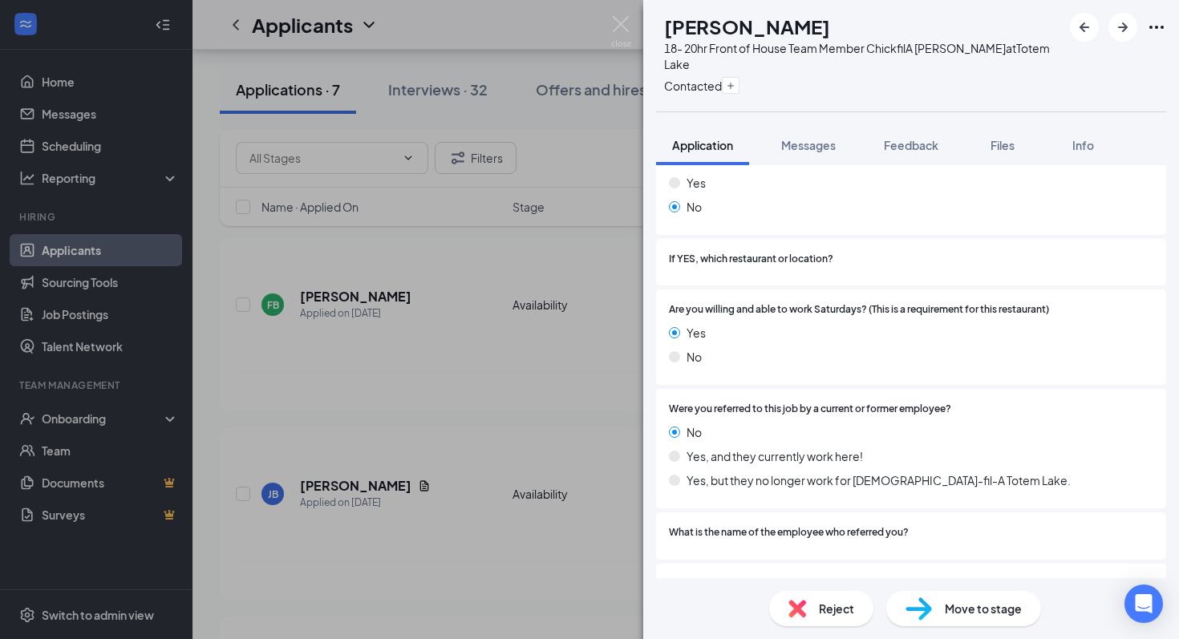
scroll to position [68, 0]
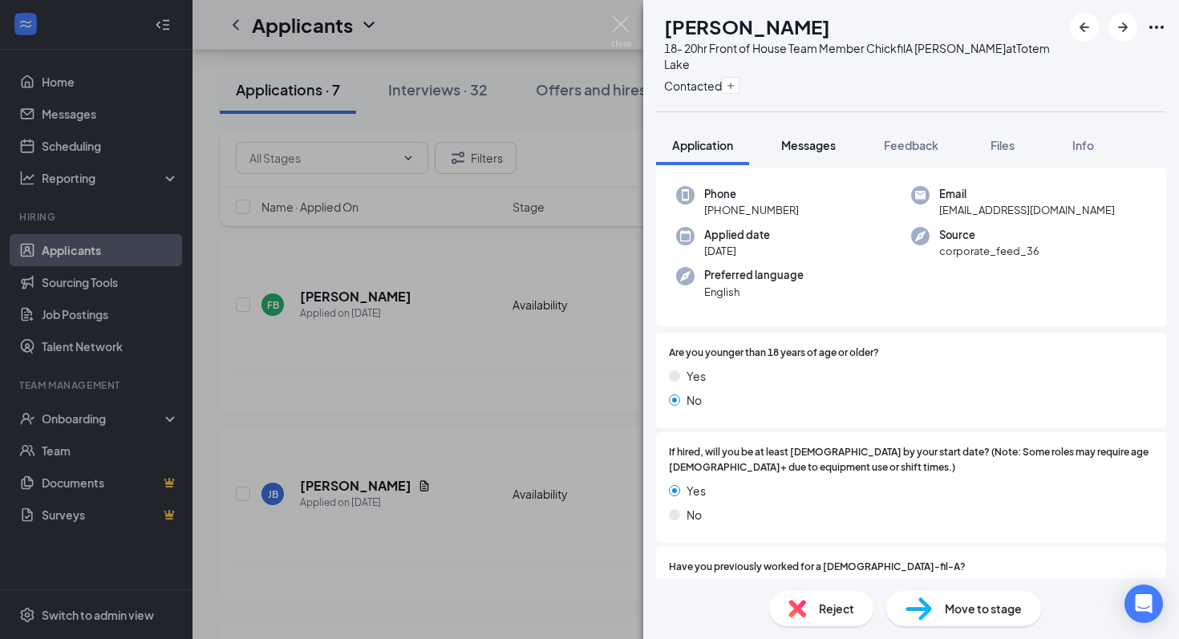
click at [780, 146] on button "Messages" at bounding box center [808, 145] width 87 height 40
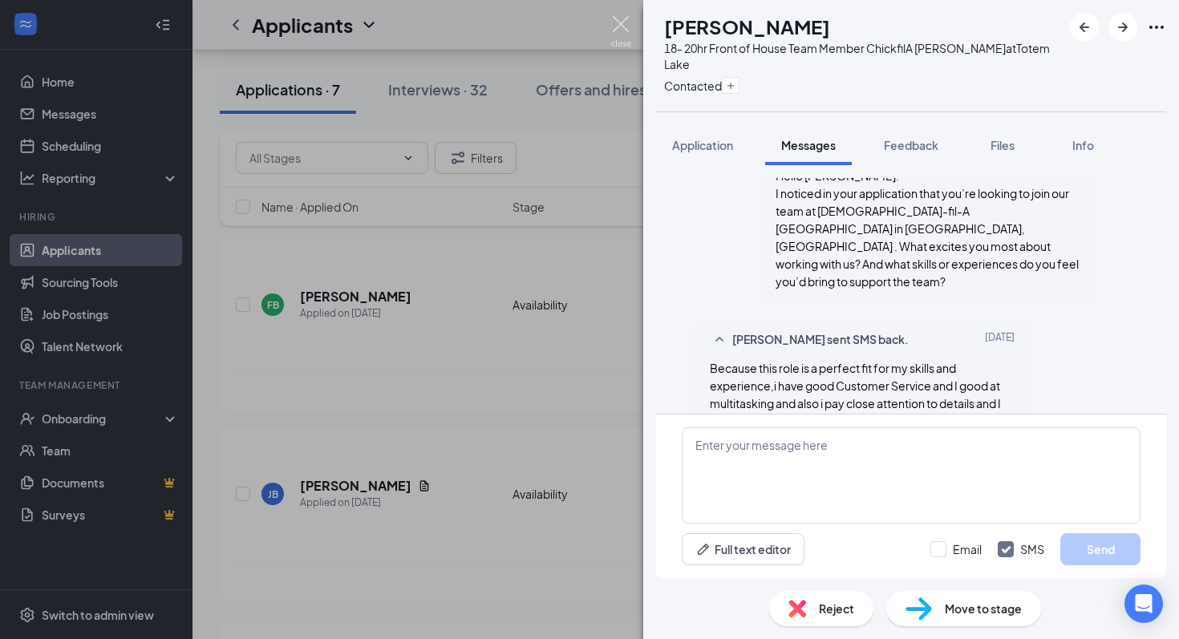
scroll to position [396, 0]
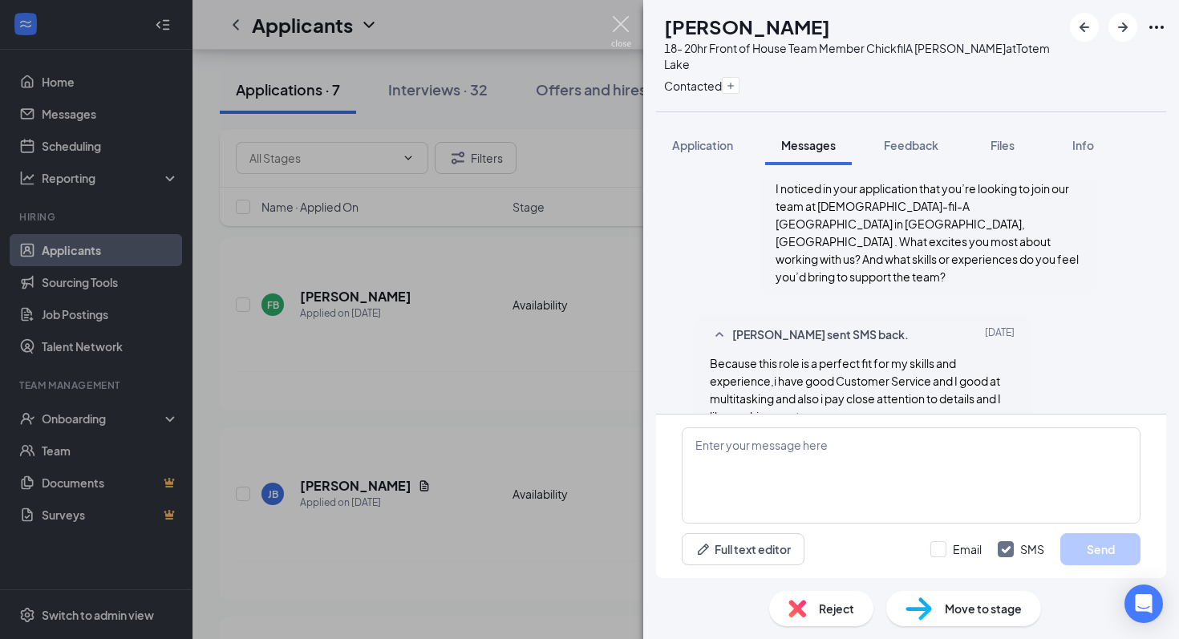
click at [621, 38] on img at bounding box center [621, 31] width 20 height 31
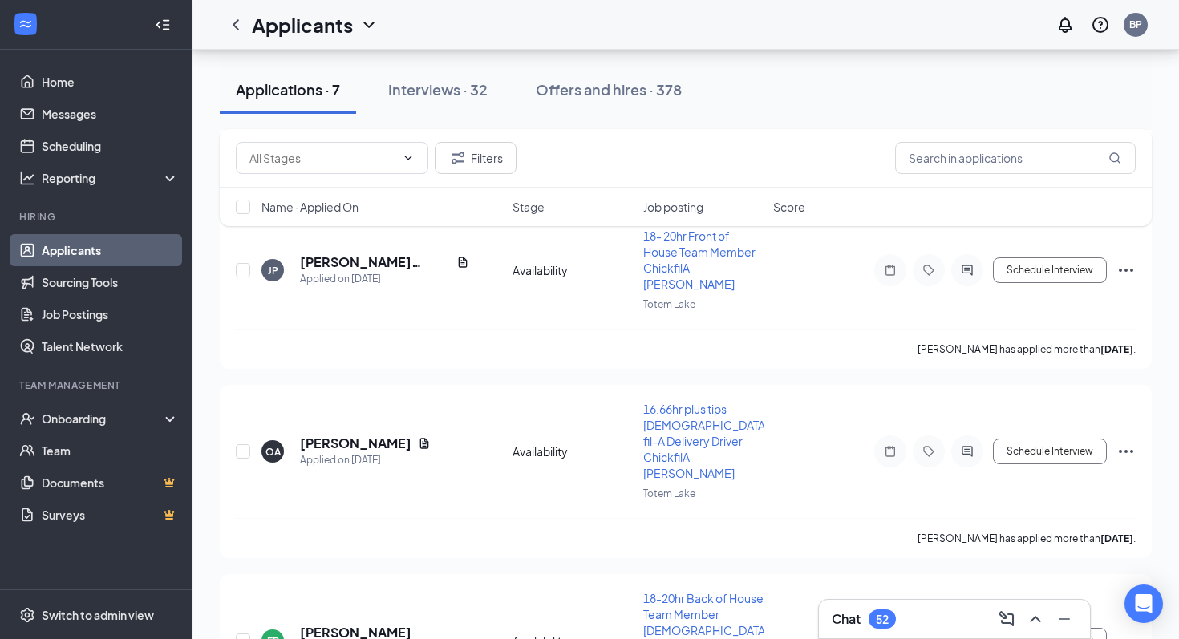
scroll to position [1651, 0]
click at [362, 626] on h5 "[PERSON_NAME]" at bounding box center [355, 635] width 111 height 18
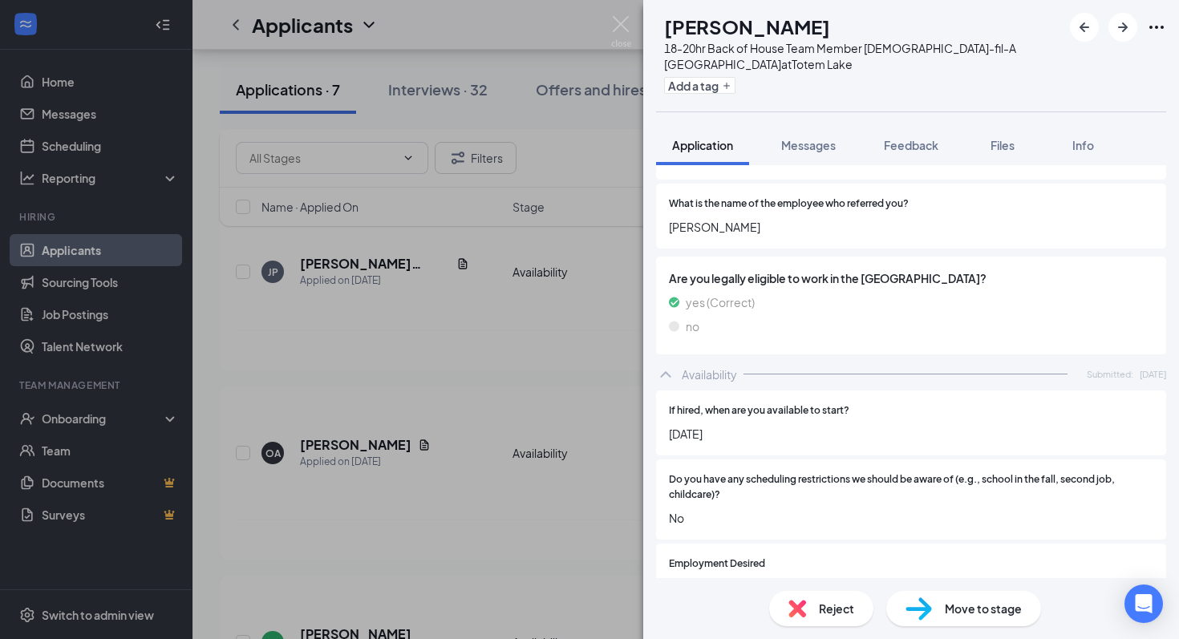
scroll to position [1301, 0]
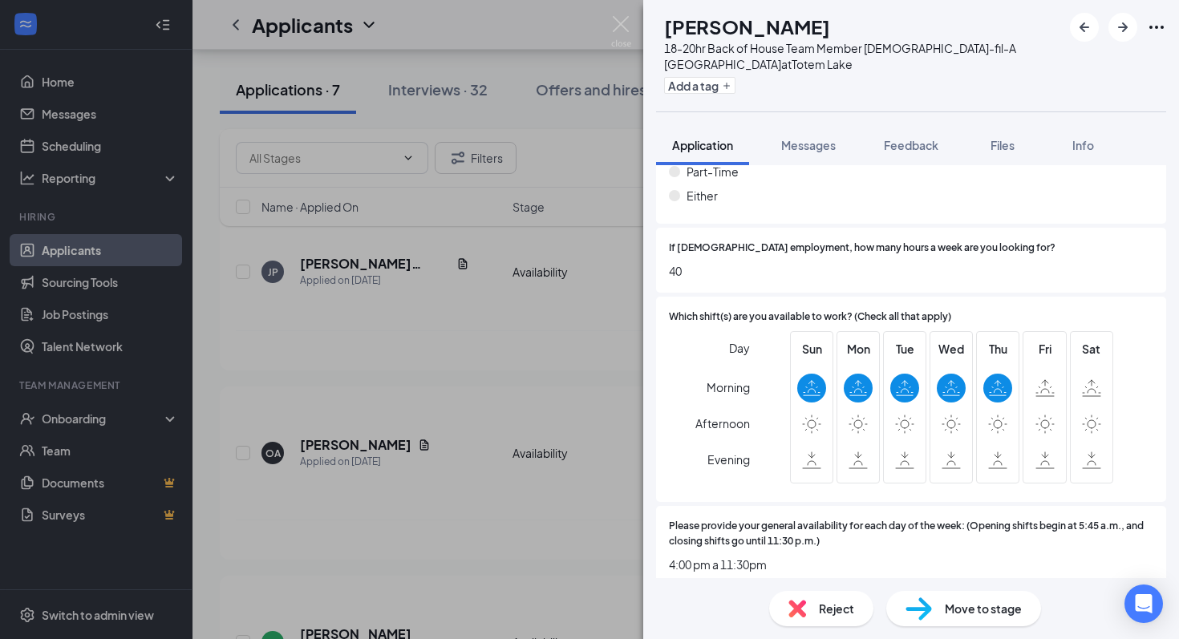
click at [896, 601] on div "Move to stage" at bounding box center [963, 608] width 155 height 35
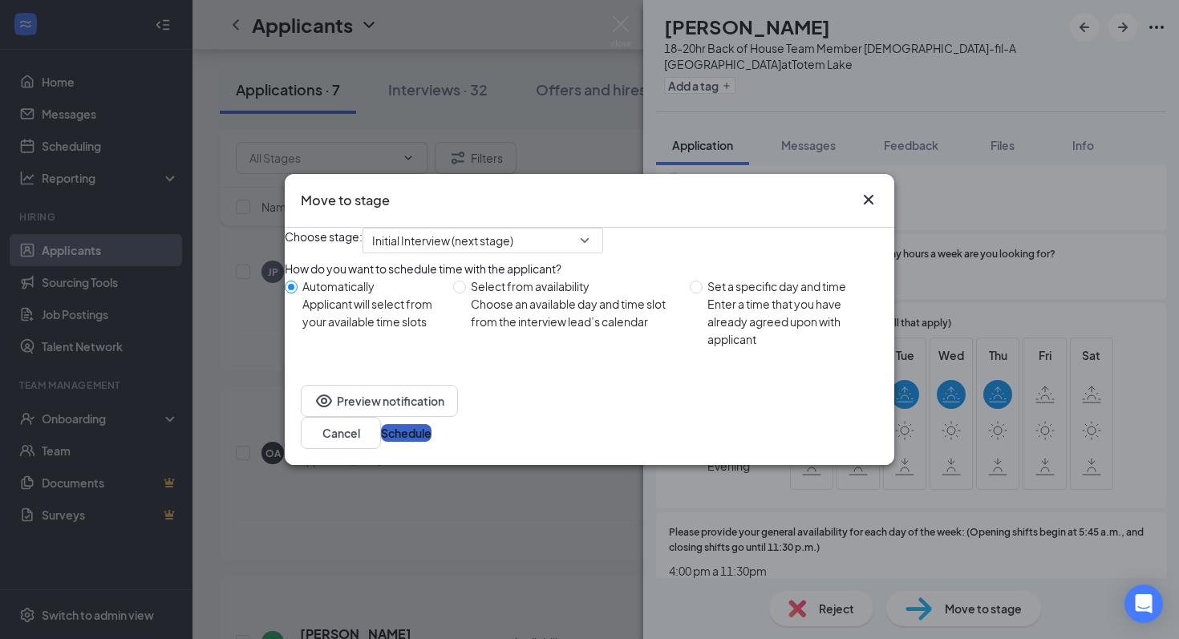
click at [432, 442] on button "Schedule" at bounding box center [406, 433] width 51 height 18
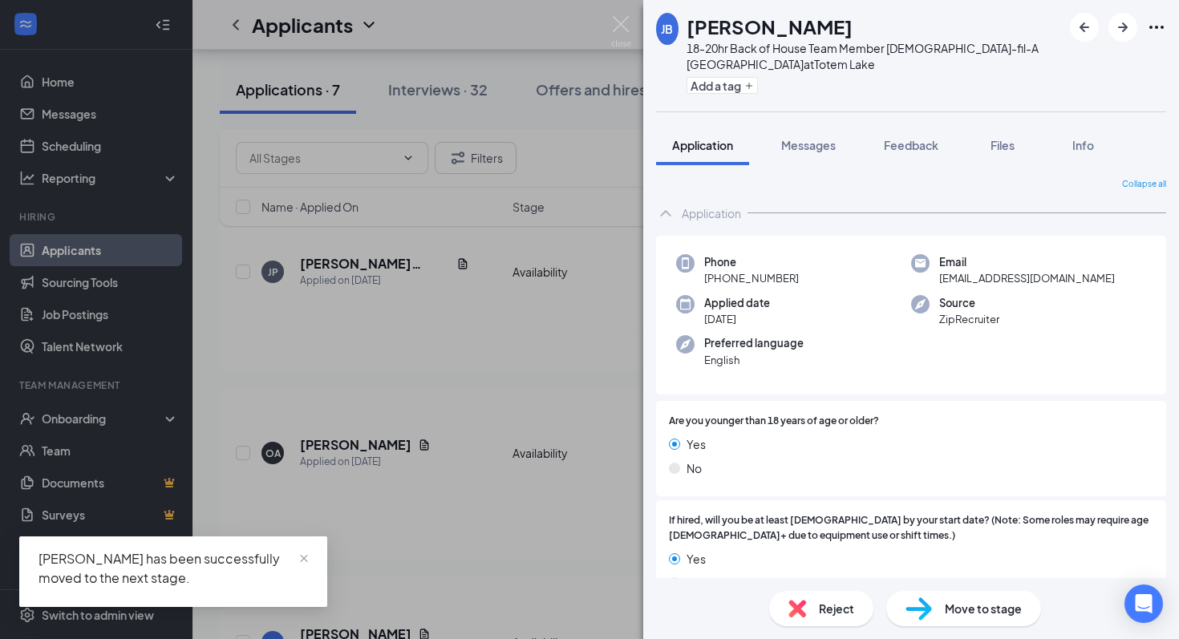
click at [510, 378] on div "[PERSON_NAME] 18-20hr Back of House Team Member [DEMOGRAPHIC_DATA]-fil-A [PERSO…" at bounding box center [589, 319] width 1179 height 639
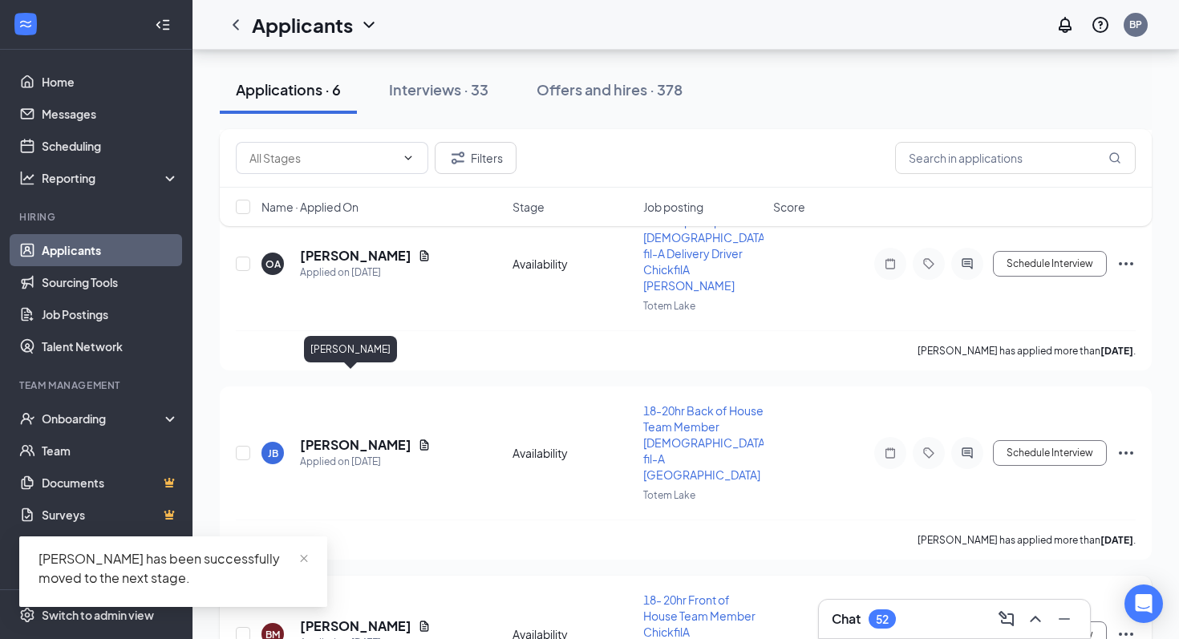
click at [367, 618] on h5 "[PERSON_NAME]" at bounding box center [355, 627] width 111 height 18
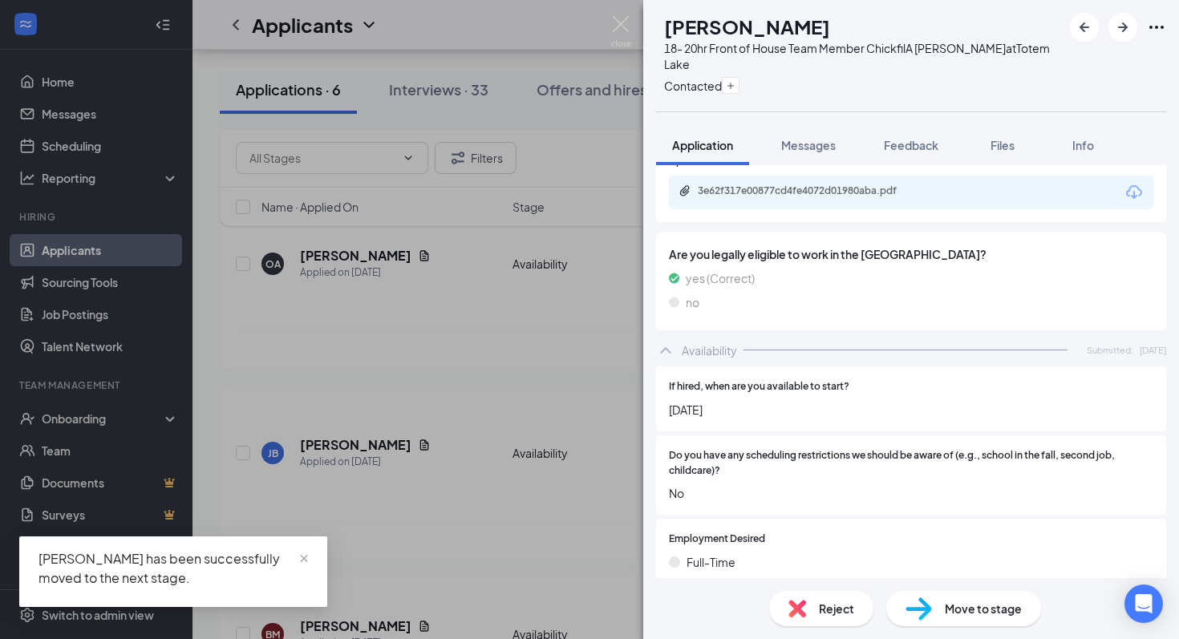
scroll to position [1326, 0]
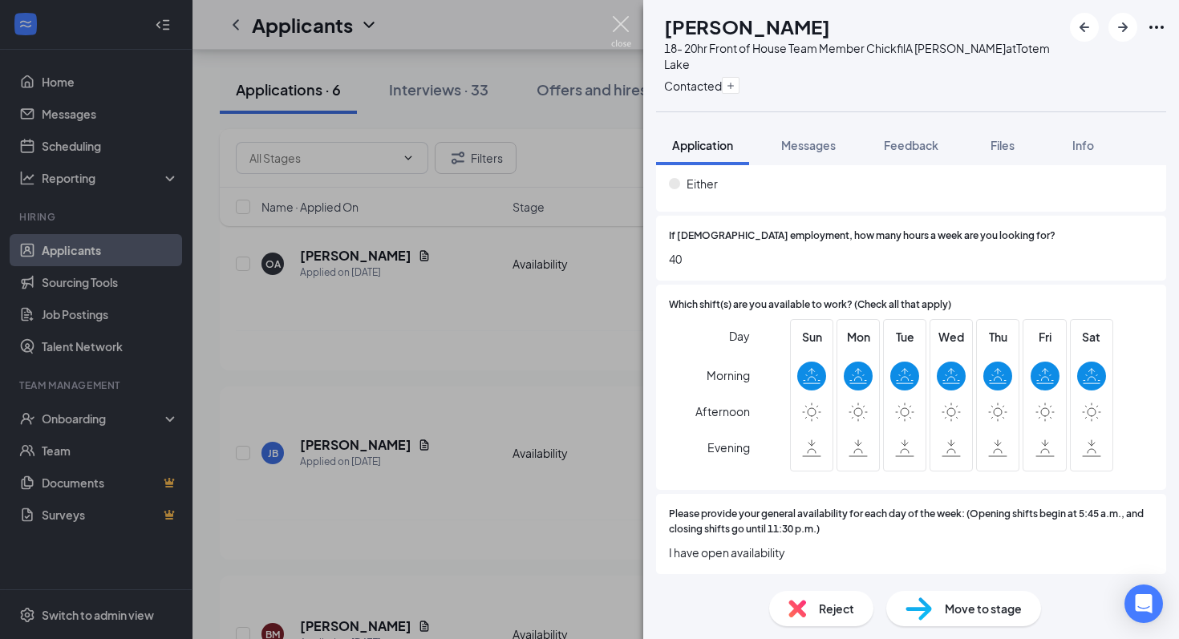
click at [626, 32] on img at bounding box center [621, 31] width 20 height 31
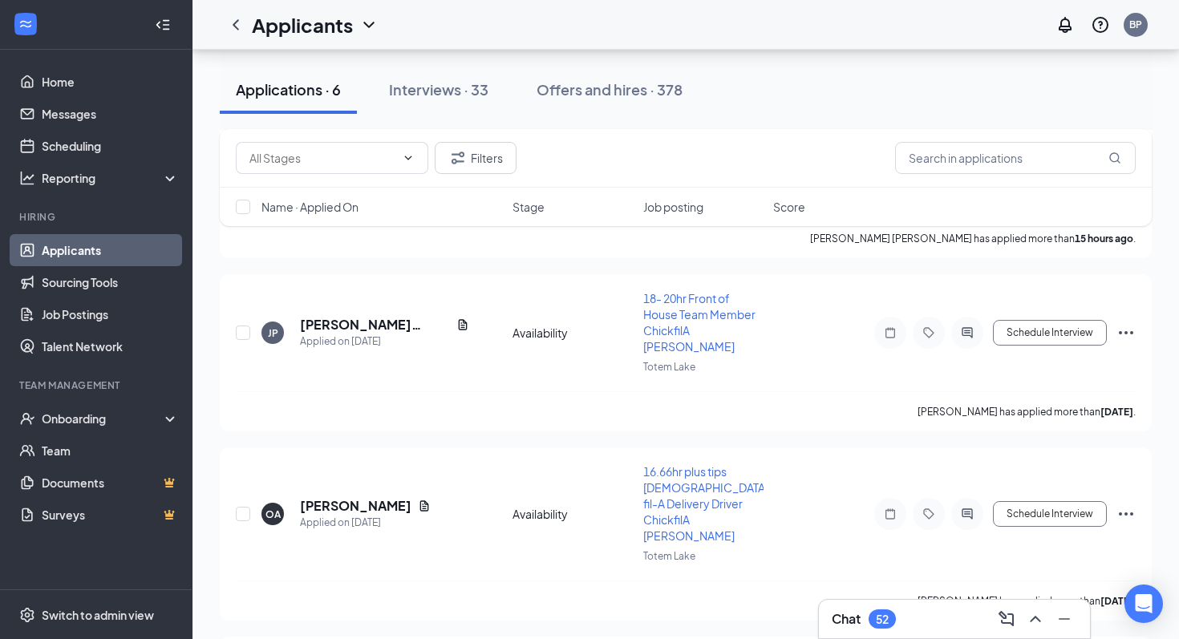
scroll to position [1393, 0]
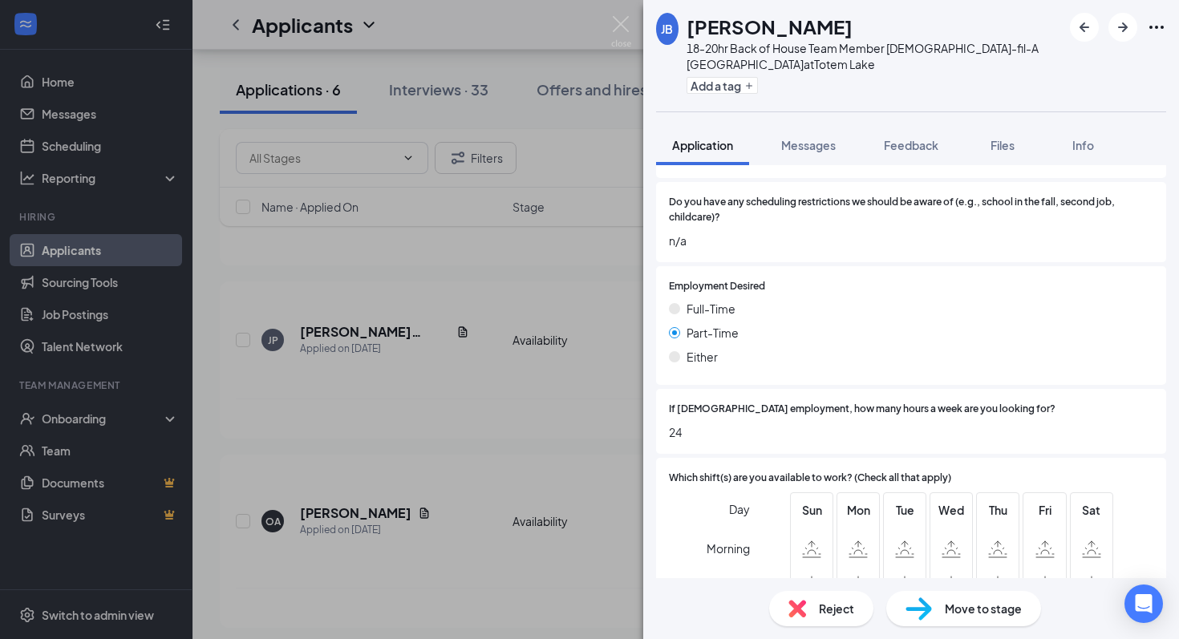
scroll to position [1392, 0]
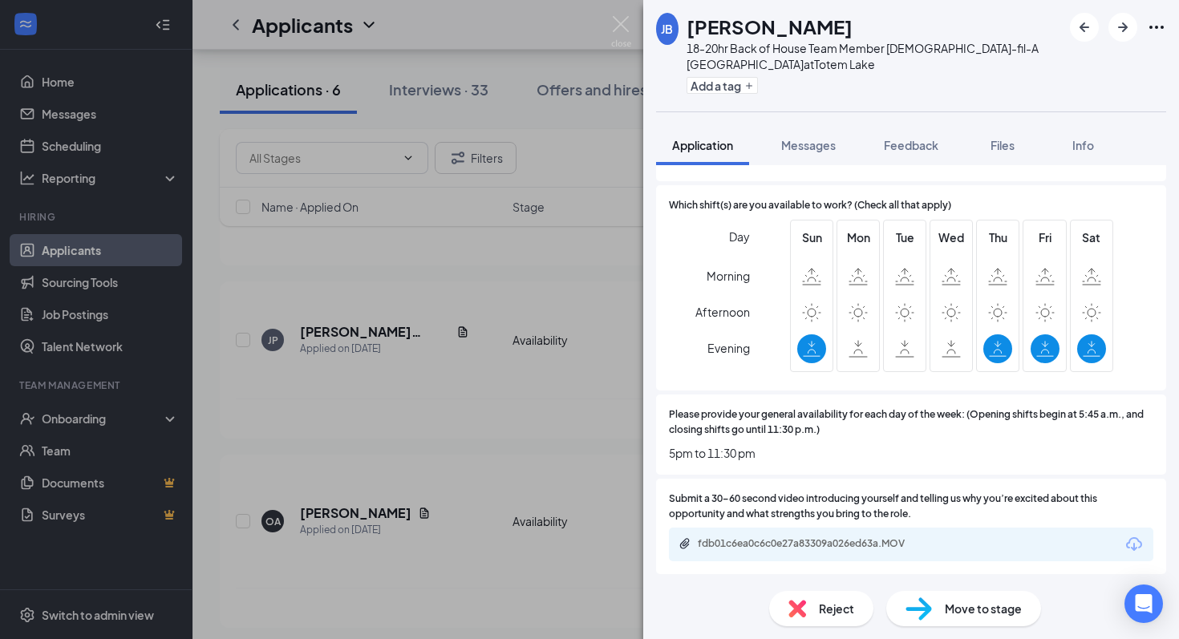
click at [610, 34] on div "[PERSON_NAME] 18-20hr Back of House Team Member [DEMOGRAPHIC_DATA]-fil-A [PERSO…" at bounding box center [589, 319] width 1179 height 639
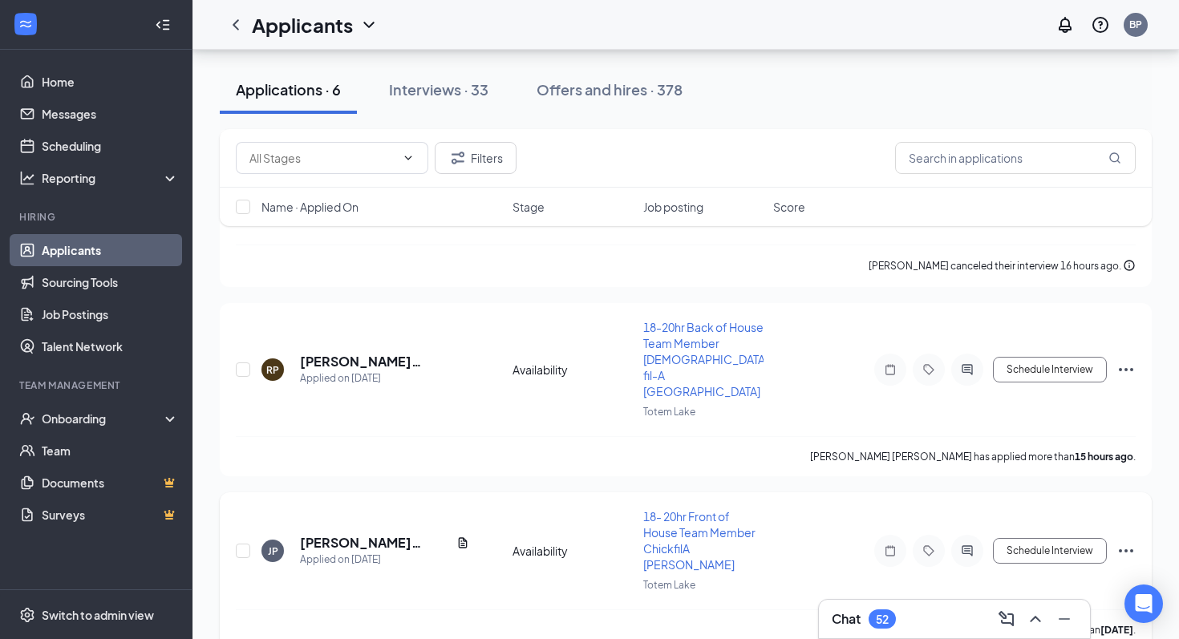
scroll to position [1168, 0]
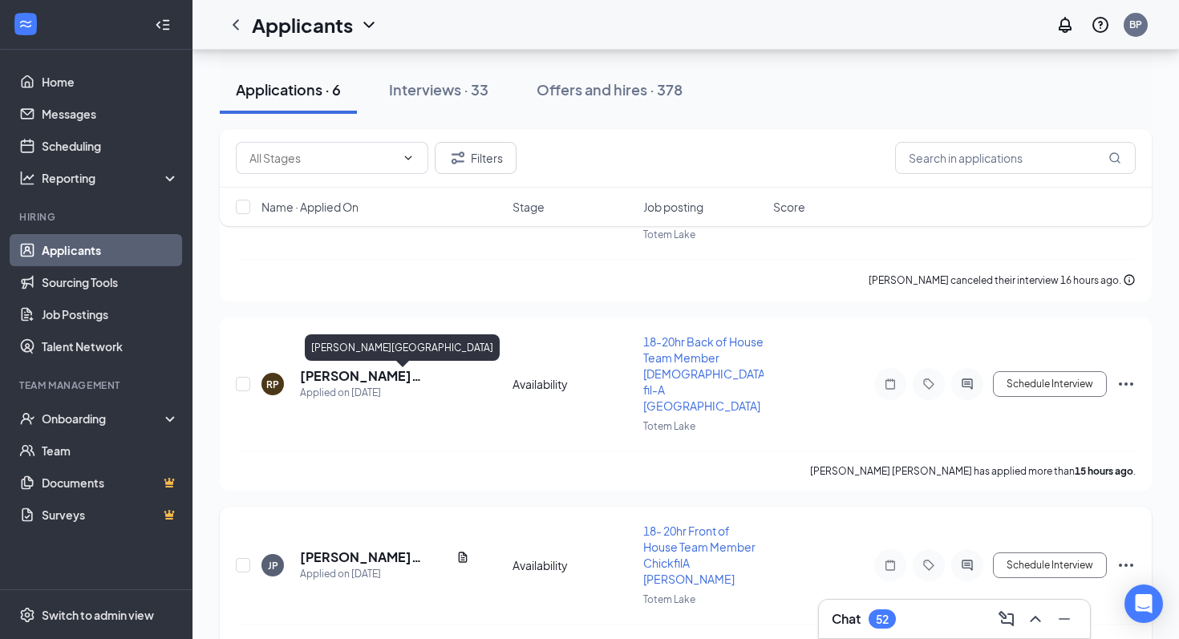
click at [362, 549] on h5 "[PERSON_NAME][GEOGRAPHIC_DATA]" at bounding box center [375, 558] width 150 height 18
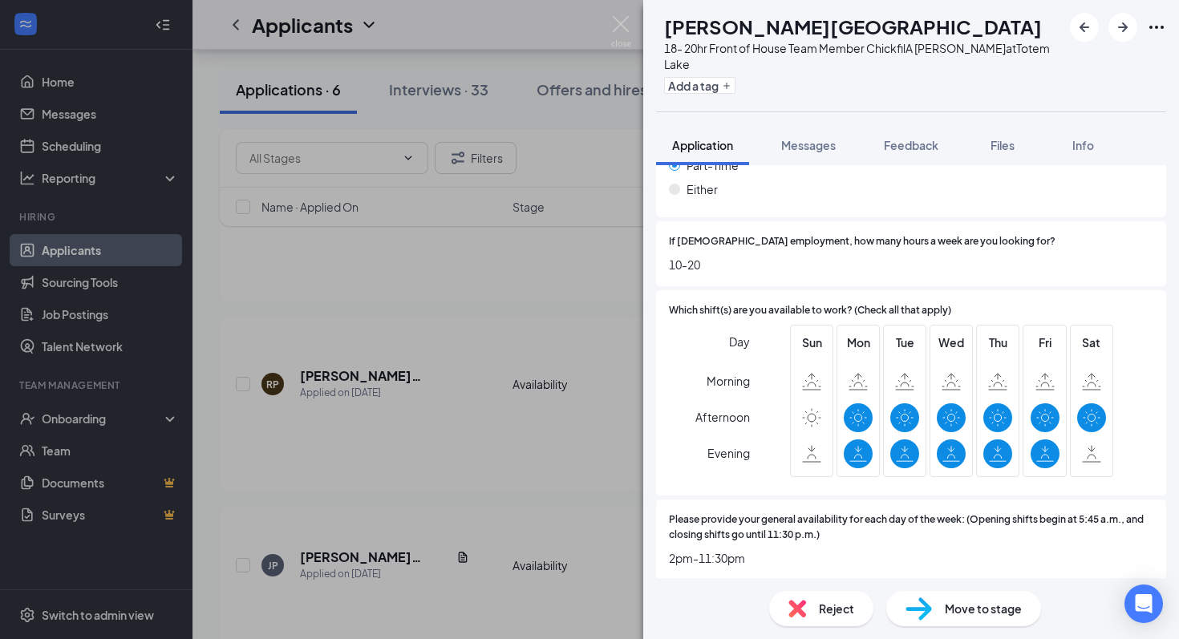
scroll to position [1326, 0]
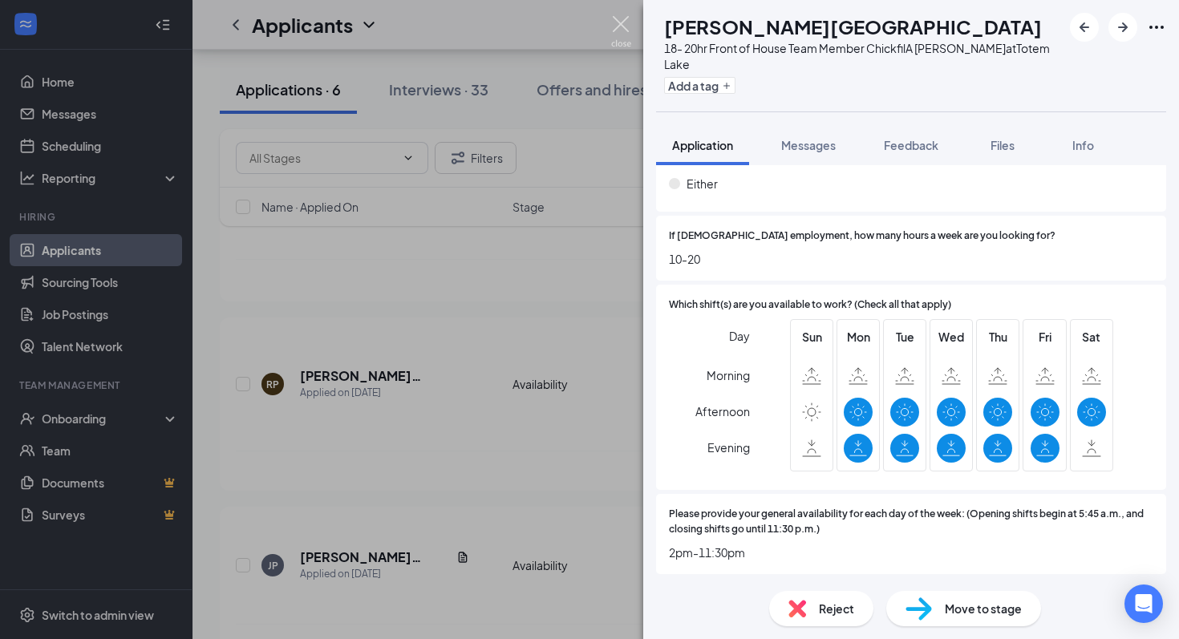
click at [622, 20] on img at bounding box center [621, 31] width 20 height 31
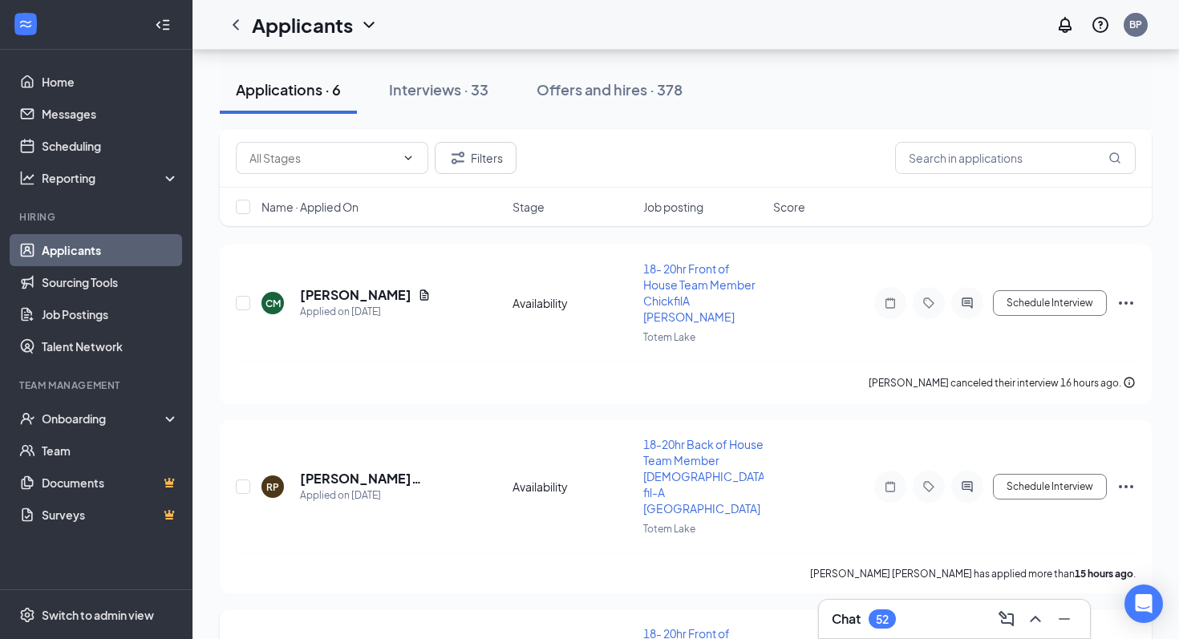
scroll to position [1022, 0]
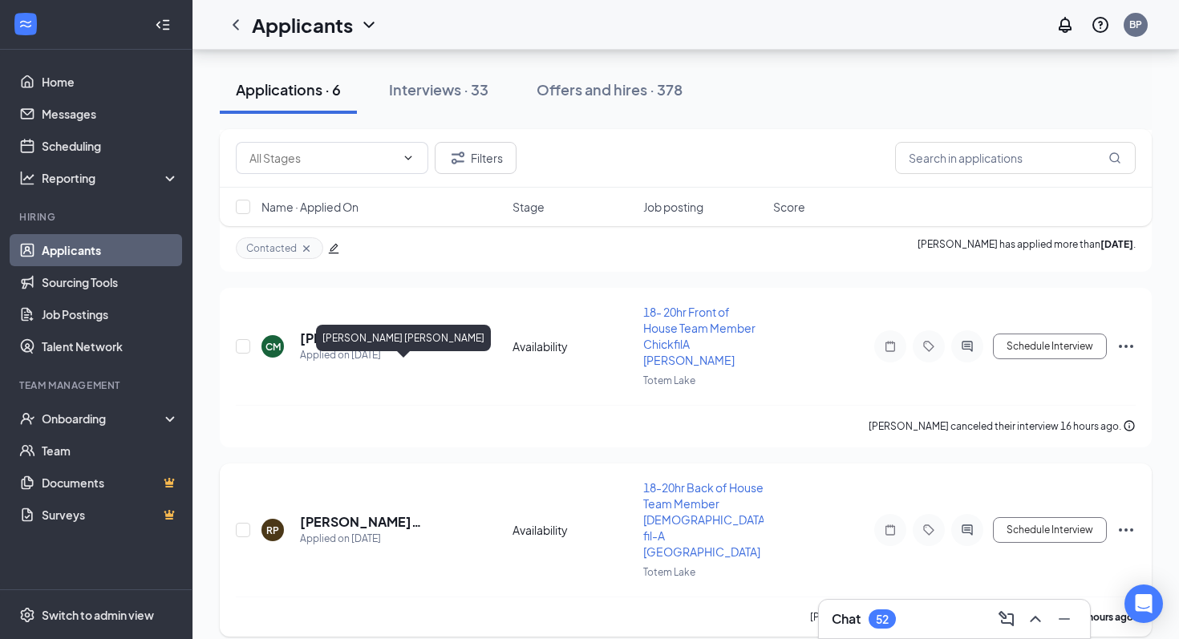
click at [392, 513] on h5 "[PERSON_NAME] [PERSON_NAME]" at bounding box center [384, 522] width 169 height 18
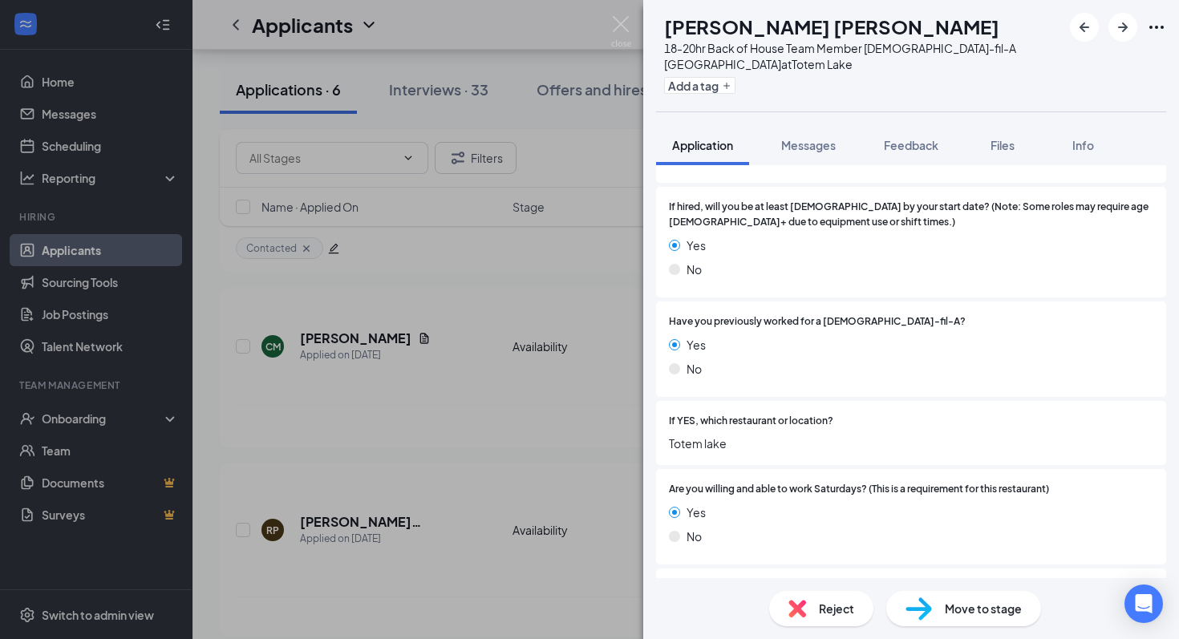
scroll to position [322, 0]
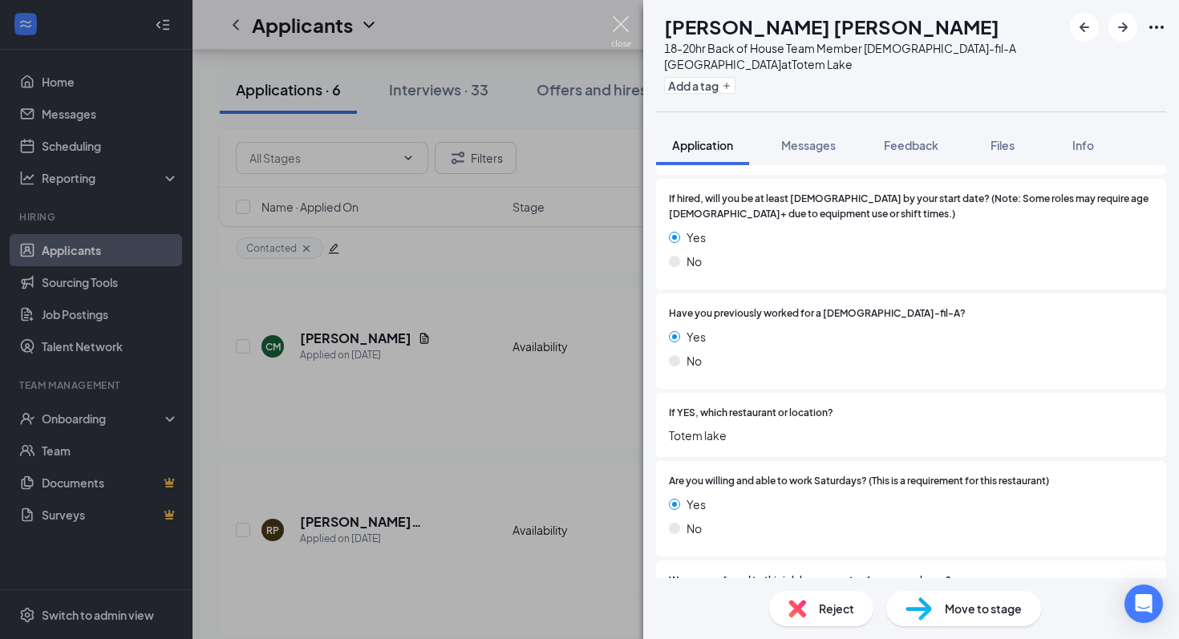
click at [621, 42] on img at bounding box center [621, 31] width 20 height 31
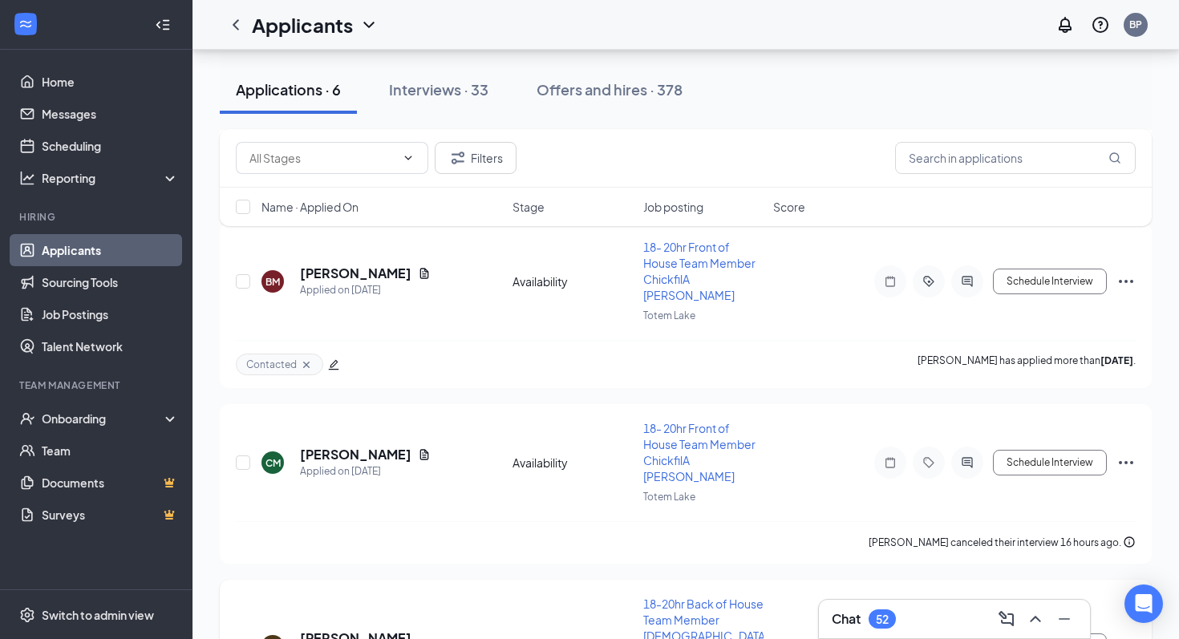
scroll to position [905, 0]
click at [375, 447] on h5 "[PERSON_NAME]" at bounding box center [355, 456] width 111 height 18
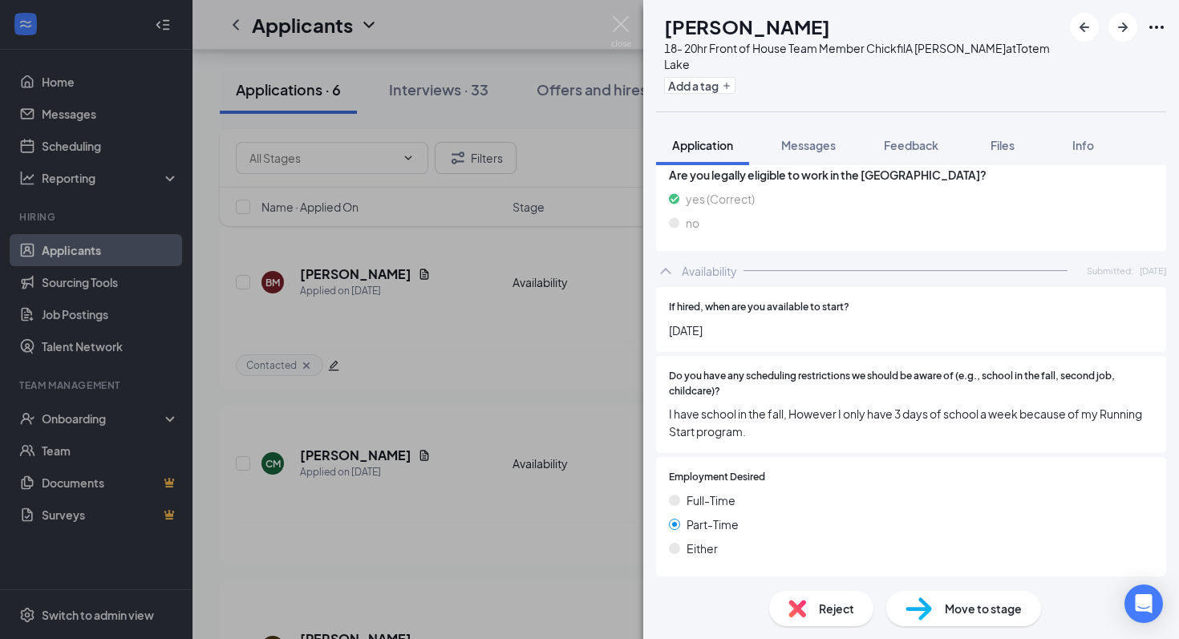
scroll to position [1461, 0]
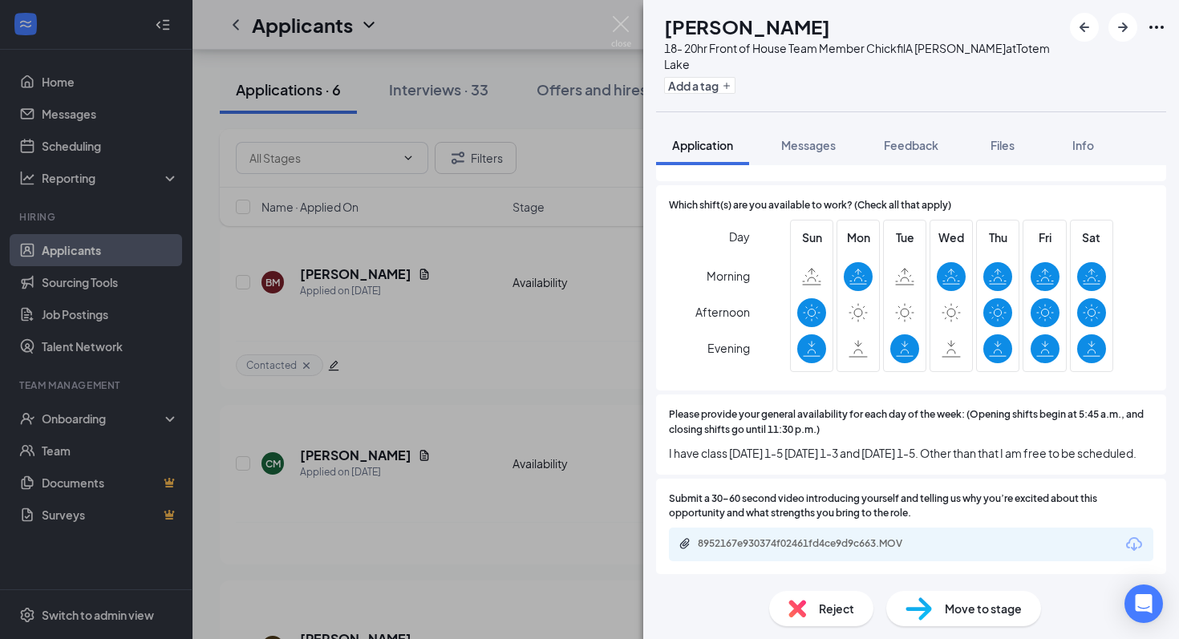
click at [610, 18] on div "[PERSON_NAME] 18- 20hr Front of House Team Member ChickfilA [PERSON_NAME] at [G…" at bounding box center [589, 319] width 1179 height 639
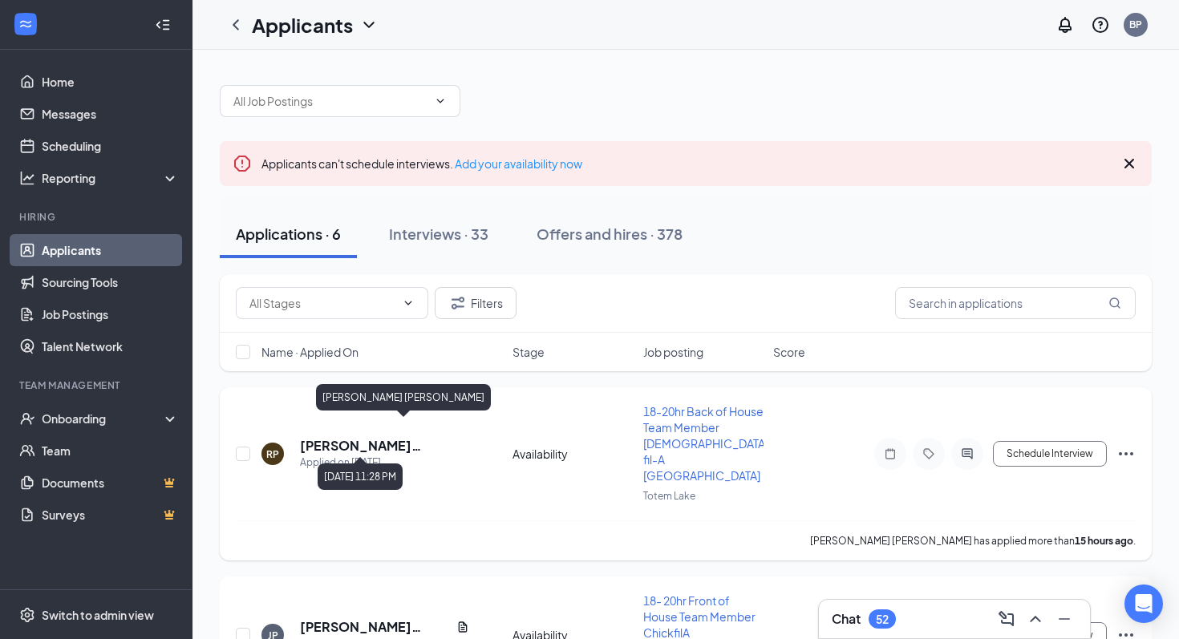
click at [353, 437] on h5 "[PERSON_NAME] [PERSON_NAME]" at bounding box center [384, 446] width 169 height 18
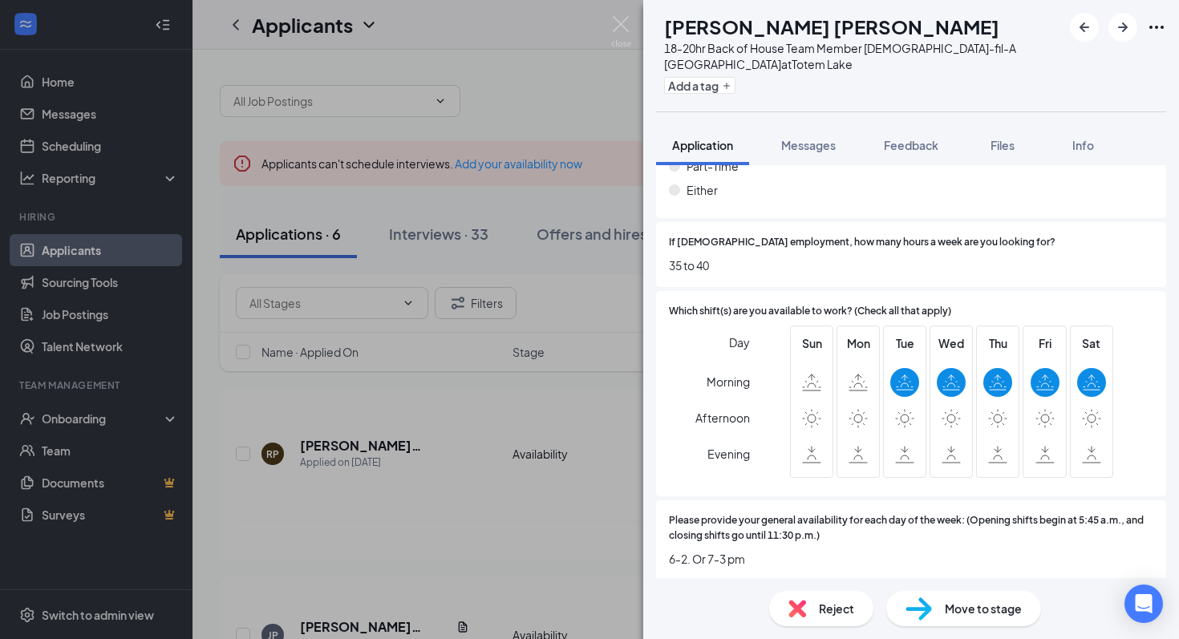
scroll to position [1356, 0]
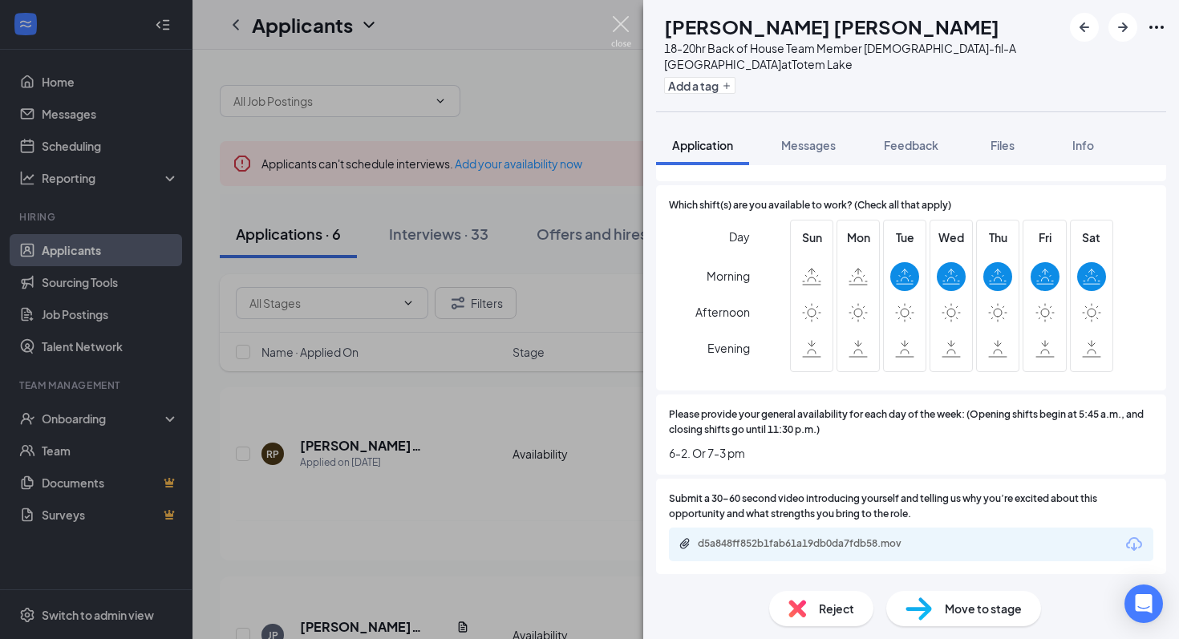
click at [617, 33] on img at bounding box center [621, 31] width 20 height 31
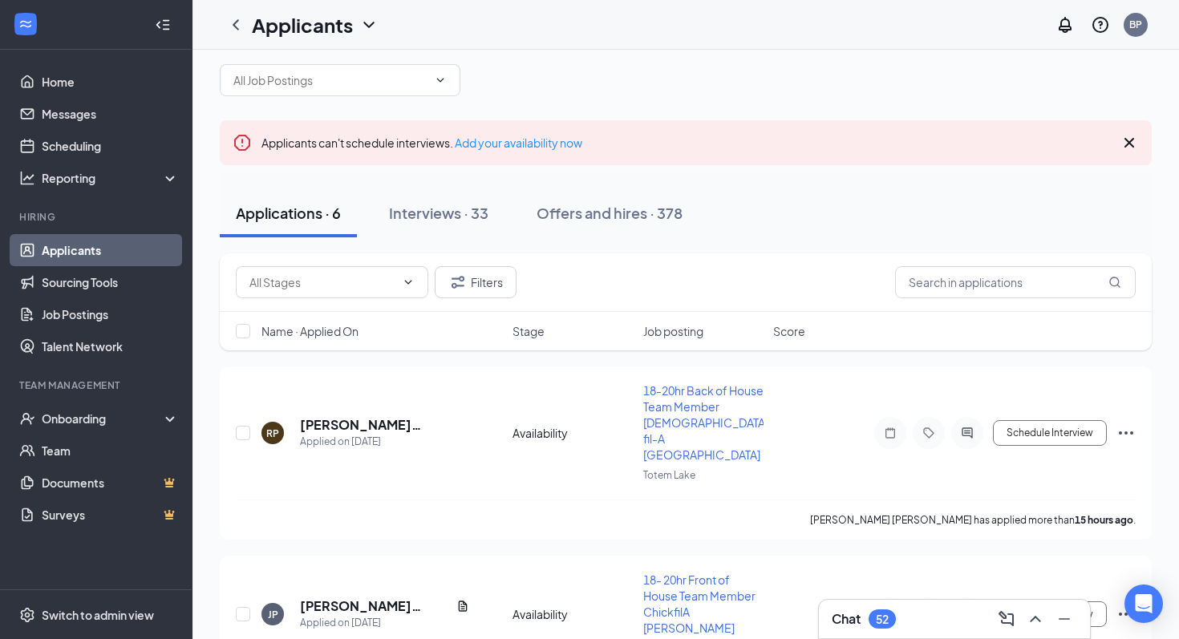
scroll to position [34, 0]
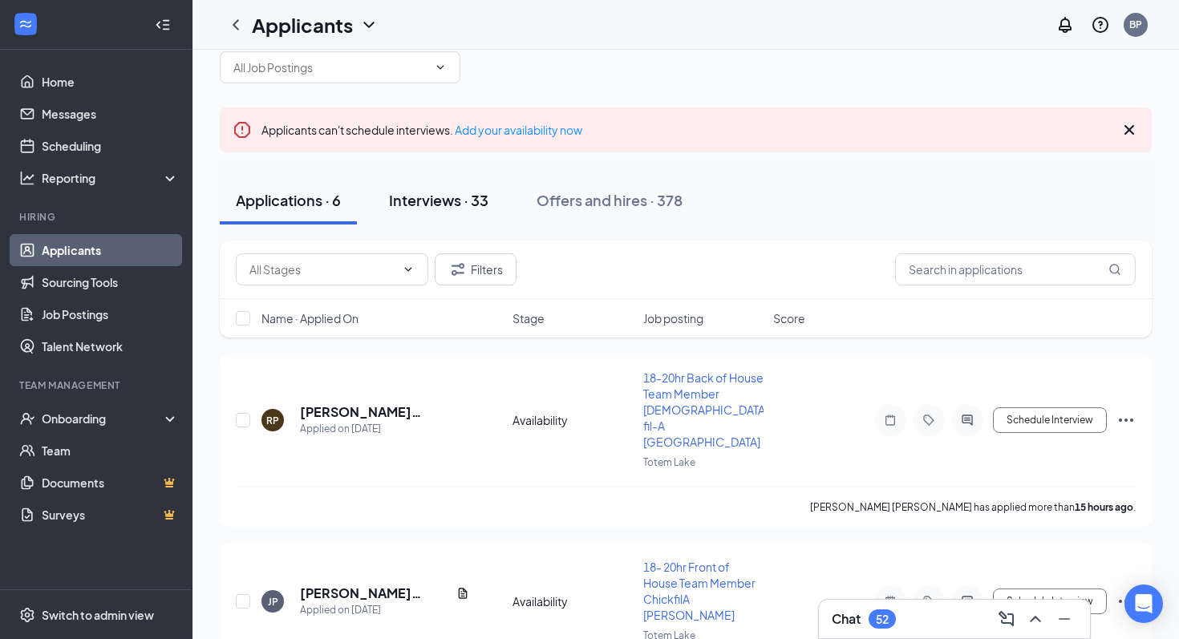
click at [460, 214] on button "Interviews · 33" at bounding box center [439, 200] width 132 height 48
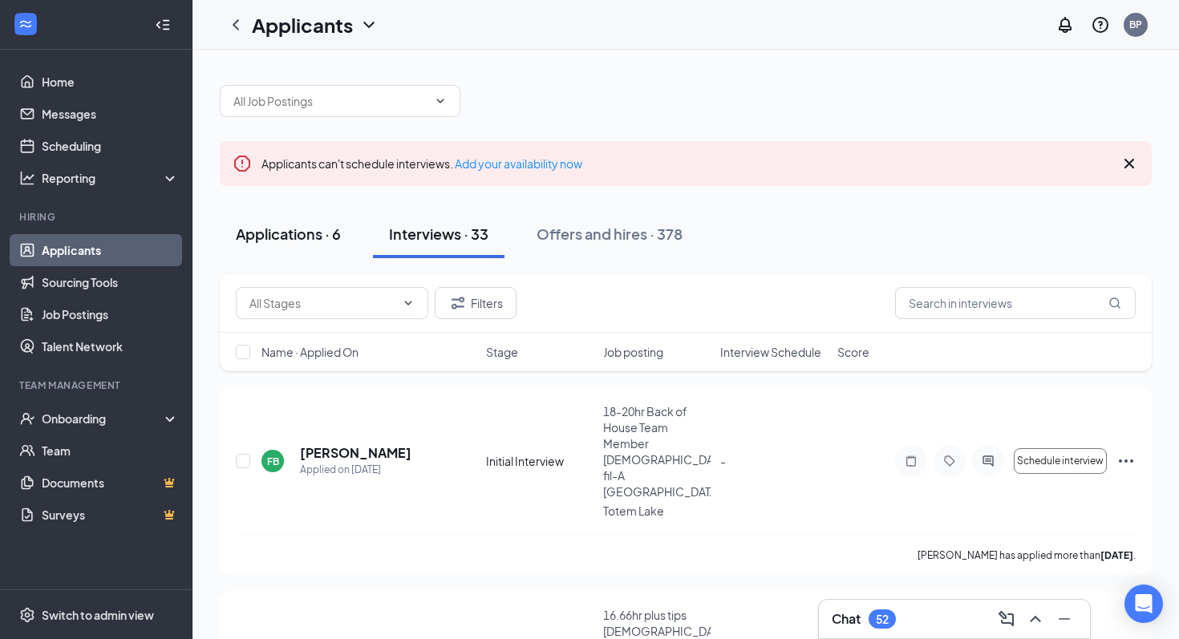
click at [265, 254] on button "Applications · 6" at bounding box center [288, 234] width 137 height 48
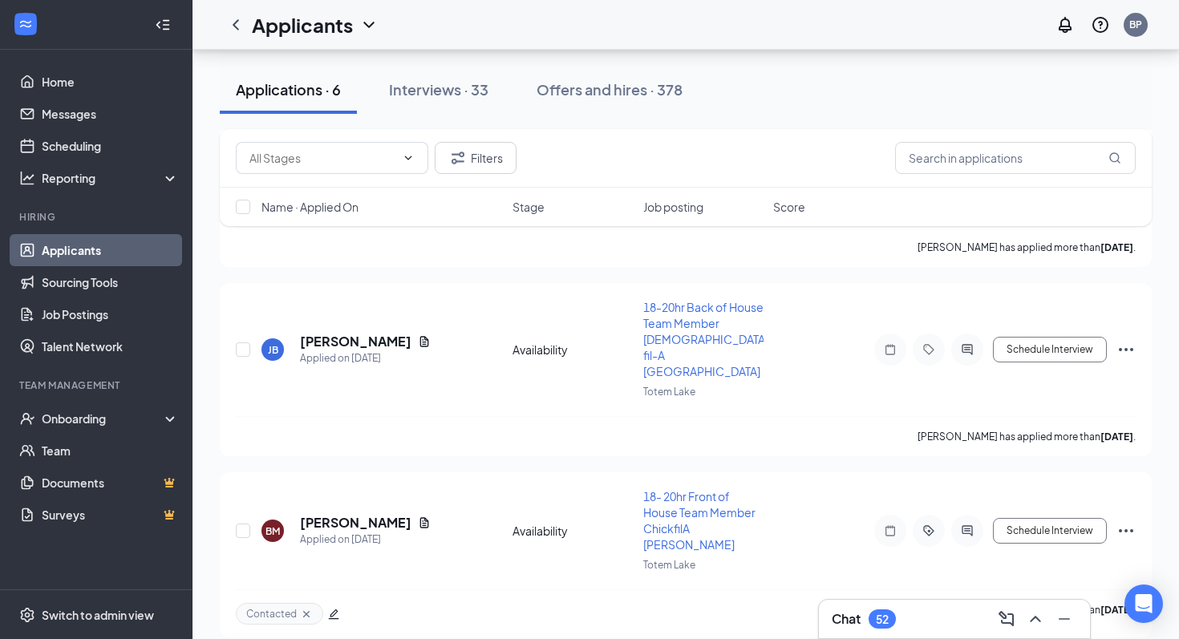
scroll to position [714, 0]
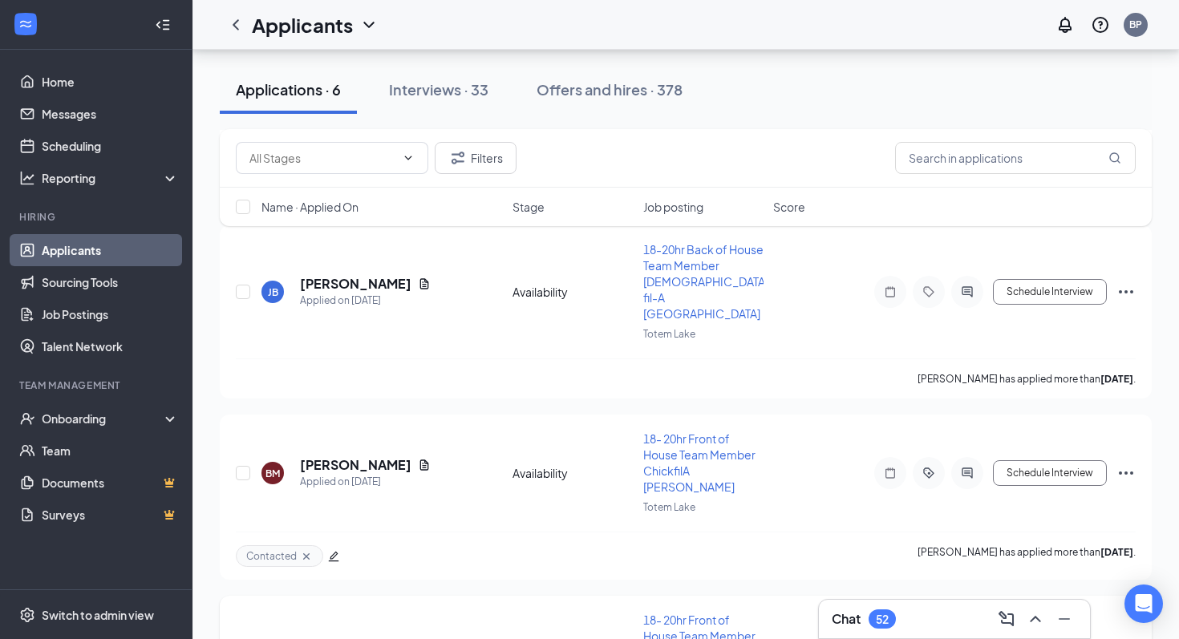
click at [374, 638] on h5 "[PERSON_NAME]" at bounding box center [355, 647] width 111 height 18
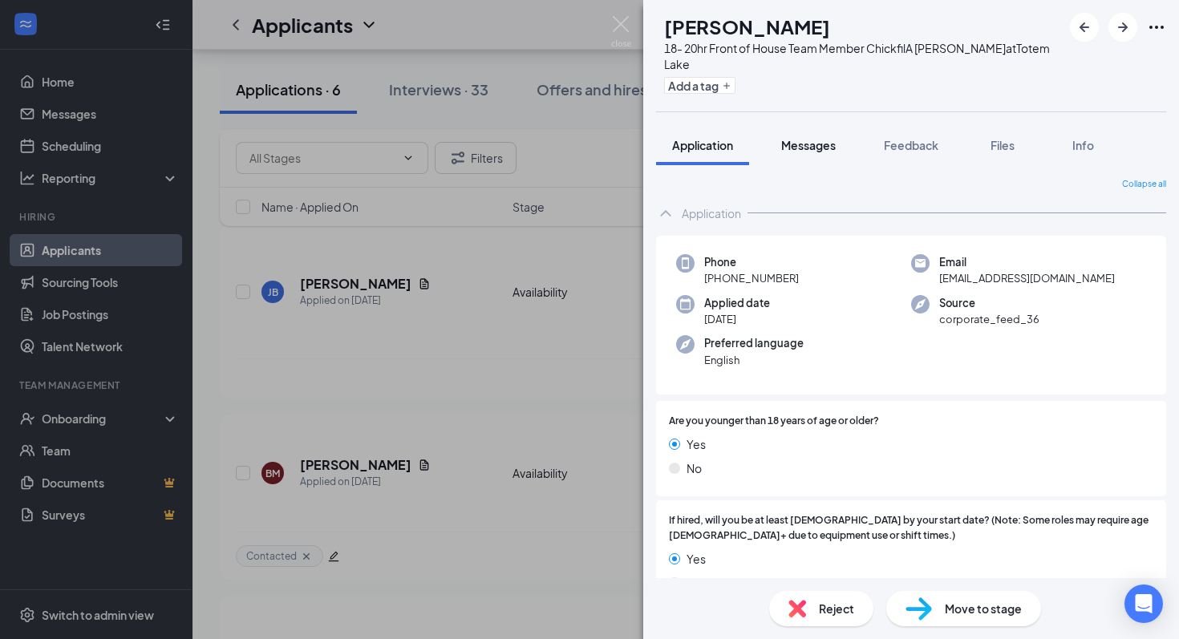
click at [812, 145] on span "Messages" at bounding box center [808, 145] width 55 height 14
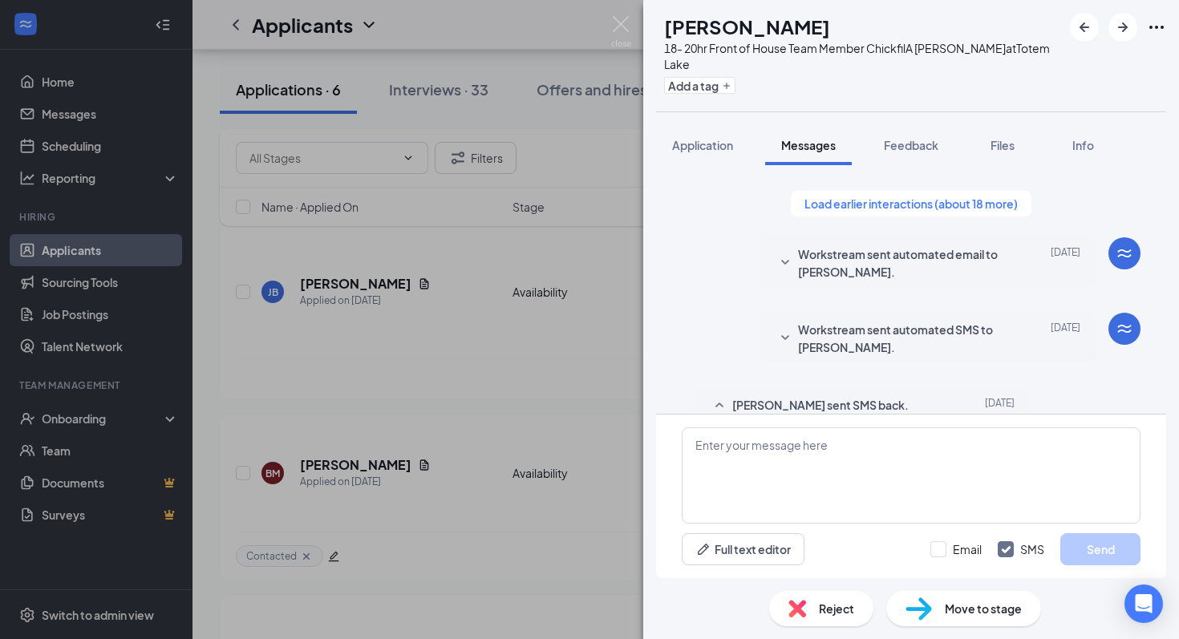
click at [780, 255] on icon "SmallChevronDown" at bounding box center [785, 262] width 19 height 19
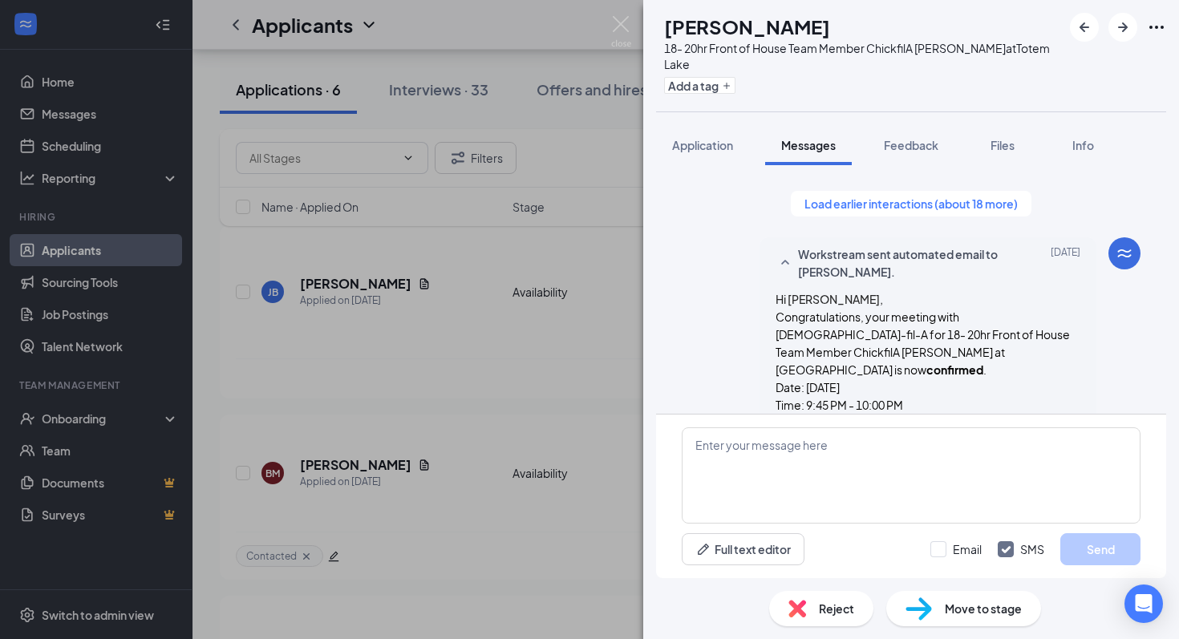
click at [780, 255] on icon "SmallChevronUp" at bounding box center [785, 262] width 19 height 19
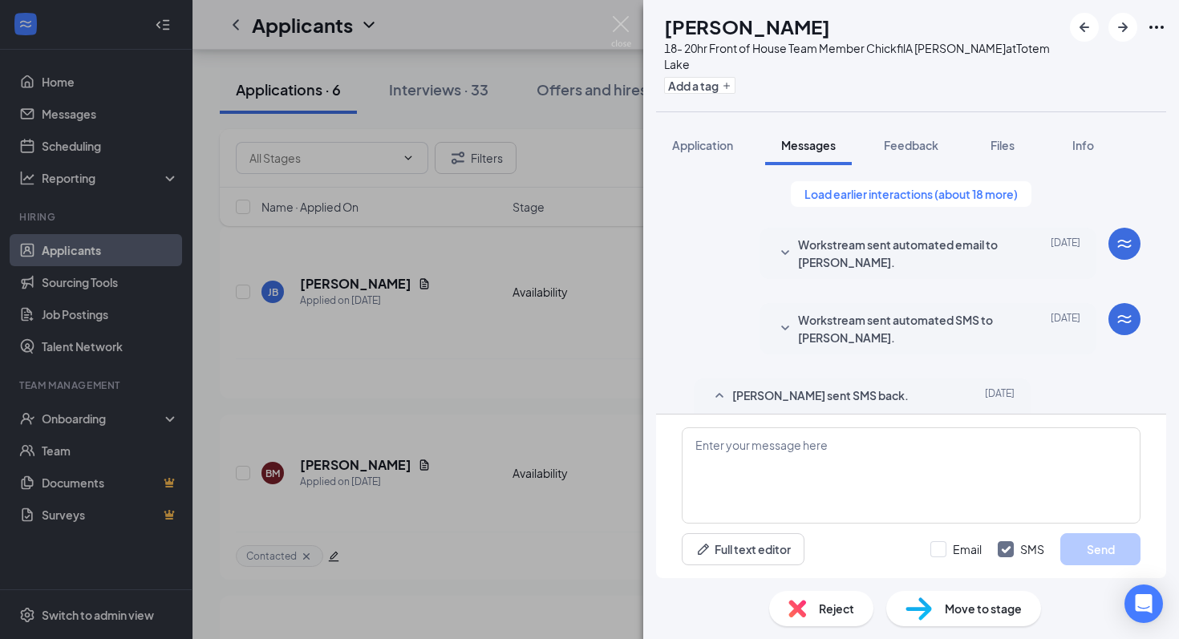
scroll to position [3, 0]
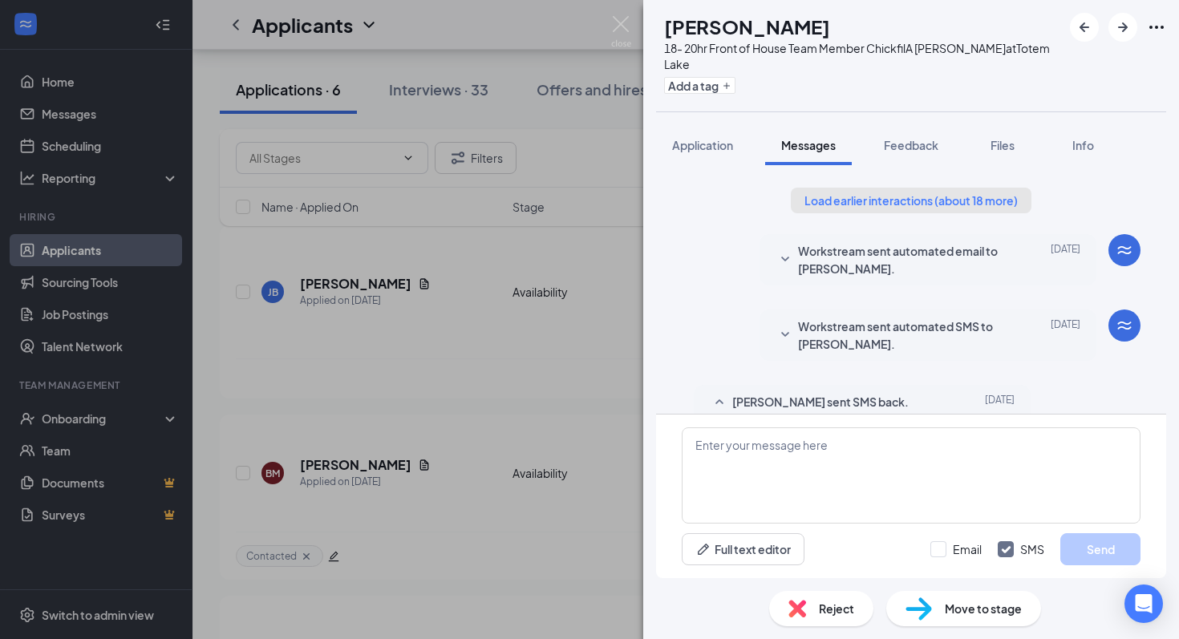
click at [821, 201] on button "Load earlier interactions (about 18 more)" at bounding box center [911, 201] width 241 height 26
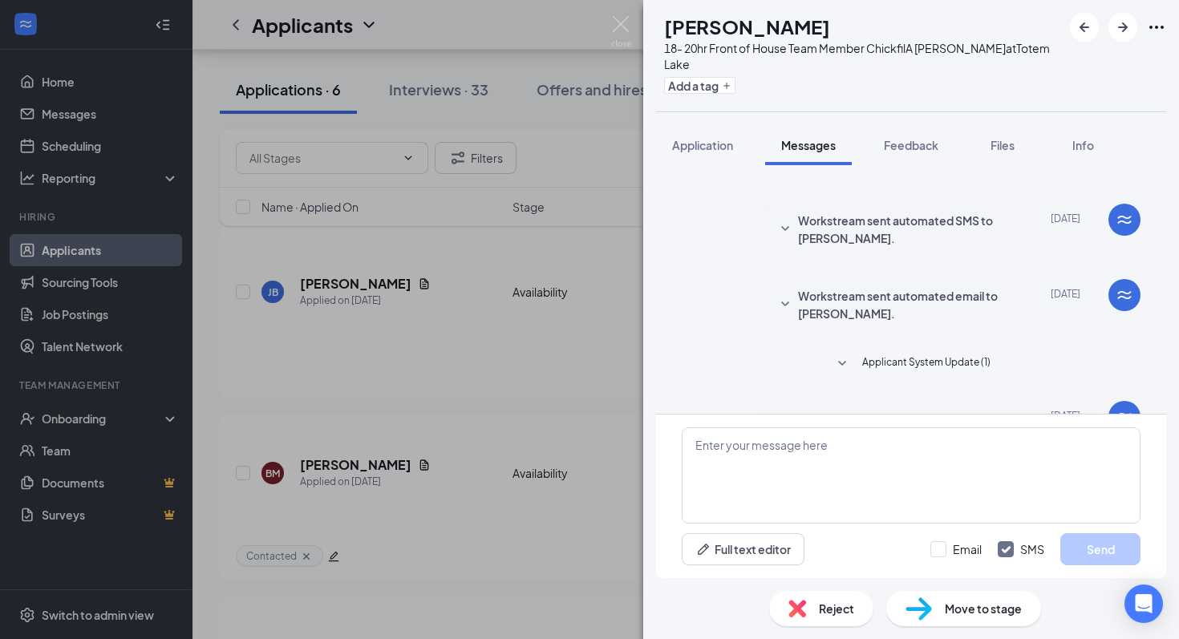
scroll to position [1150, 0]
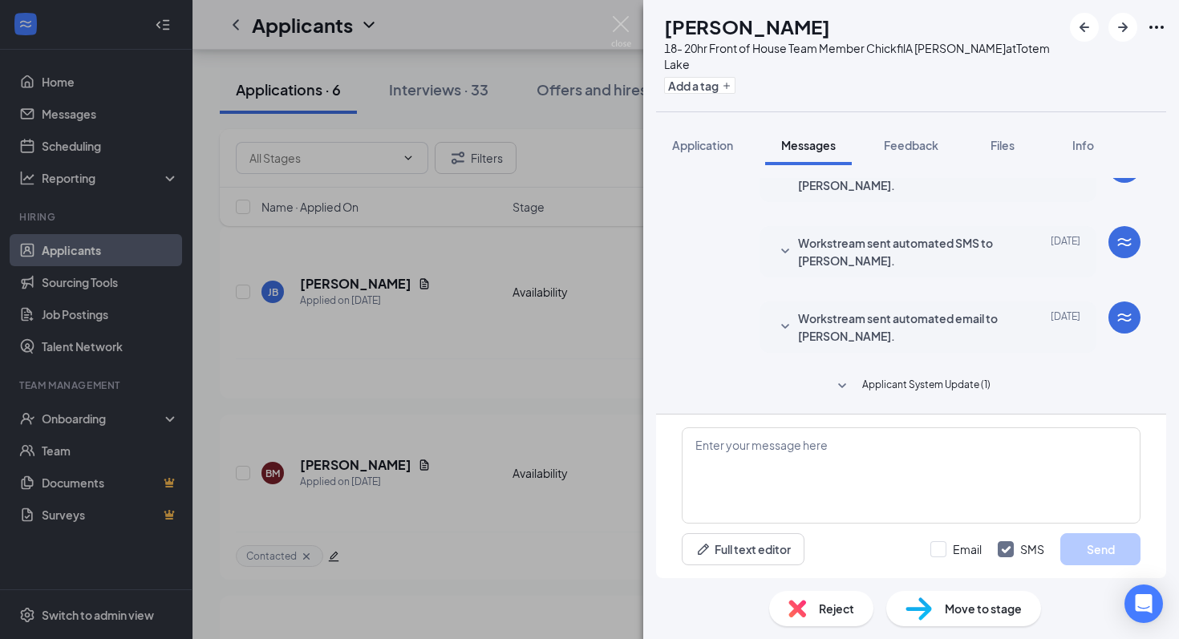
click at [796, 311] on div "Workstream sent automated email to [PERSON_NAME]. [DATE]" at bounding box center [928, 327] width 305 height 35
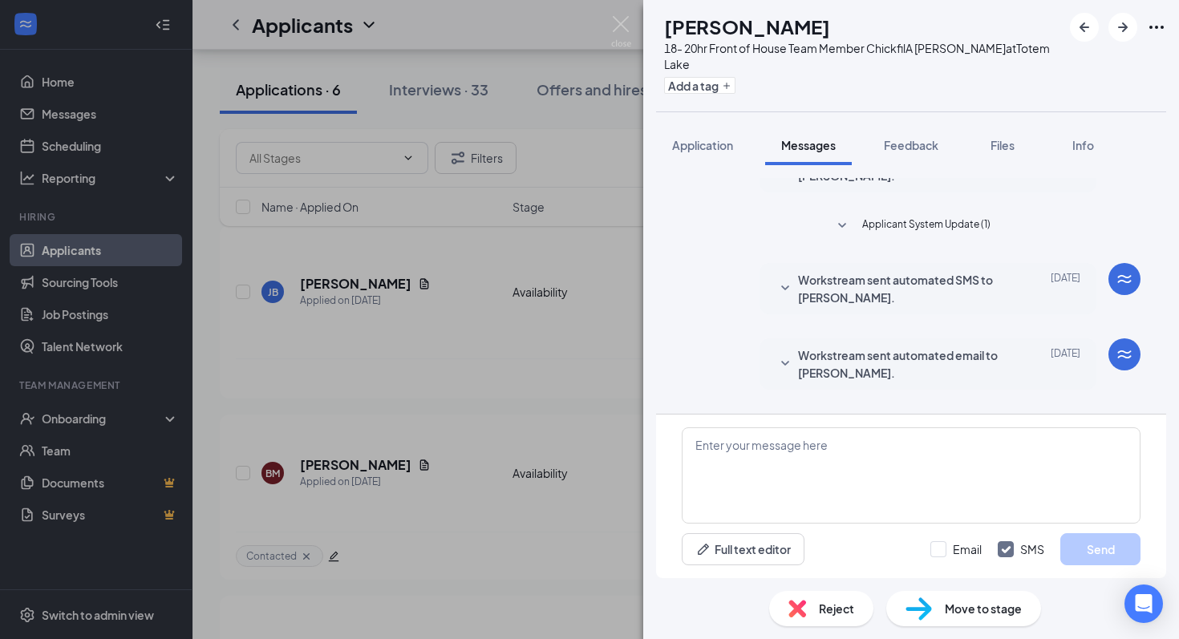
scroll to position [2514, 0]
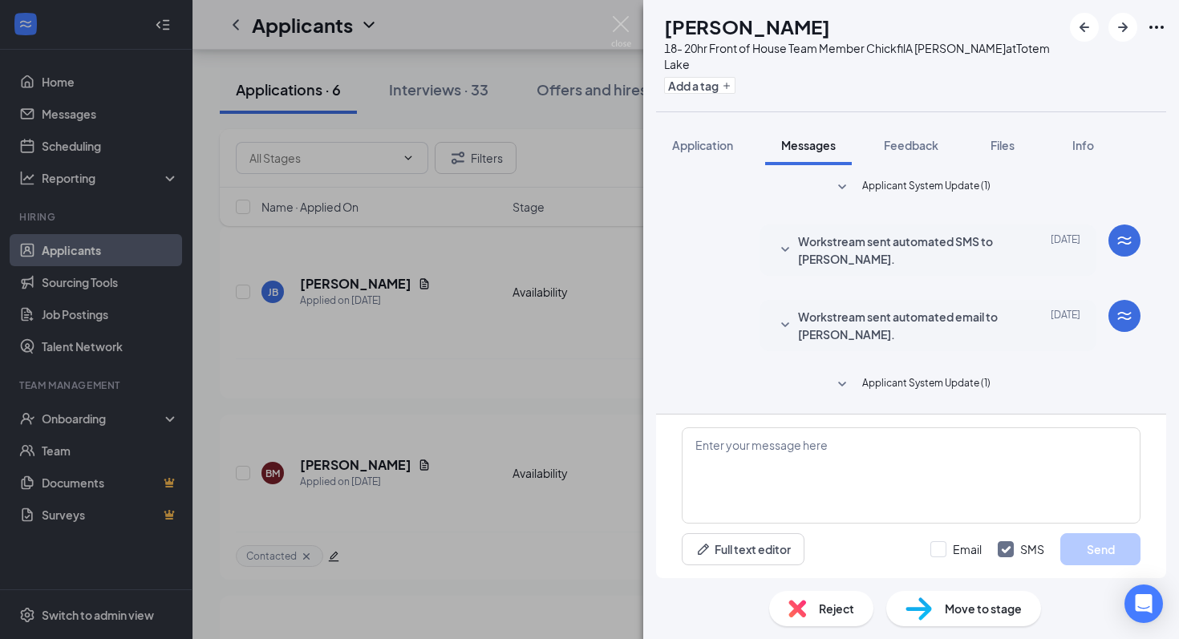
click at [827, 610] on span "Reject" at bounding box center [836, 609] width 35 height 18
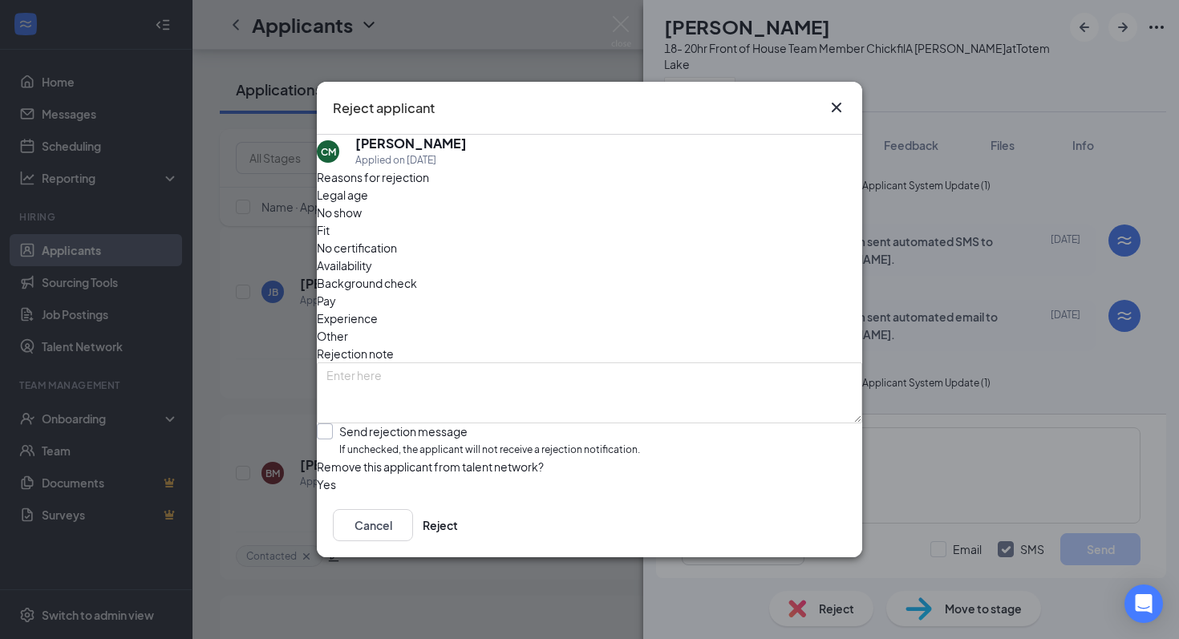
click at [430, 424] on input "Send rejection message If unchecked, the applicant will not receive a rejection…" at bounding box center [478, 441] width 323 height 34
checkbox input "true"
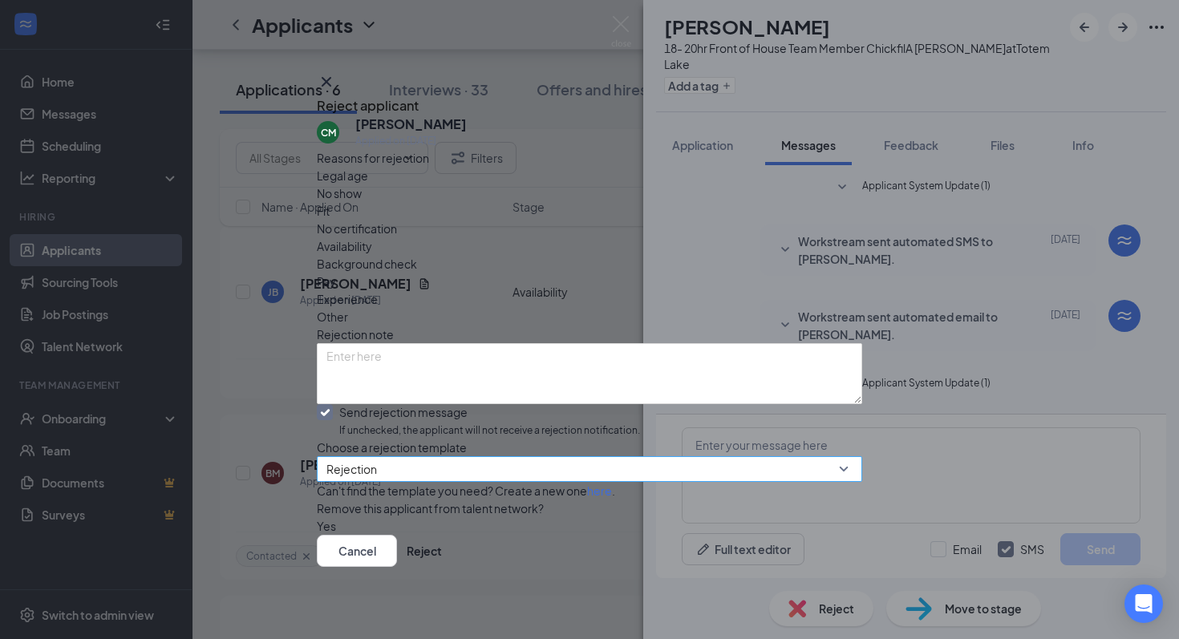
click at [448, 458] on span "Rejection" at bounding box center [582, 478] width 512 height 43
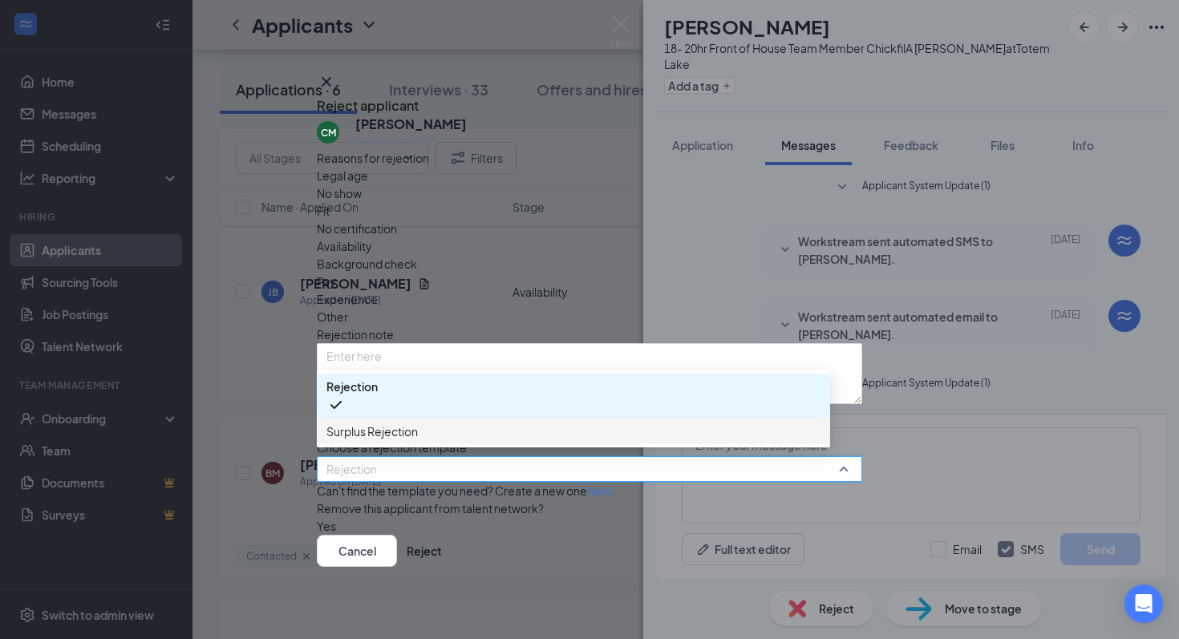
click at [452, 423] on span "Surplus Rejection" at bounding box center [573, 432] width 494 height 18
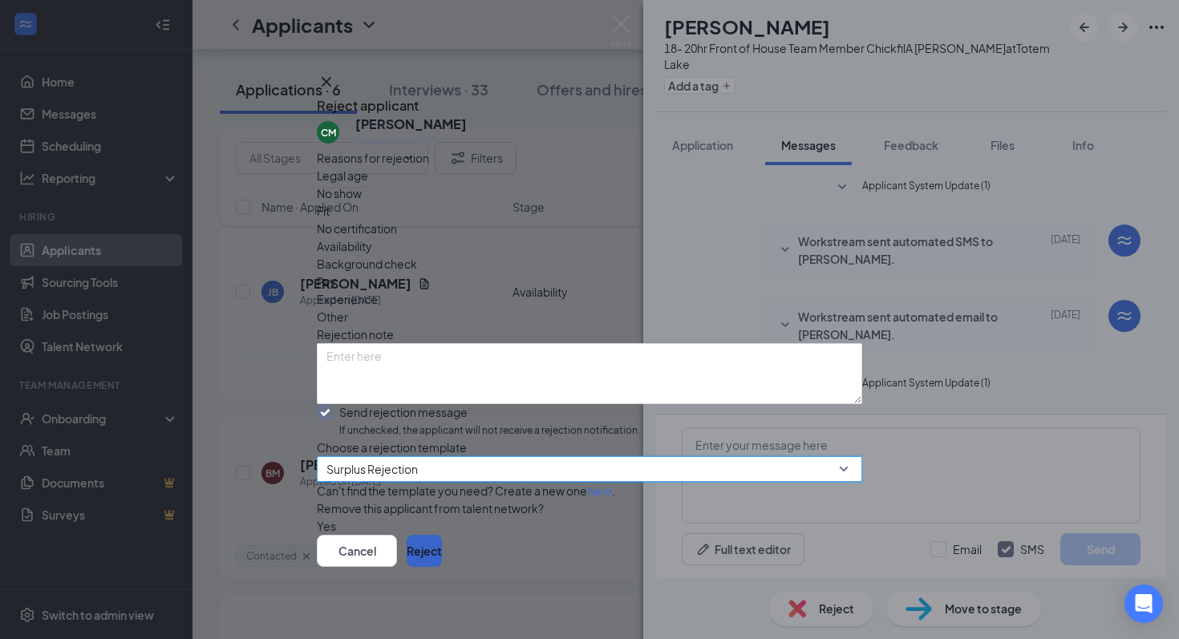
click at [442, 560] on button "Reject" at bounding box center [424, 551] width 35 height 32
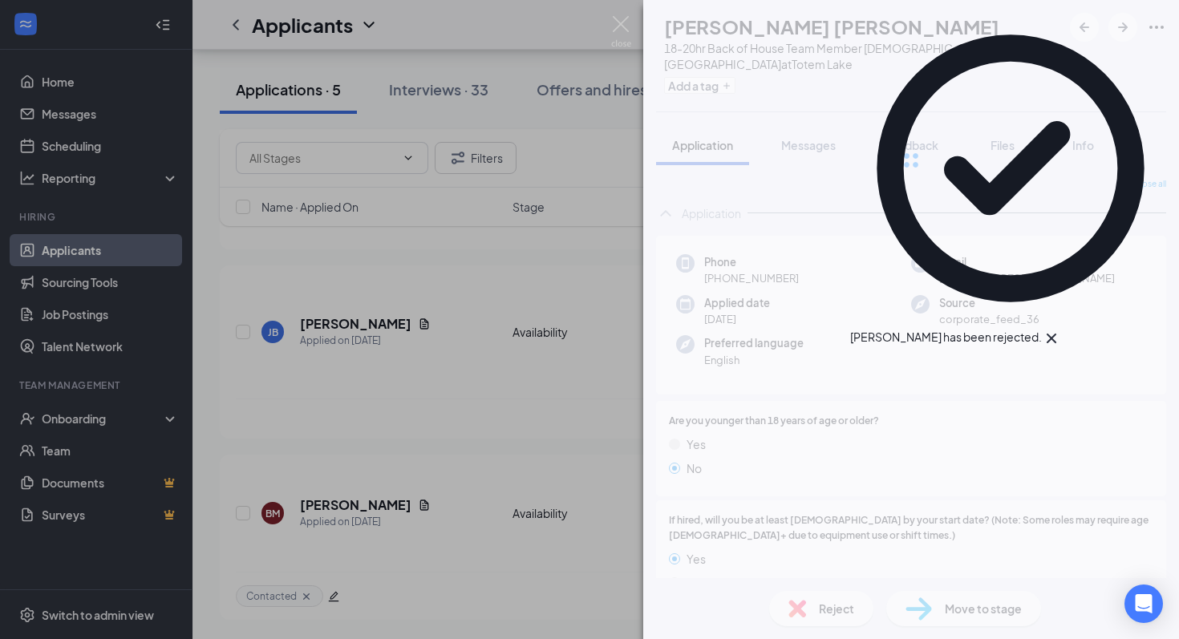
scroll to position [555, 0]
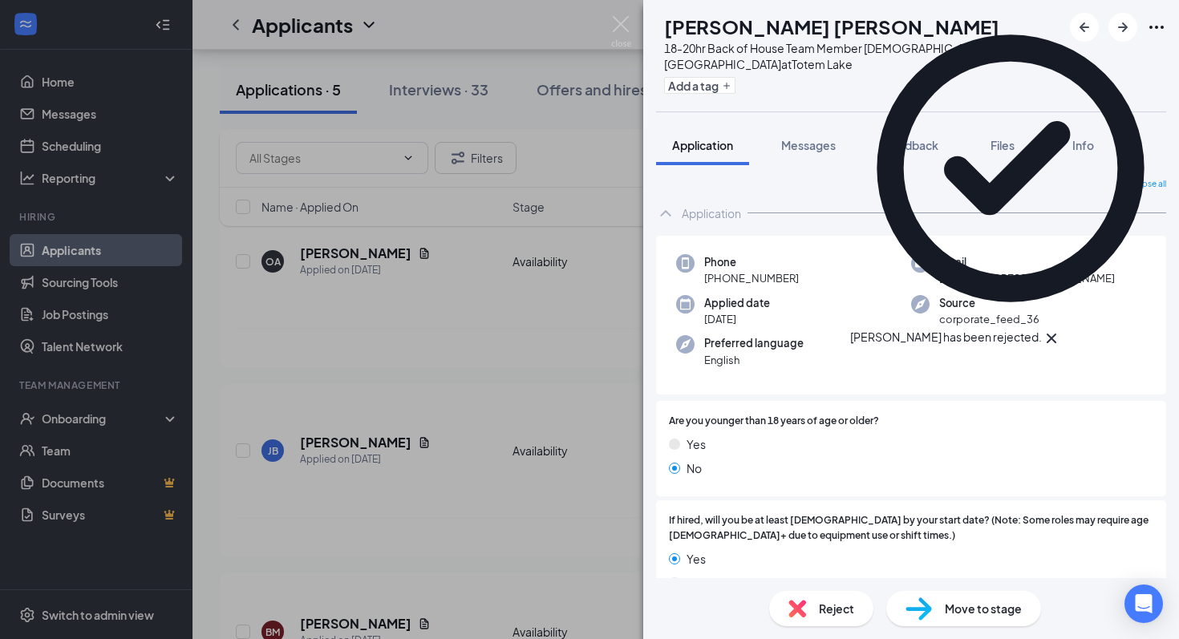
click at [528, 480] on div "RP [PERSON_NAME] [PERSON_NAME] 18-20hr Back of House Team Member [DEMOGRAPHIC_D…" at bounding box center [589, 319] width 1179 height 639
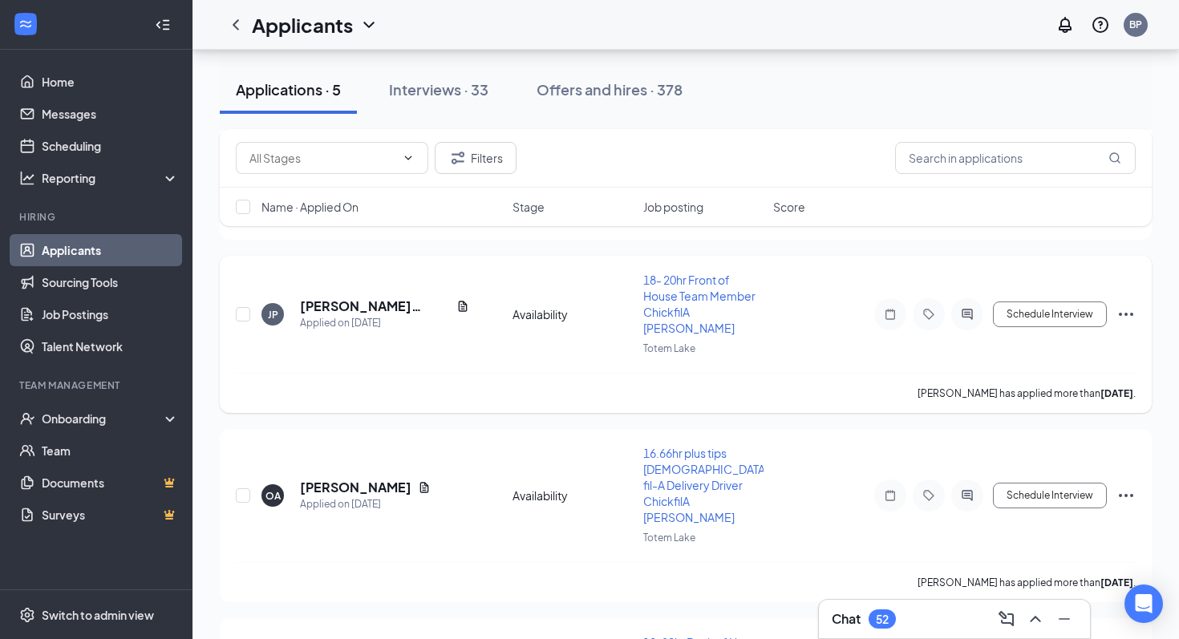
scroll to position [324, 0]
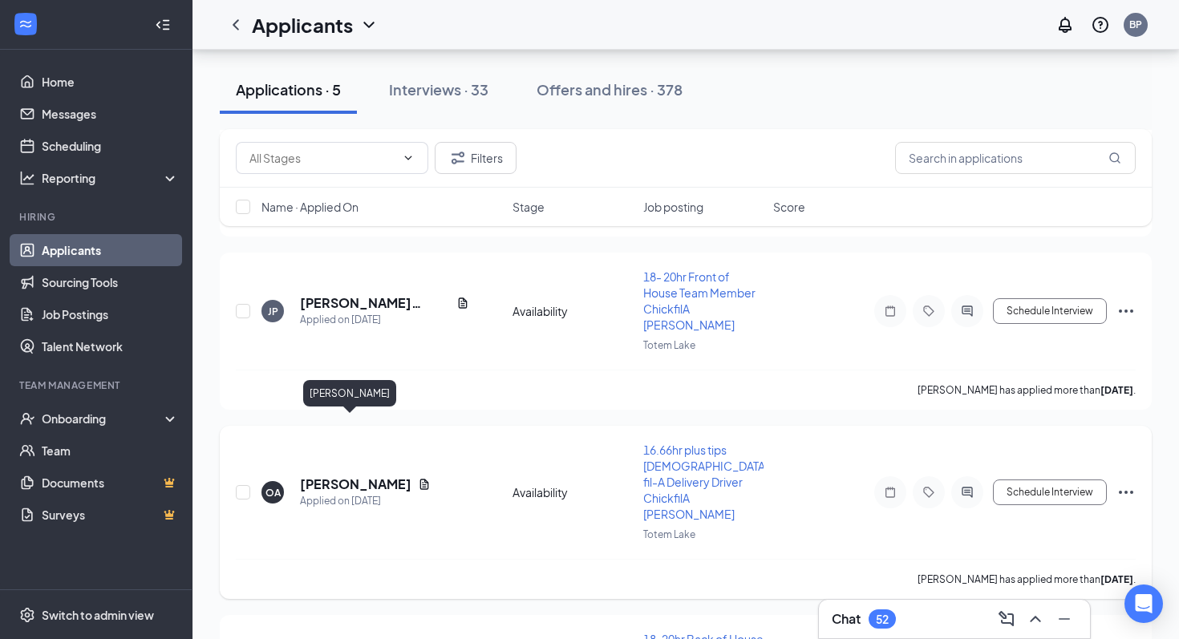
click at [331, 412] on div "[PERSON_NAME]" at bounding box center [349, 396] width 93 height 33
click at [343, 476] on h5 "[PERSON_NAME]" at bounding box center [355, 485] width 111 height 18
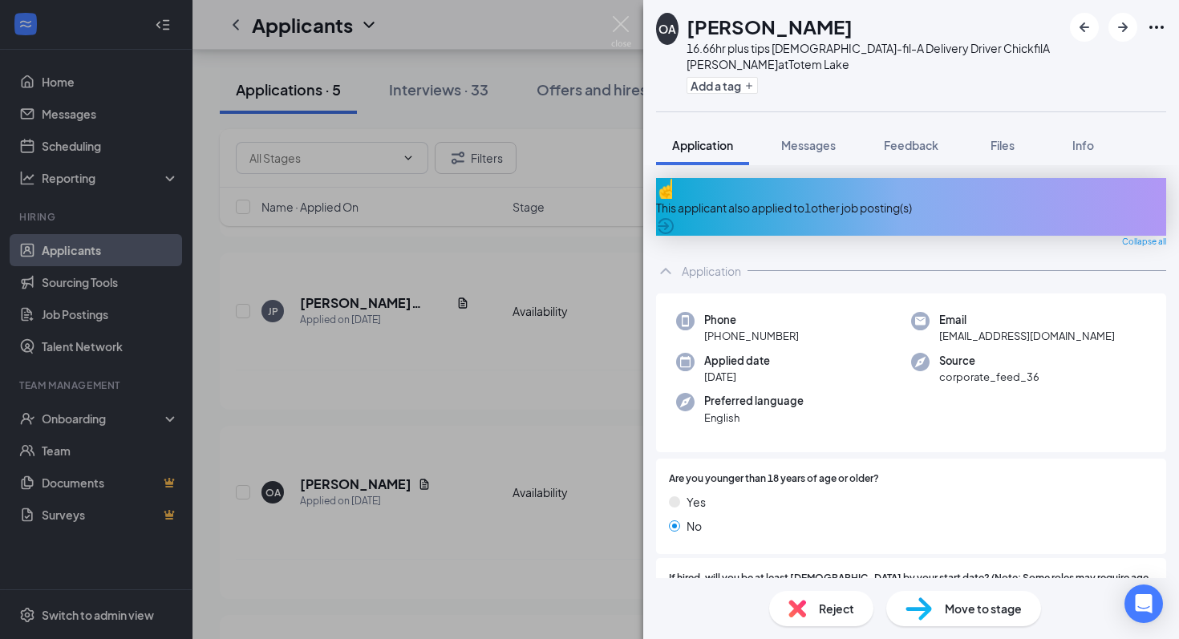
click at [806, 199] on div "This applicant also applied to 1 other job posting(s)" at bounding box center [911, 208] width 510 height 18
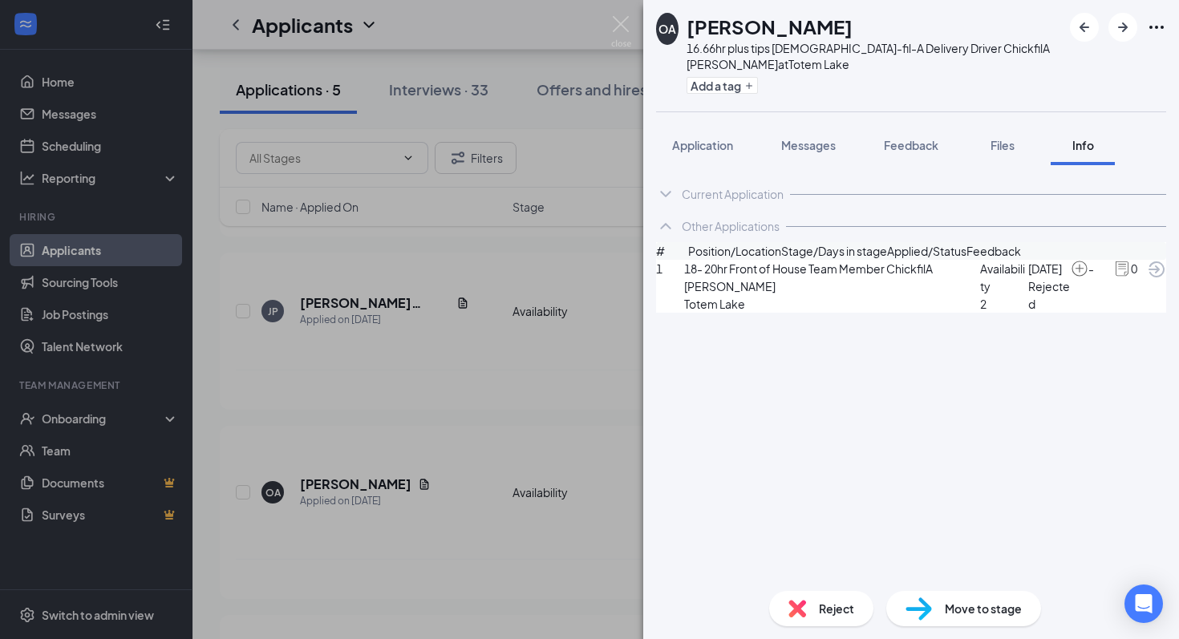
click at [980, 310] on span "2" at bounding box center [1004, 304] width 48 height 18
click at [1147, 297] on div "1 18- 20hr Front of House Team Member ChickfilA [PERSON_NAME] [GEOGRAPHIC_DATA]…" at bounding box center [911, 286] width 510 height 53
click at [1147, 279] on icon "ArrowCircle" at bounding box center [1156, 269] width 19 height 19
click at [622, 26] on img at bounding box center [621, 31] width 20 height 31
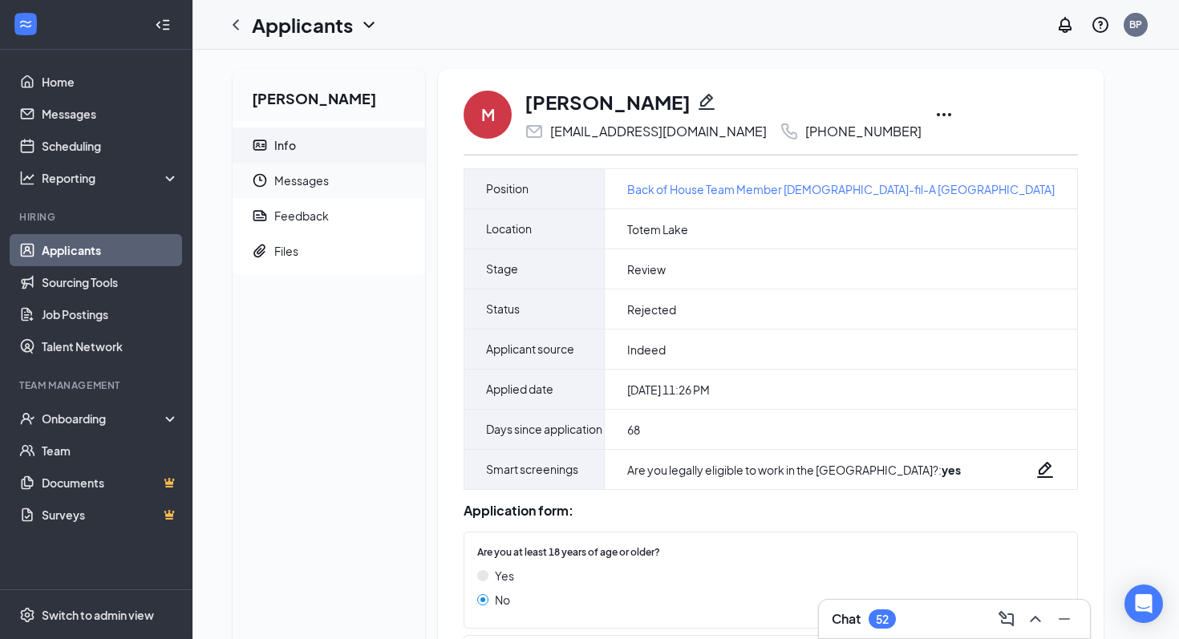
click at [319, 193] on span "Messages" at bounding box center [343, 180] width 138 height 35
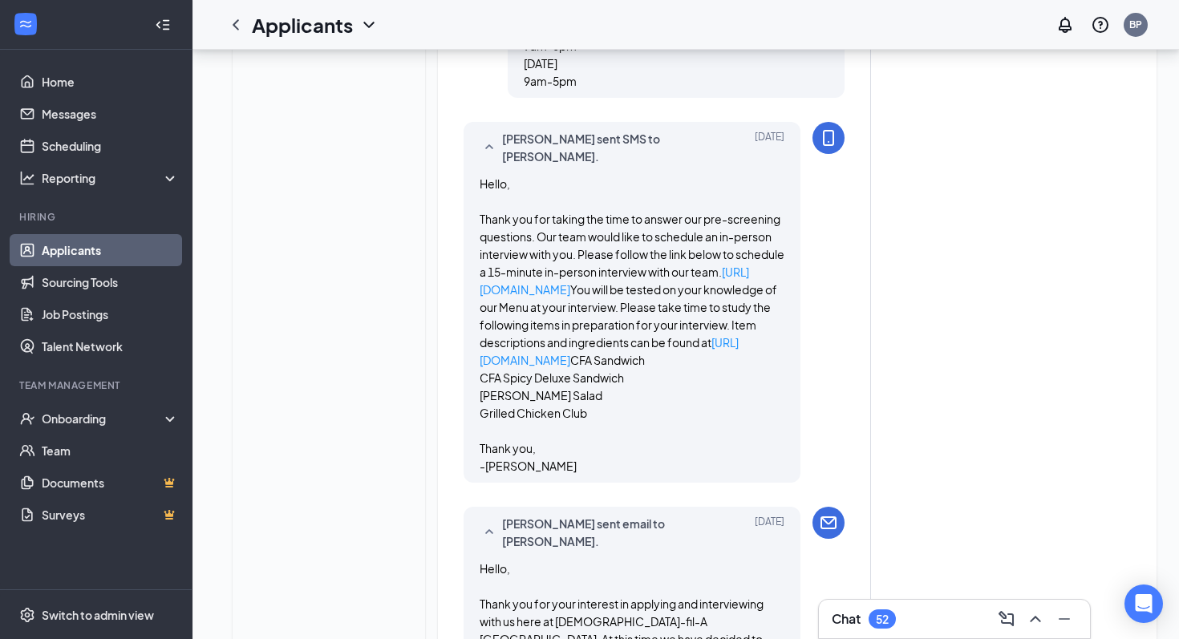
scroll to position [1811, 0]
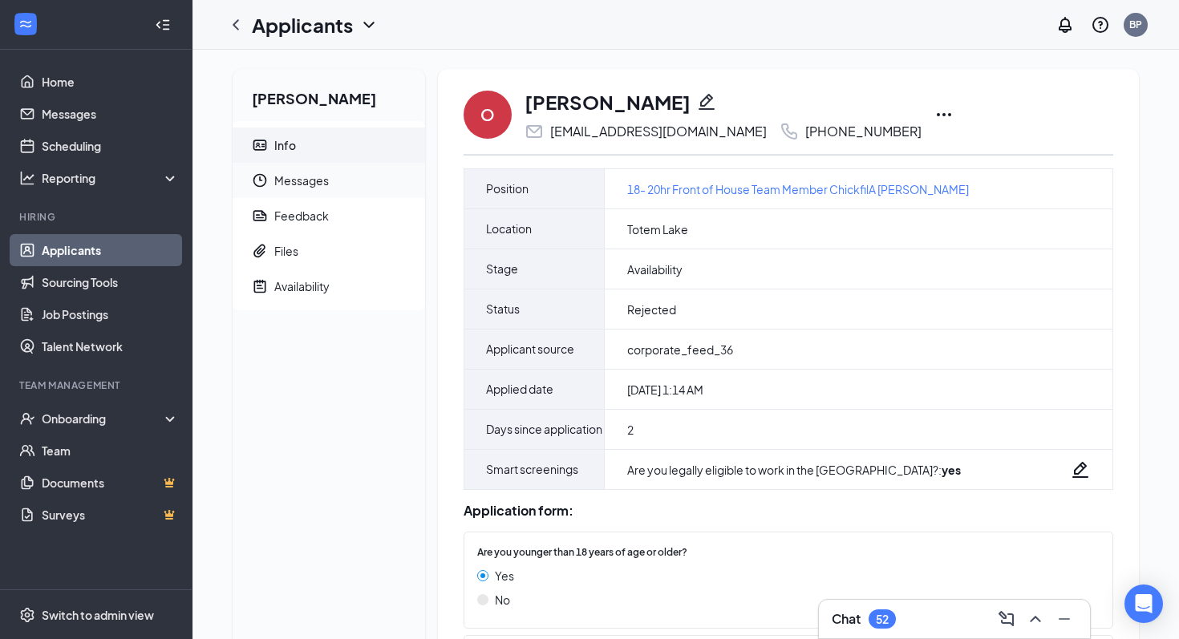
click at [334, 194] on span "Messages" at bounding box center [343, 180] width 138 height 35
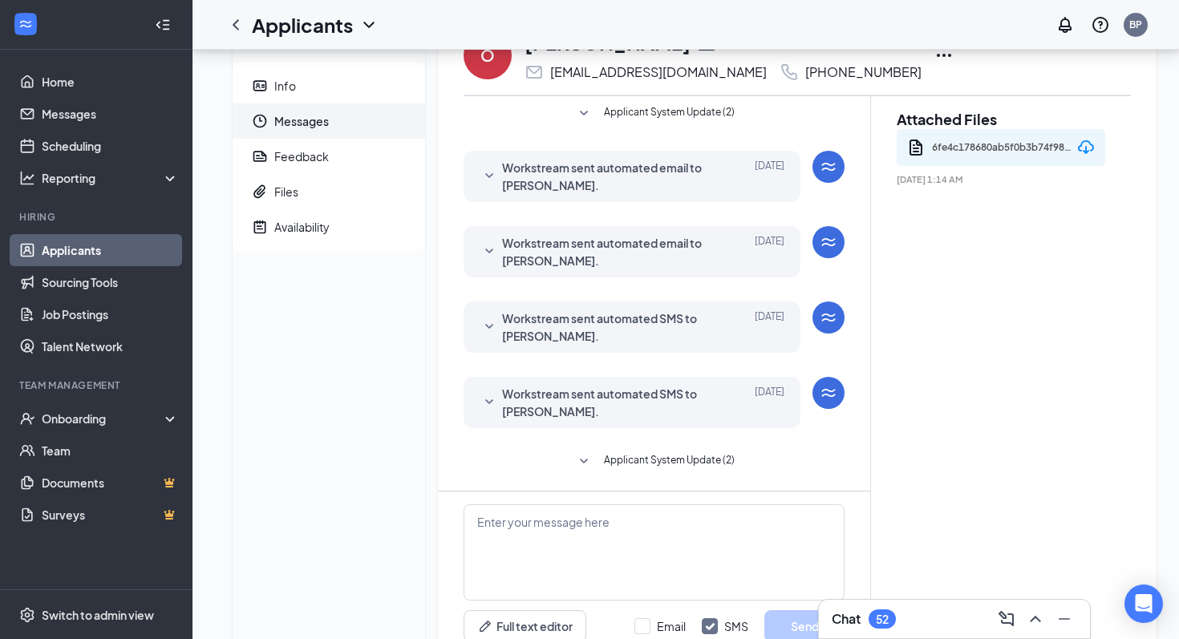
scroll to position [58, 0]
click at [257, 194] on icon "Paperclip" at bounding box center [259, 194] width 12 height 14
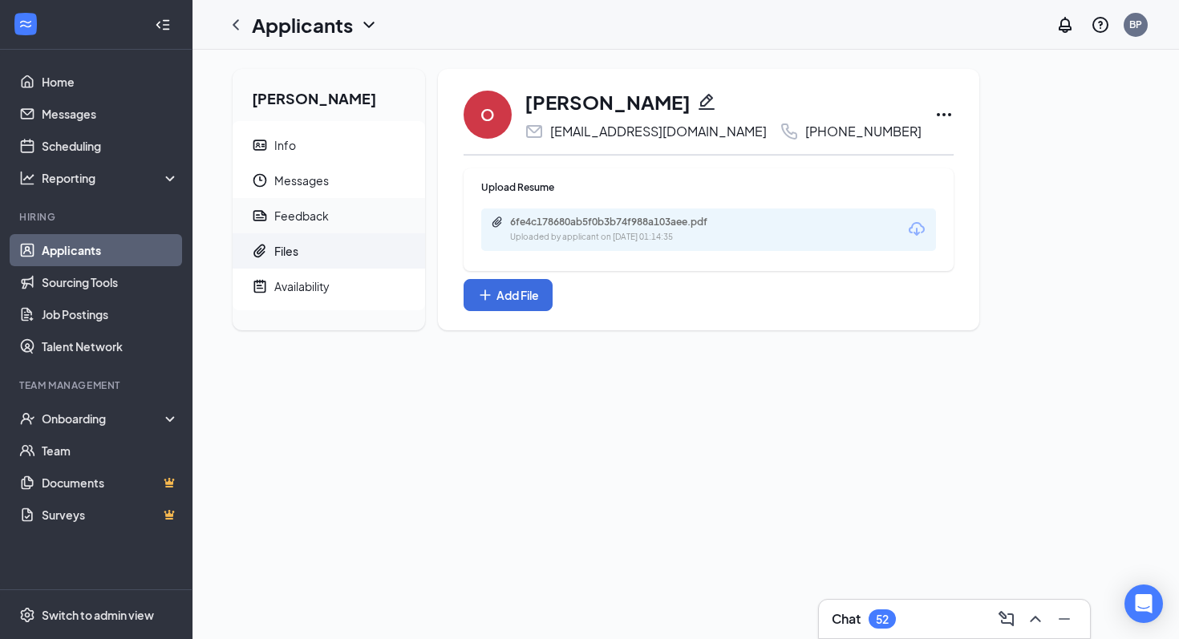
click at [285, 223] on div "Feedback" at bounding box center [301, 216] width 55 height 16
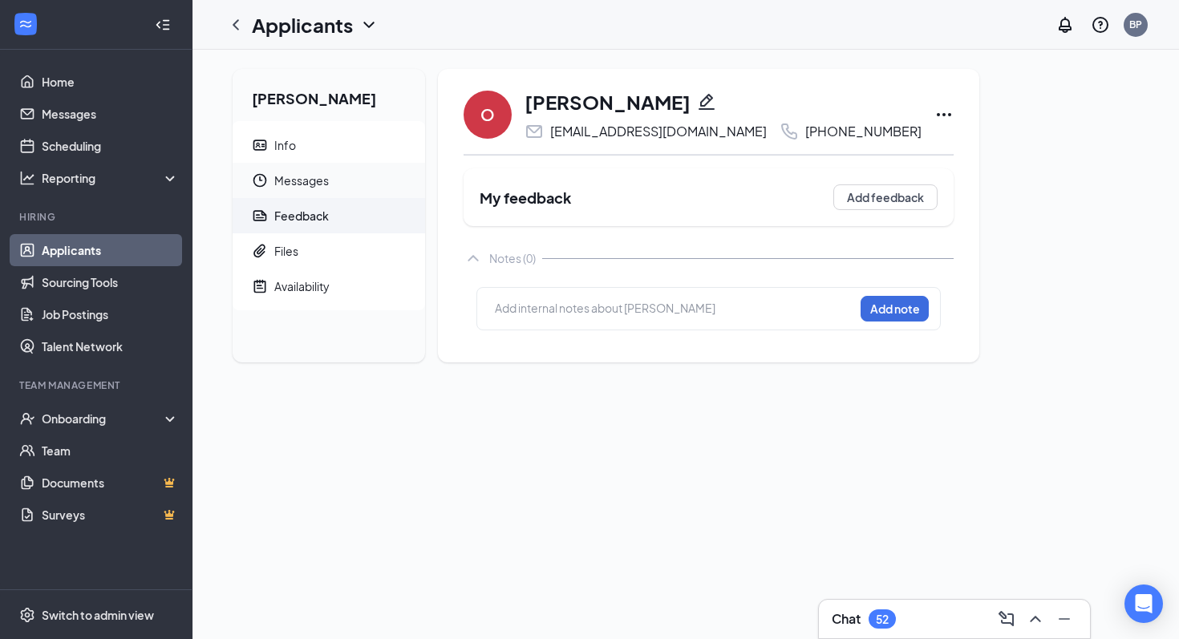
click at [313, 188] on span "Messages" at bounding box center [343, 180] width 138 height 35
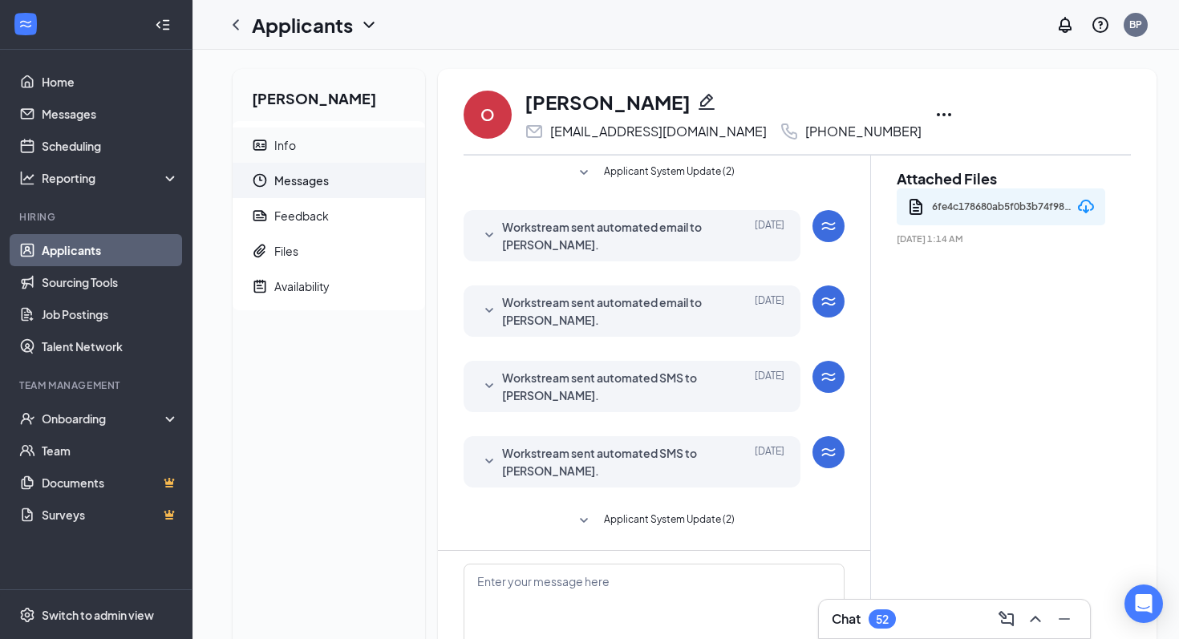
click at [344, 160] on span "Info" at bounding box center [343, 145] width 138 height 35
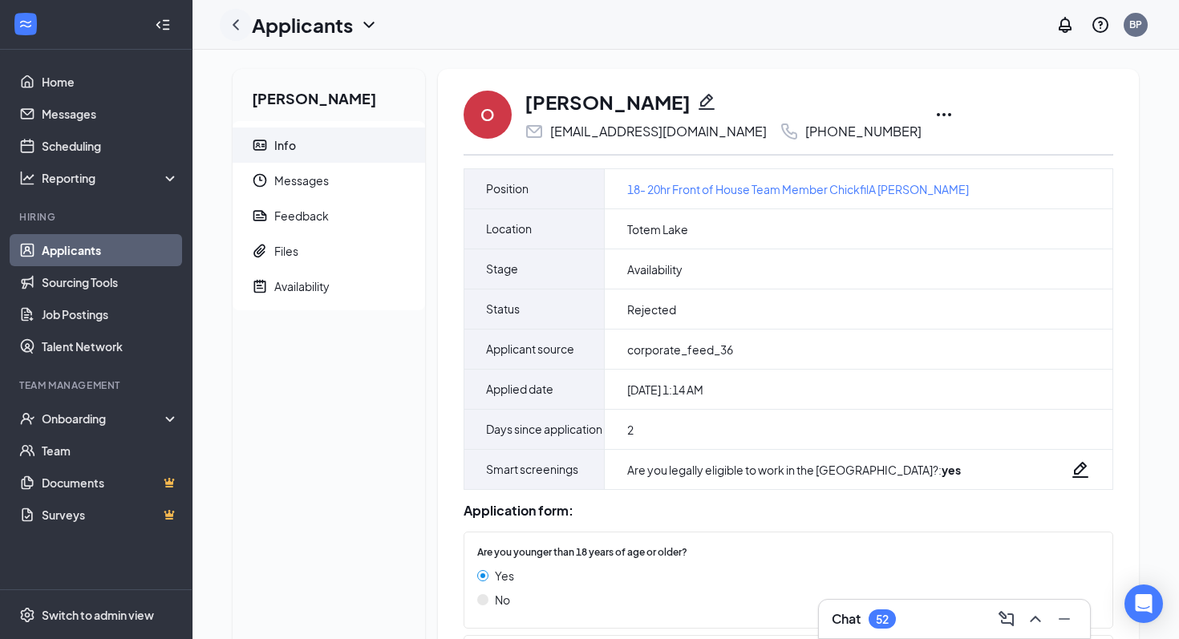
click at [237, 21] on icon "ChevronLeft" at bounding box center [235, 24] width 19 height 19
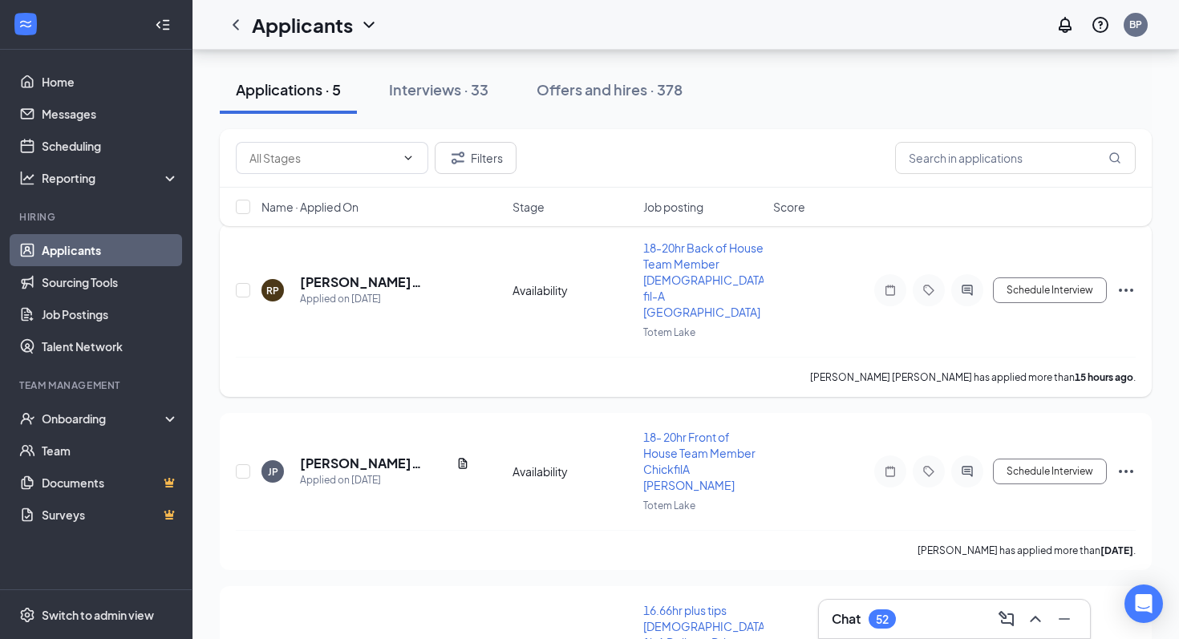
scroll to position [164, 0]
click at [346, 635] on h5 "[PERSON_NAME]" at bounding box center [355, 644] width 111 height 18
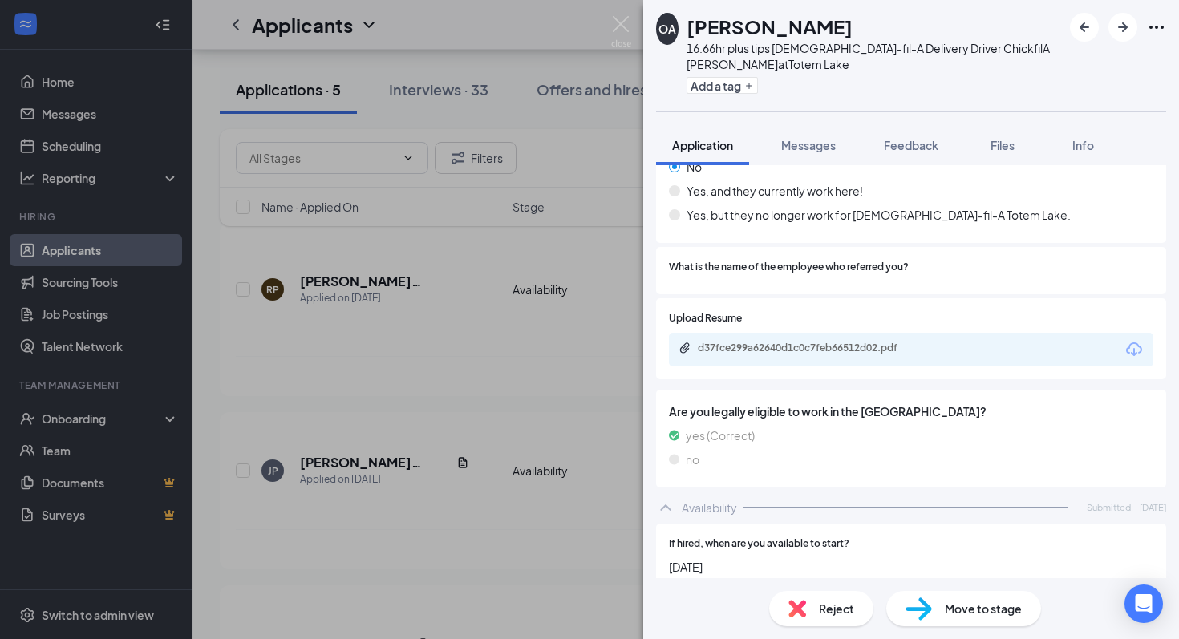
scroll to position [732, 0]
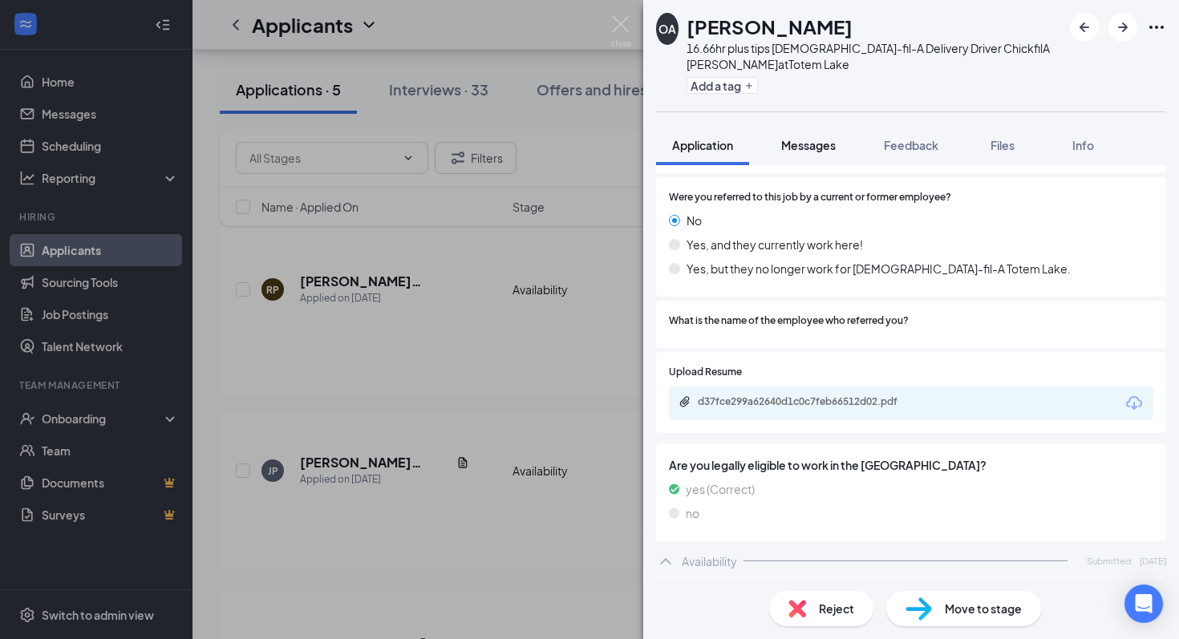
click at [801, 156] on button "Messages" at bounding box center [808, 145] width 87 height 40
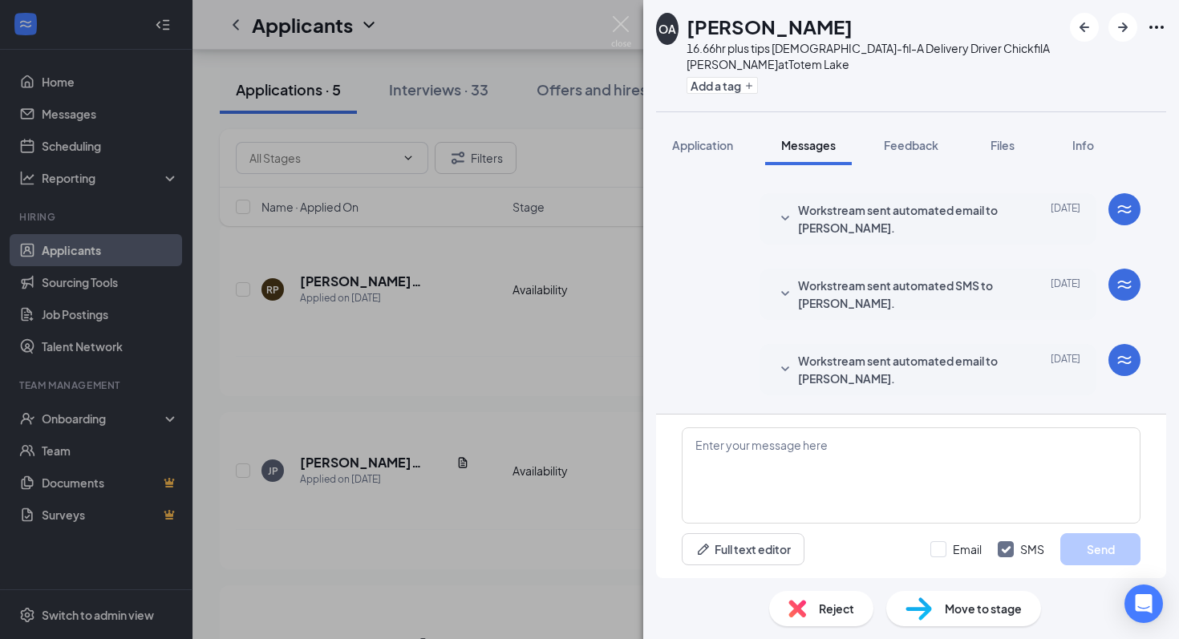
scroll to position [83, 0]
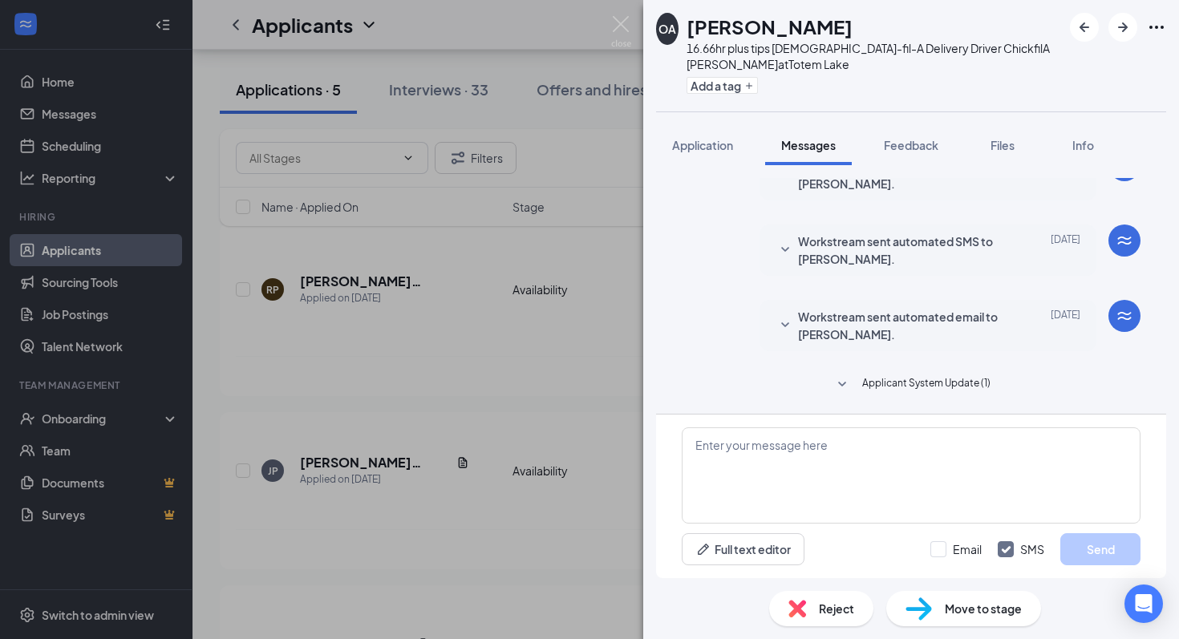
click at [581, 471] on div "OA Orlo Amos 16.66hr plus tips Chick-fil-A Delivery Driver ChickfilA Kirkland a…" at bounding box center [589, 319] width 1179 height 639
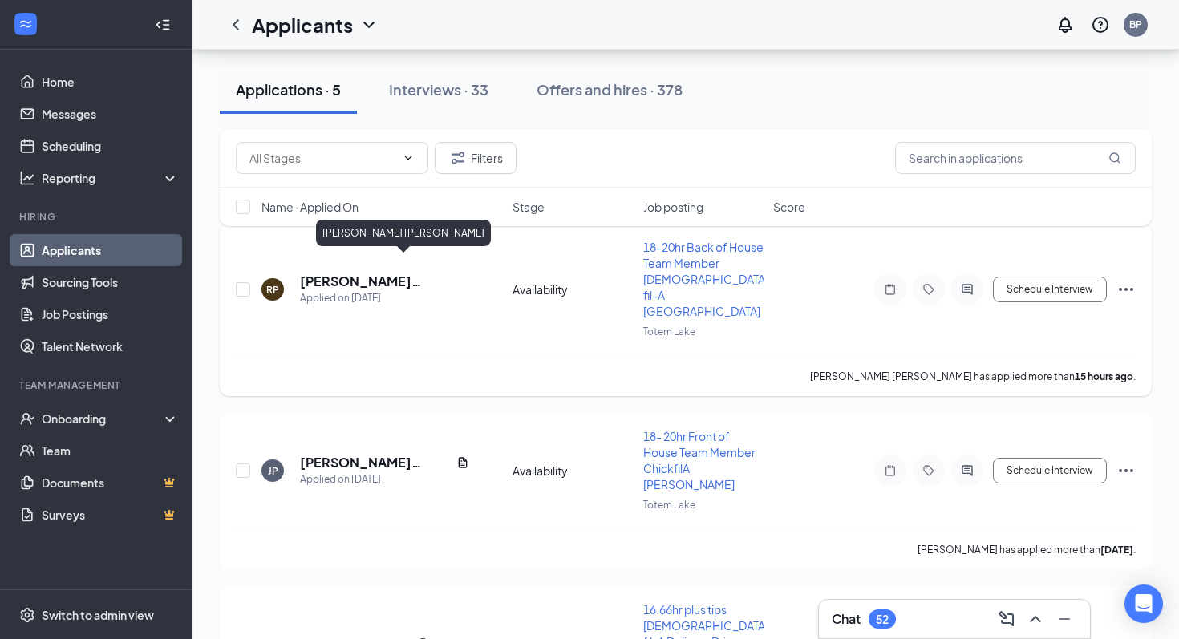
click at [358, 273] on h5 "[PERSON_NAME] [PERSON_NAME]" at bounding box center [384, 282] width 169 height 18
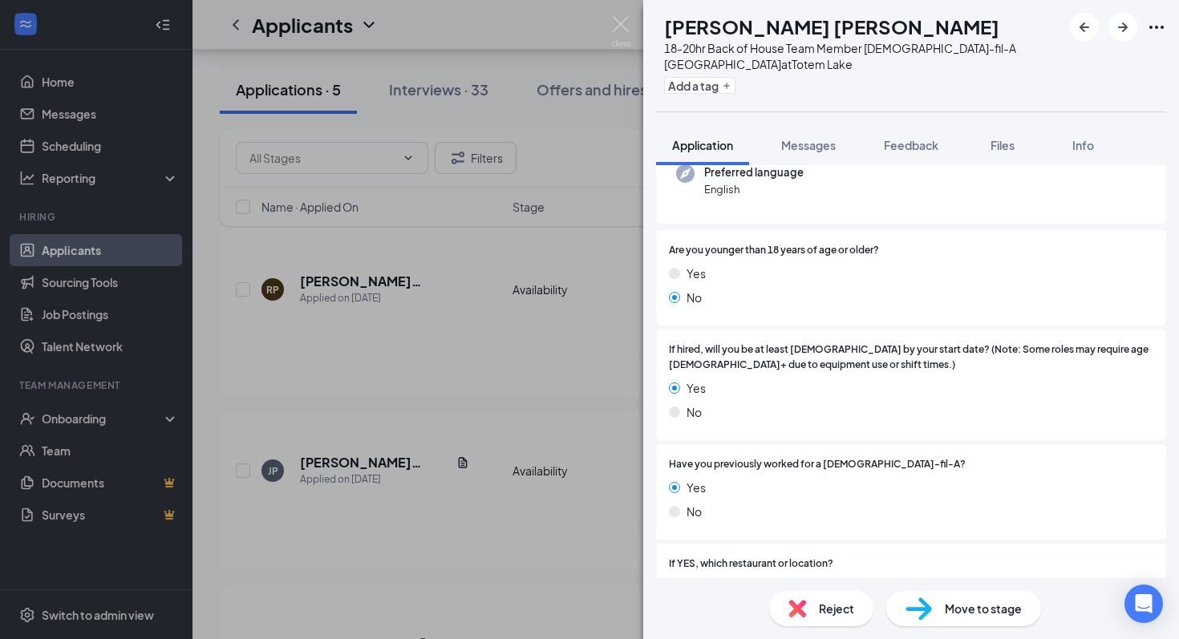
scroll to position [53, 0]
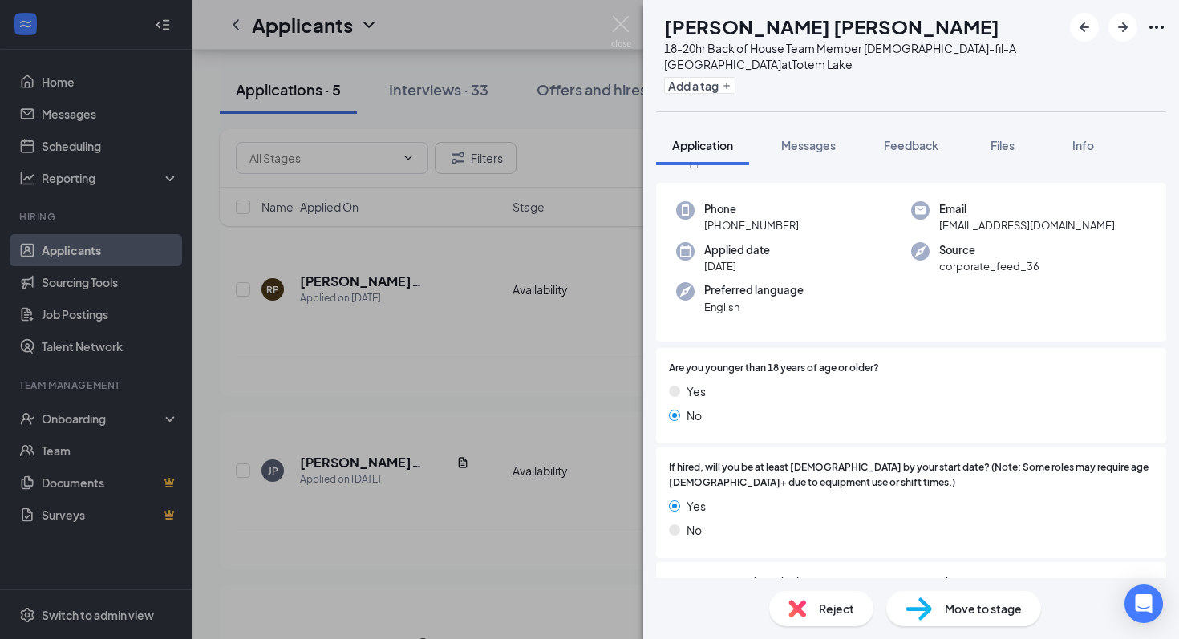
click at [611, 34] on img at bounding box center [621, 31] width 20 height 31
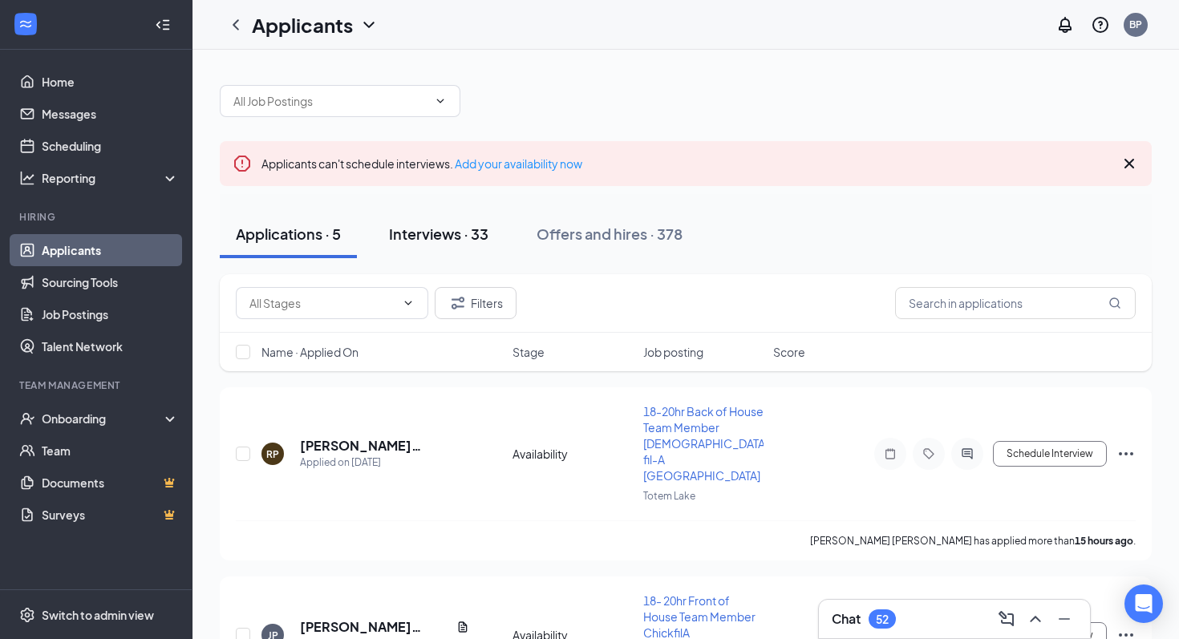
click at [416, 241] on div "Interviews · 33" at bounding box center [438, 234] width 99 height 20
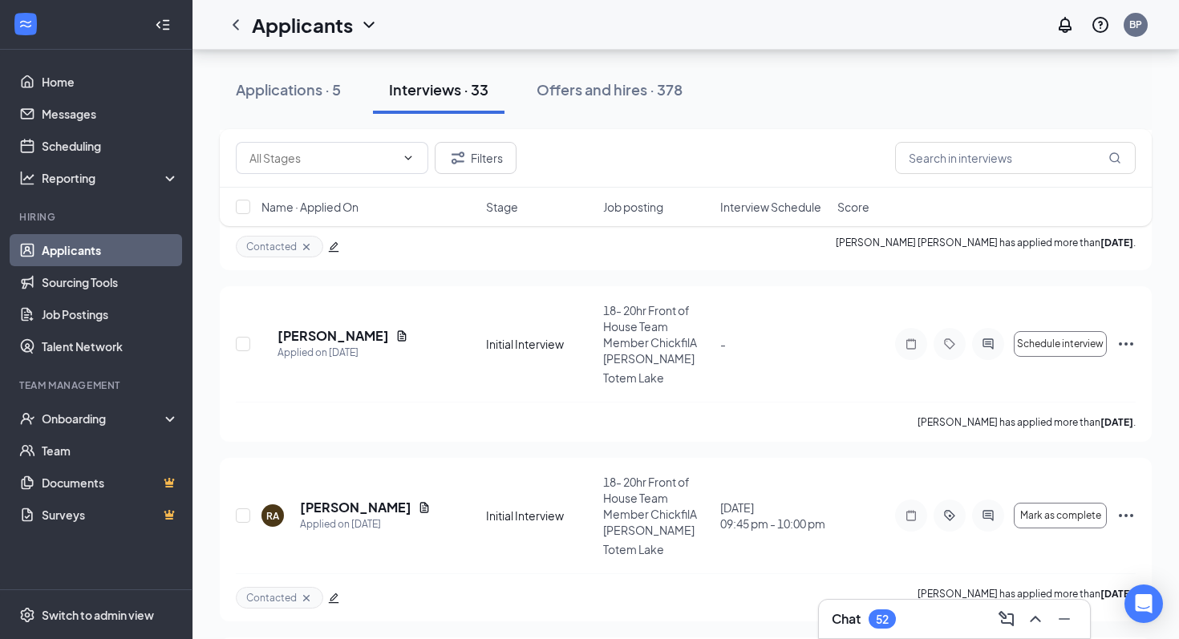
scroll to position [1476, 0]
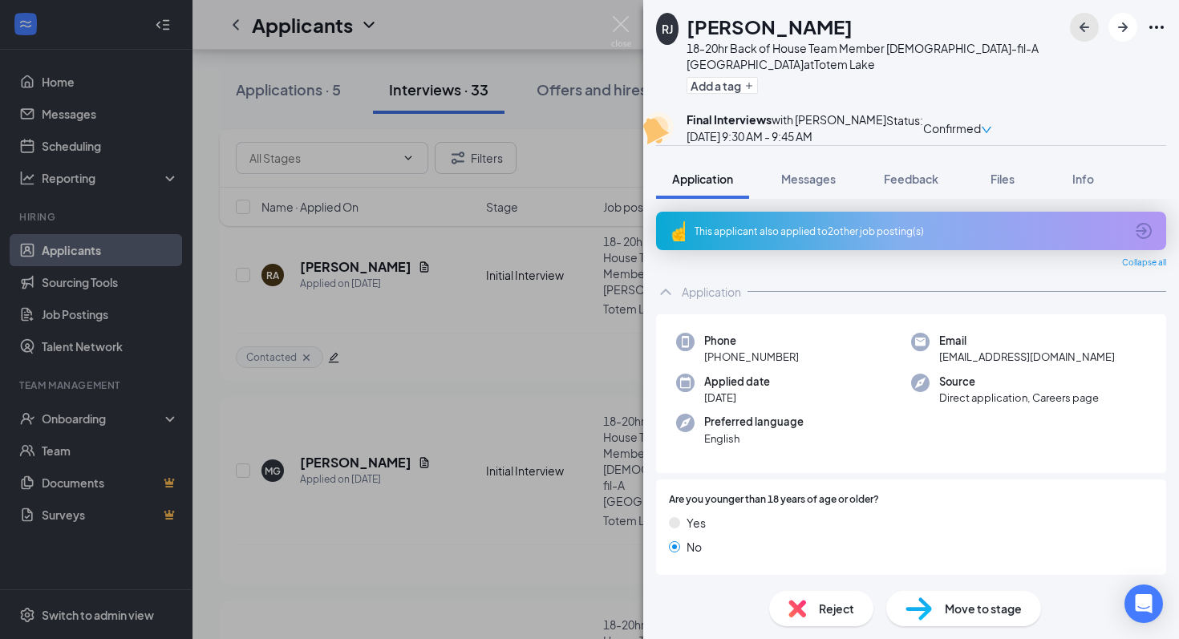
click at [1081, 25] on icon "ArrowLeftNew" at bounding box center [1084, 27] width 19 height 19
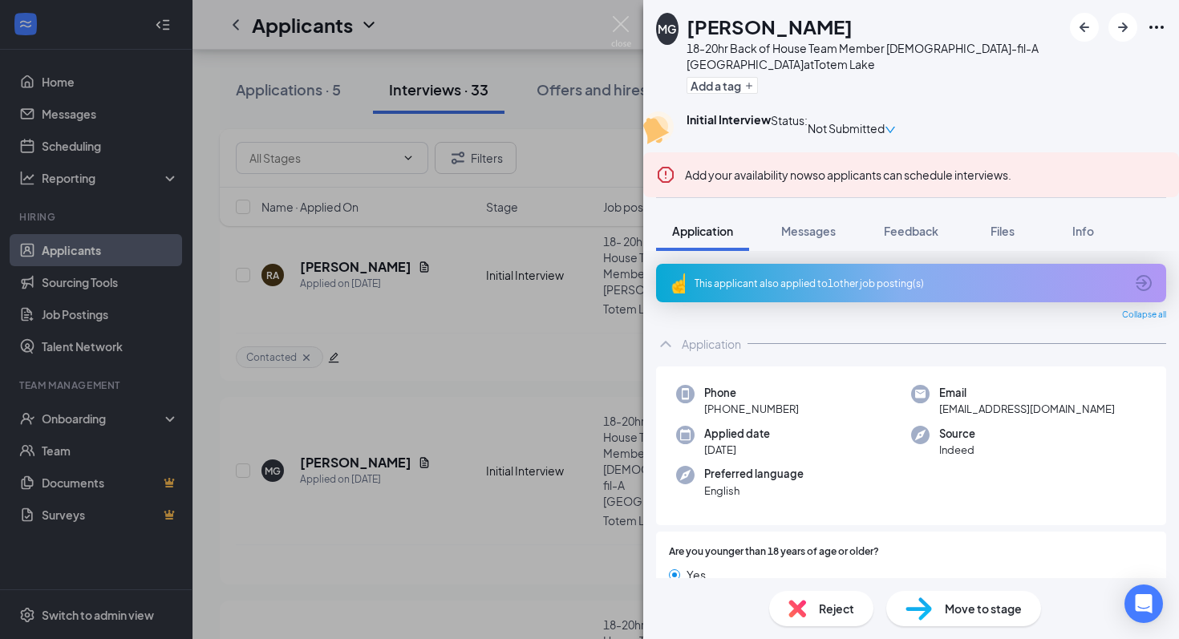
click at [1154, 29] on icon "Ellipses" at bounding box center [1156, 27] width 19 height 19
click at [1068, 63] on link "View full application" at bounding box center [1069, 64] width 173 height 16
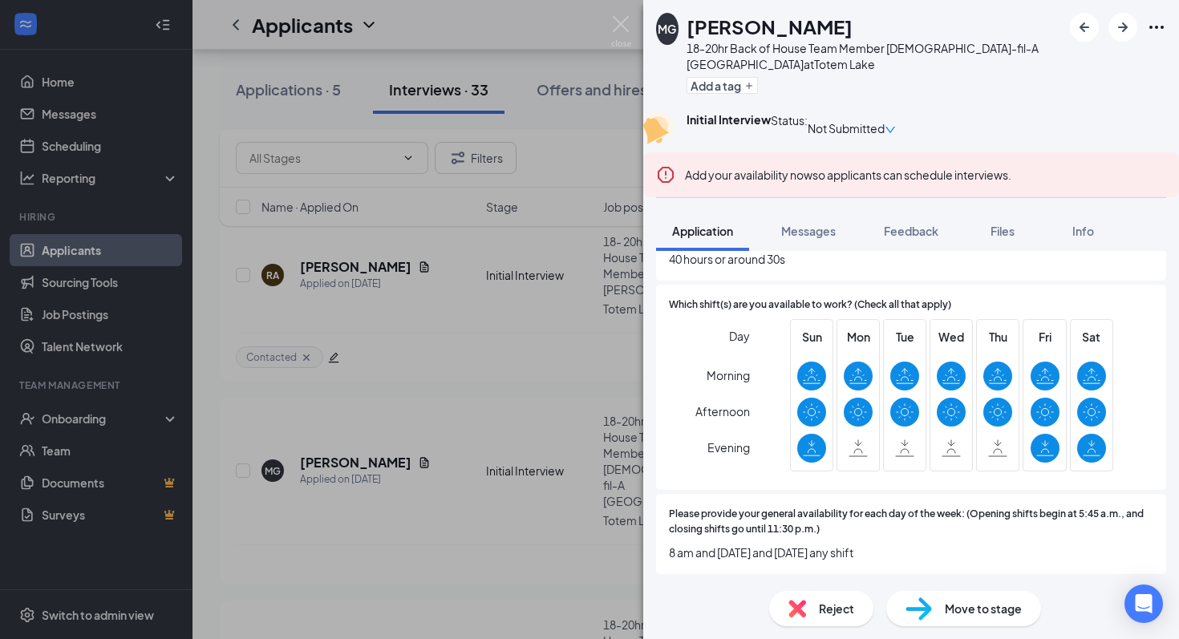
scroll to position [1383, 0]
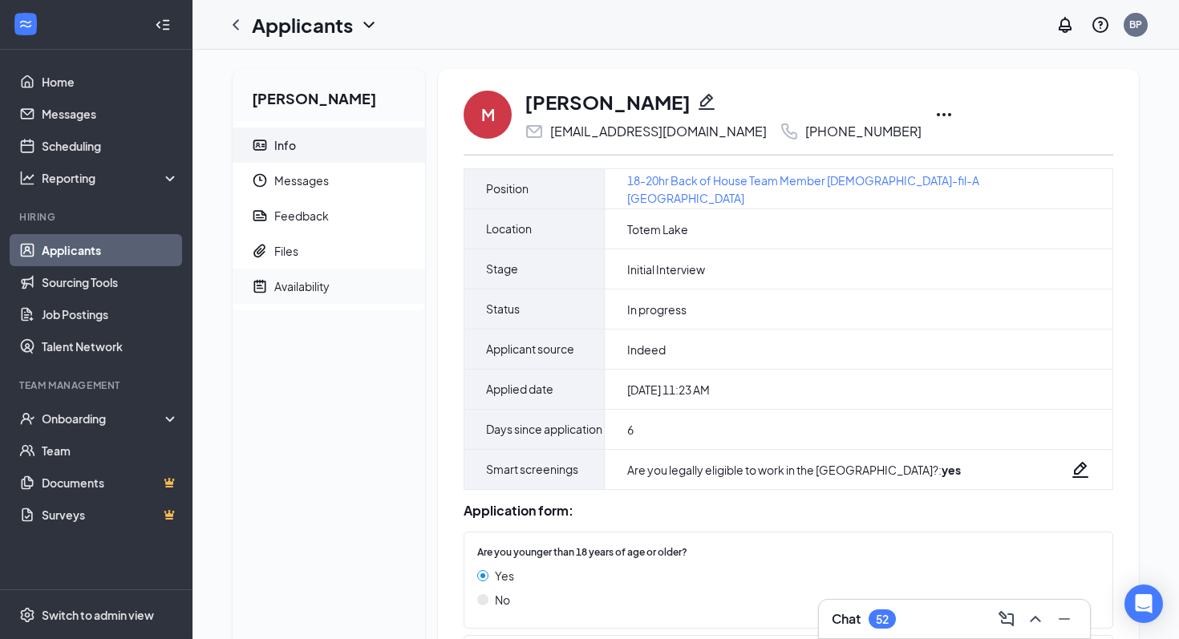
click at [348, 283] on span "Availability" at bounding box center [343, 286] width 138 height 35
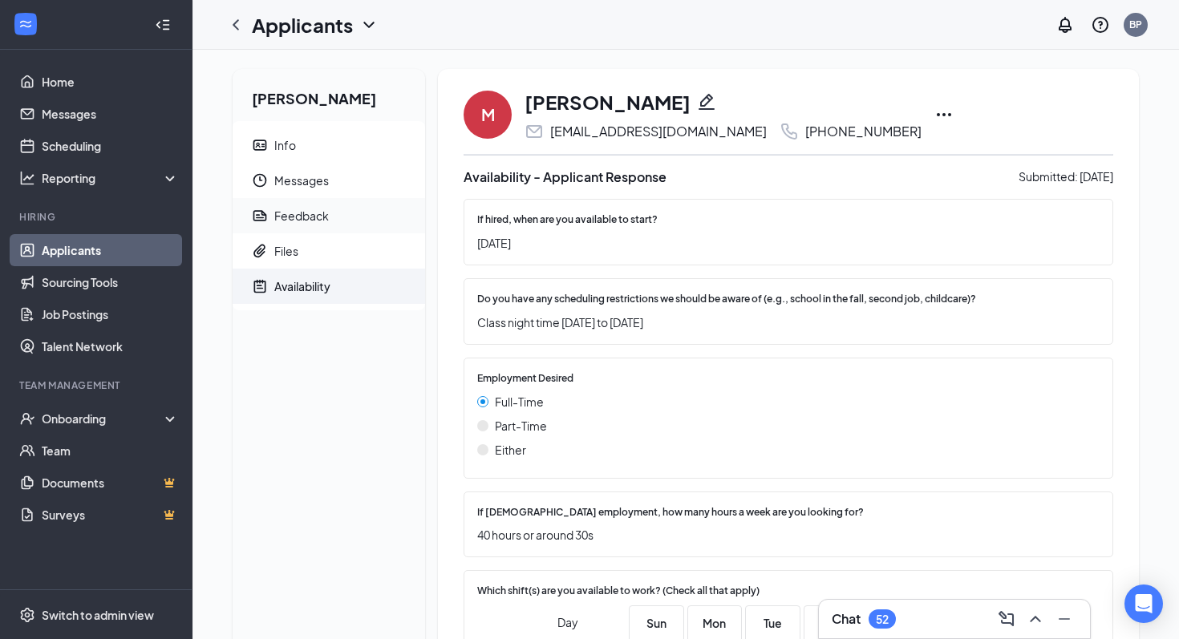
click at [344, 221] on span "Feedback" at bounding box center [343, 215] width 138 height 35
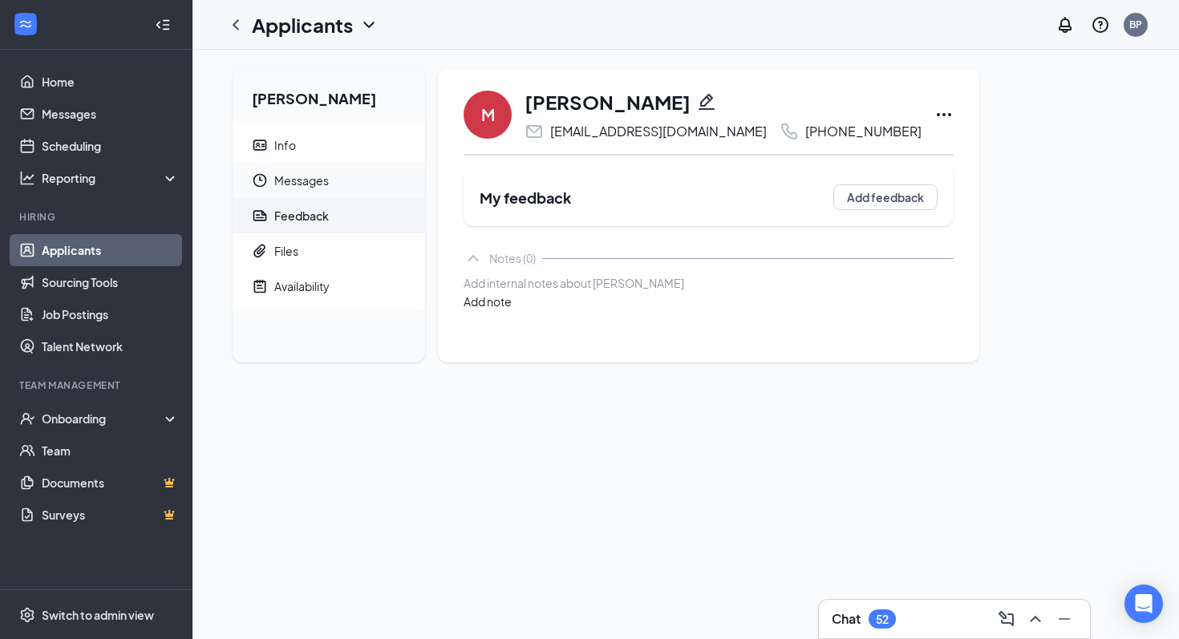
click at [347, 183] on span "Messages" at bounding box center [343, 180] width 138 height 35
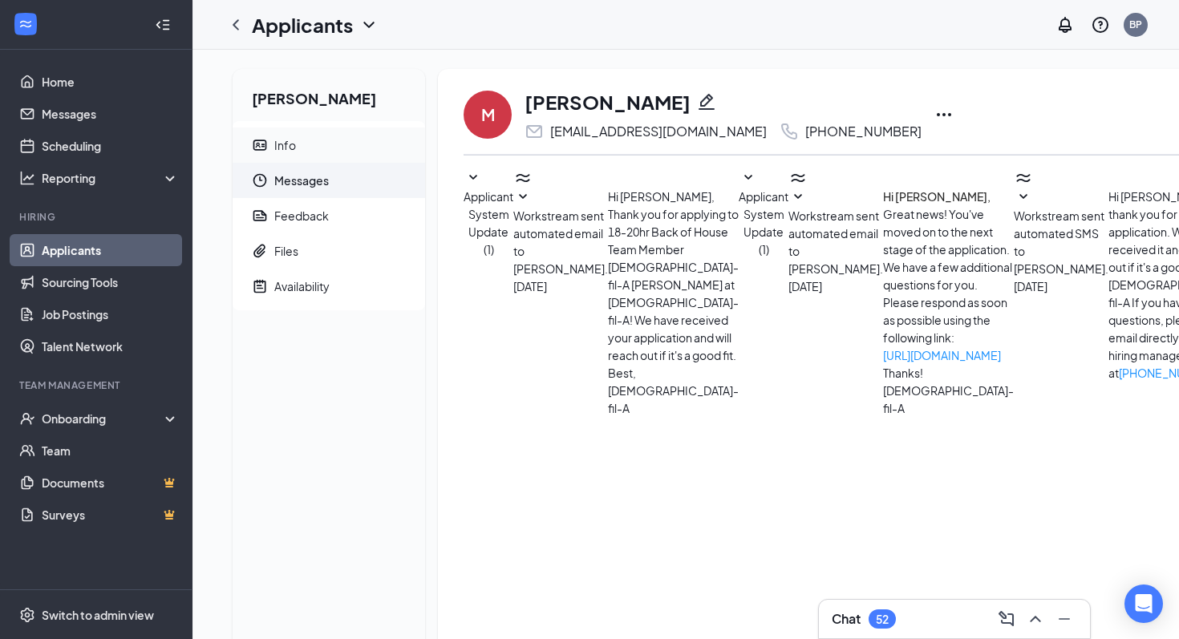
click at [332, 140] on span "Info" at bounding box center [343, 145] width 138 height 35
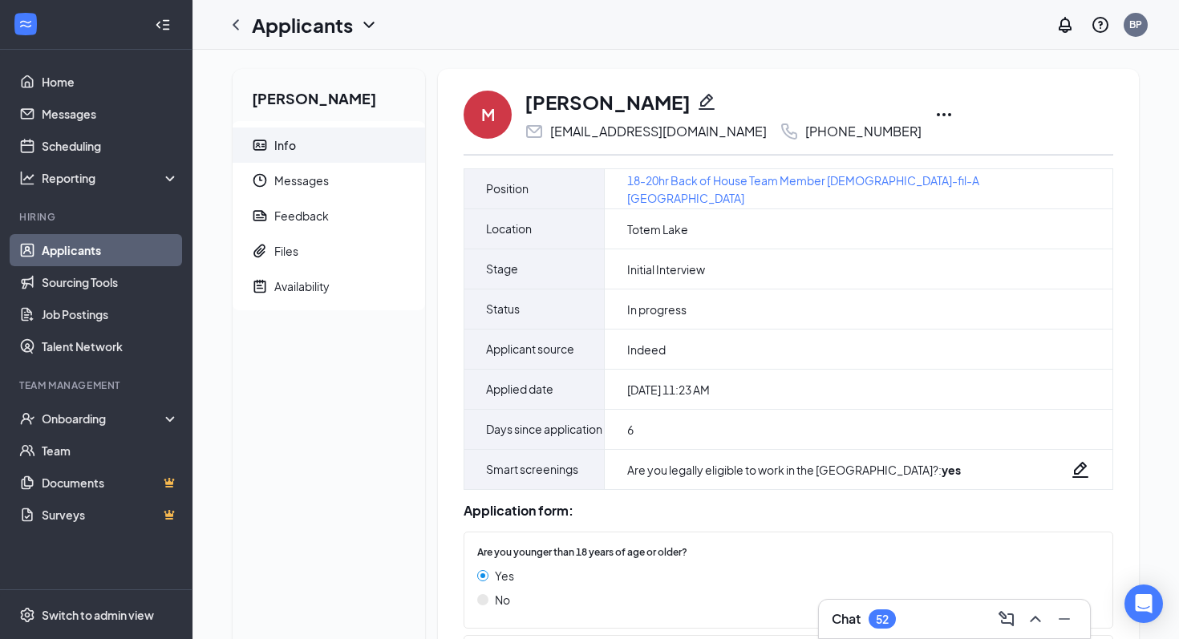
click at [333, 155] on span "Info" at bounding box center [343, 145] width 138 height 35
click at [334, 176] on span "Messages" at bounding box center [343, 180] width 138 height 35
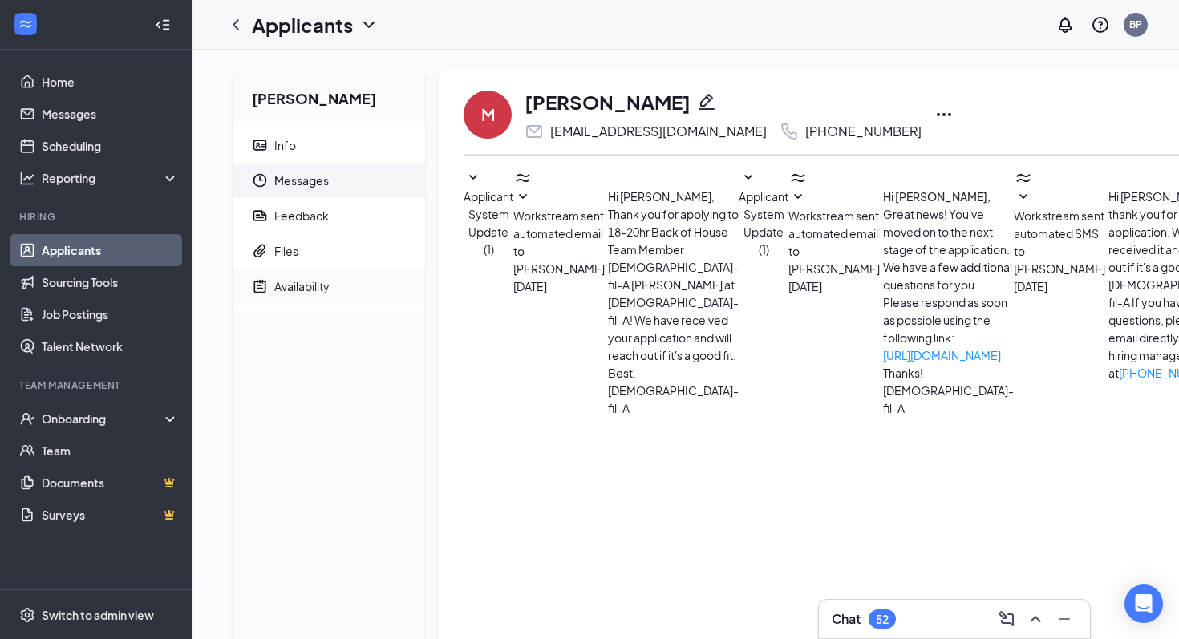
click at [316, 274] on span "Availability" at bounding box center [343, 286] width 138 height 35
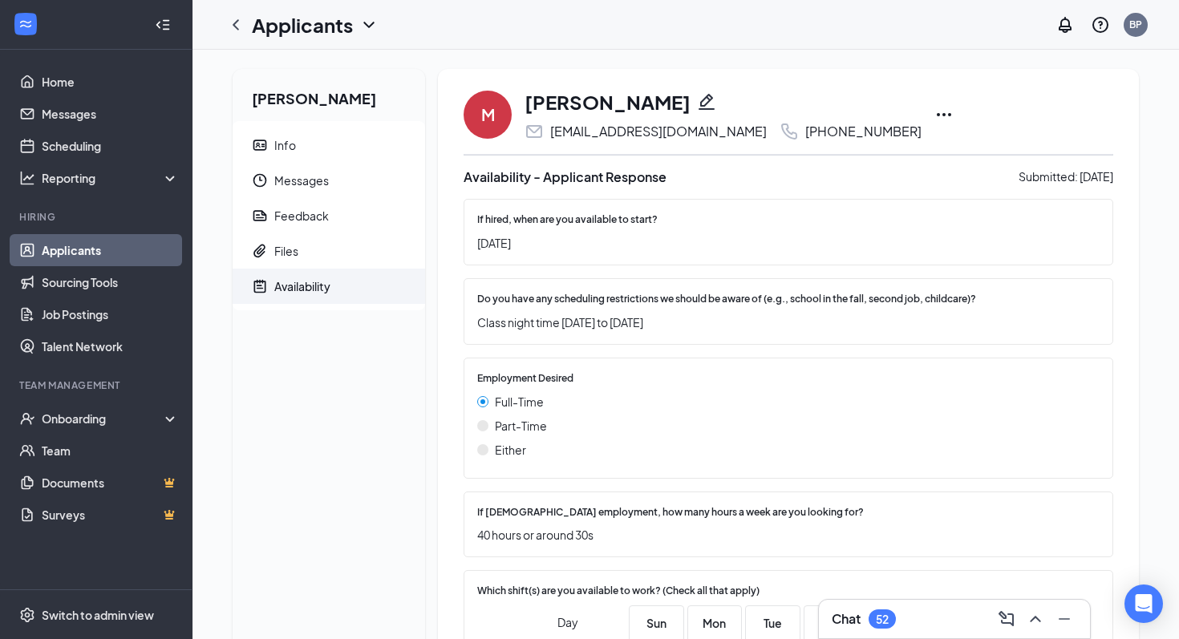
click at [875, 103] on div "M Maria Gonzalez marumariscal5@gmail.com +1 (901) 585-1927" at bounding box center [789, 114] width 650 height 53
click at [934, 105] on icon "Ellipses" at bounding box center [943, 114] width 19 height 19
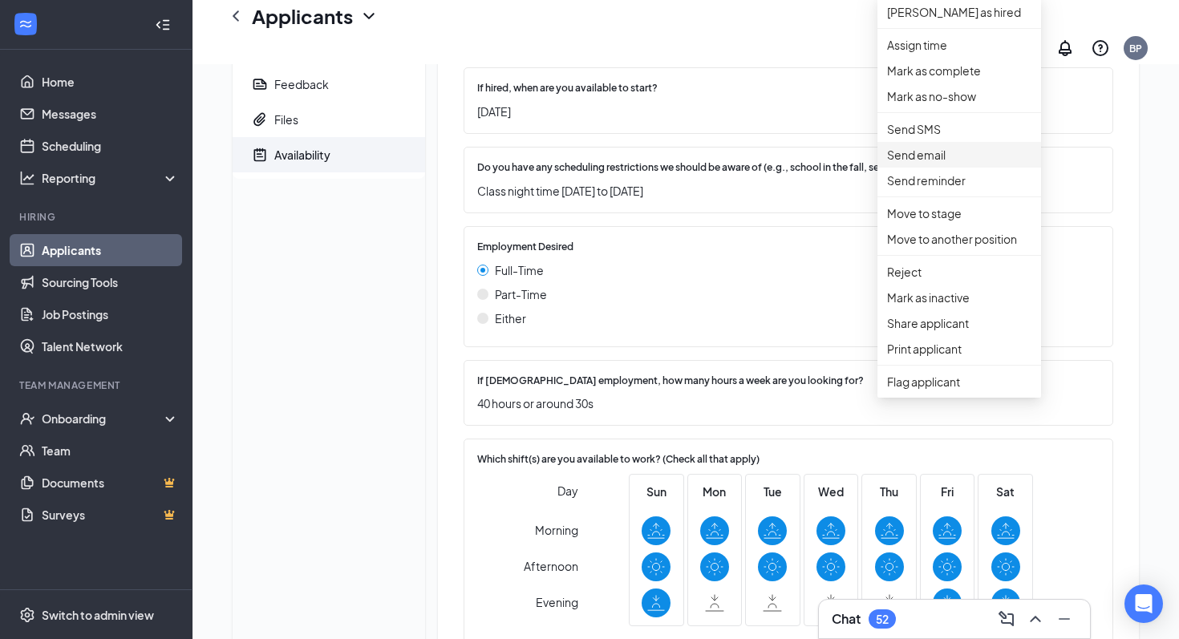
scroll to position [149, 0]
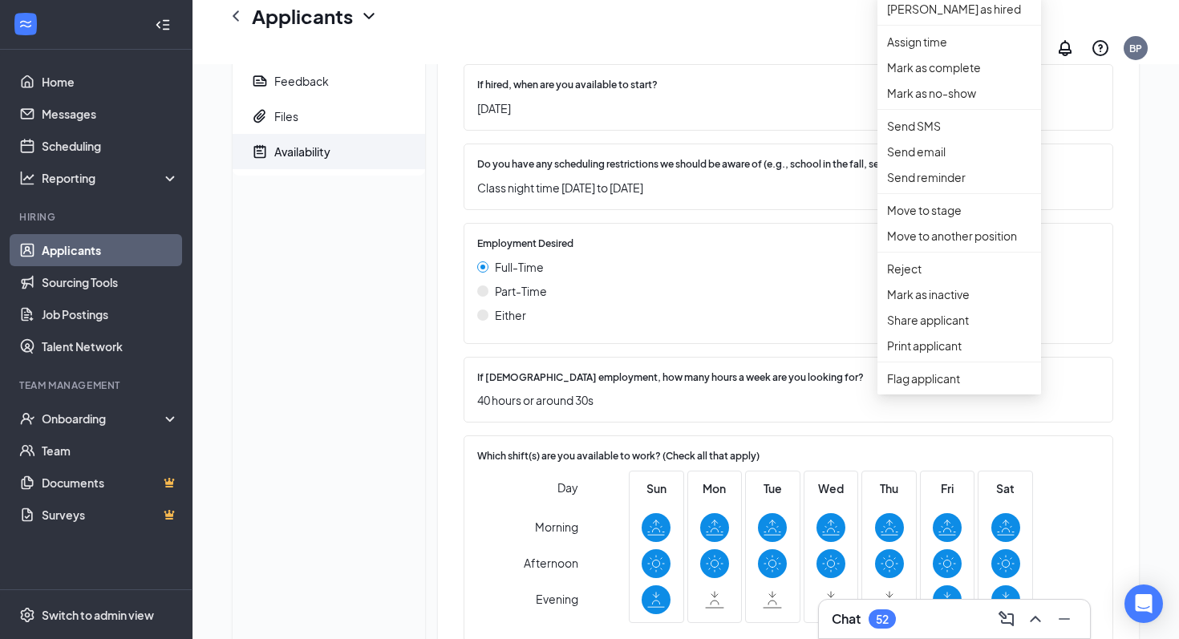
click at [316, 486] on div "Maria Gonzalez Info Messages Feedback Files Availability" at bounding box center [329, 345] width 193 height 822
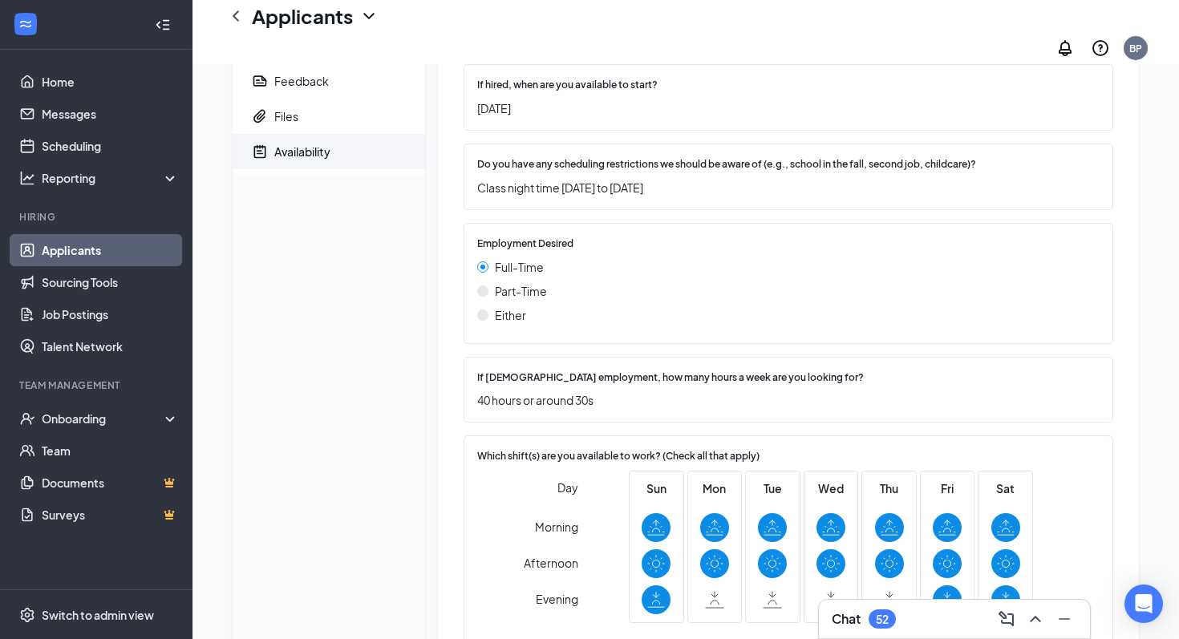
scroll to position [0, 0]
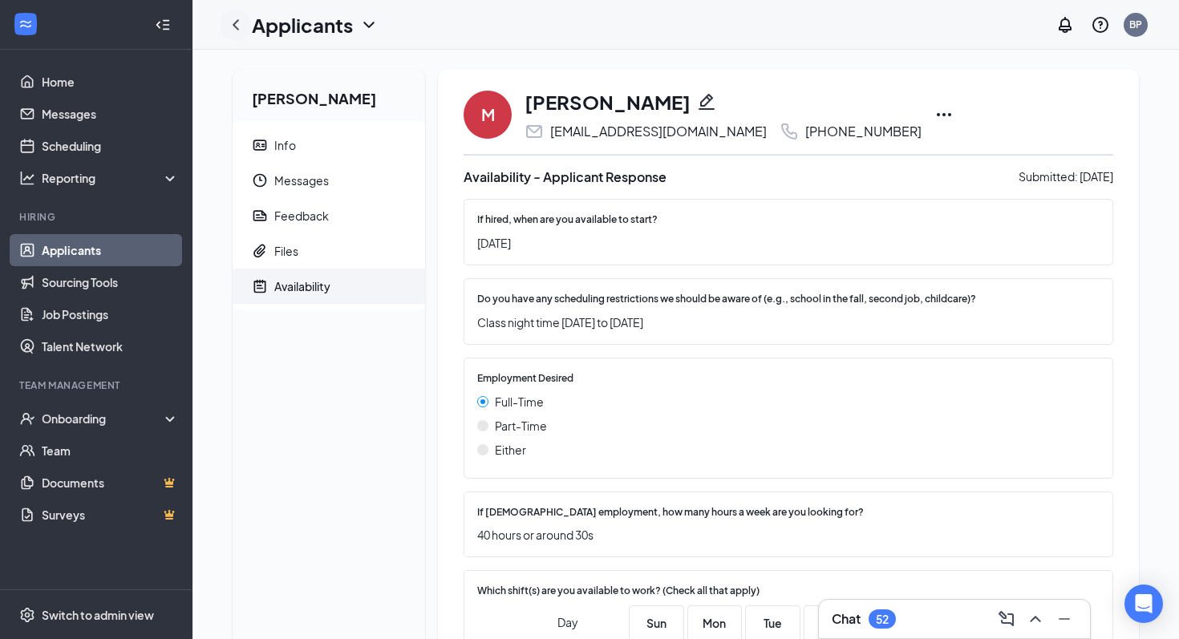
click at [241, 22] on icon "ChevronLeft" at bounding box center [235, 24] width 19 height 19
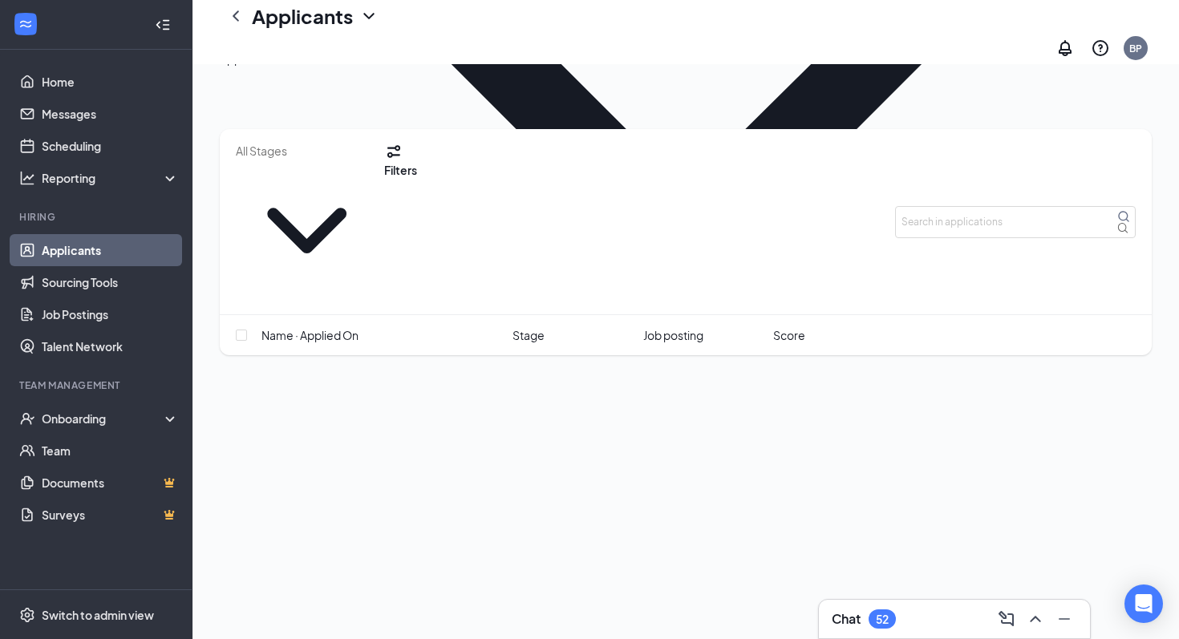
scroll to position [124, 0]
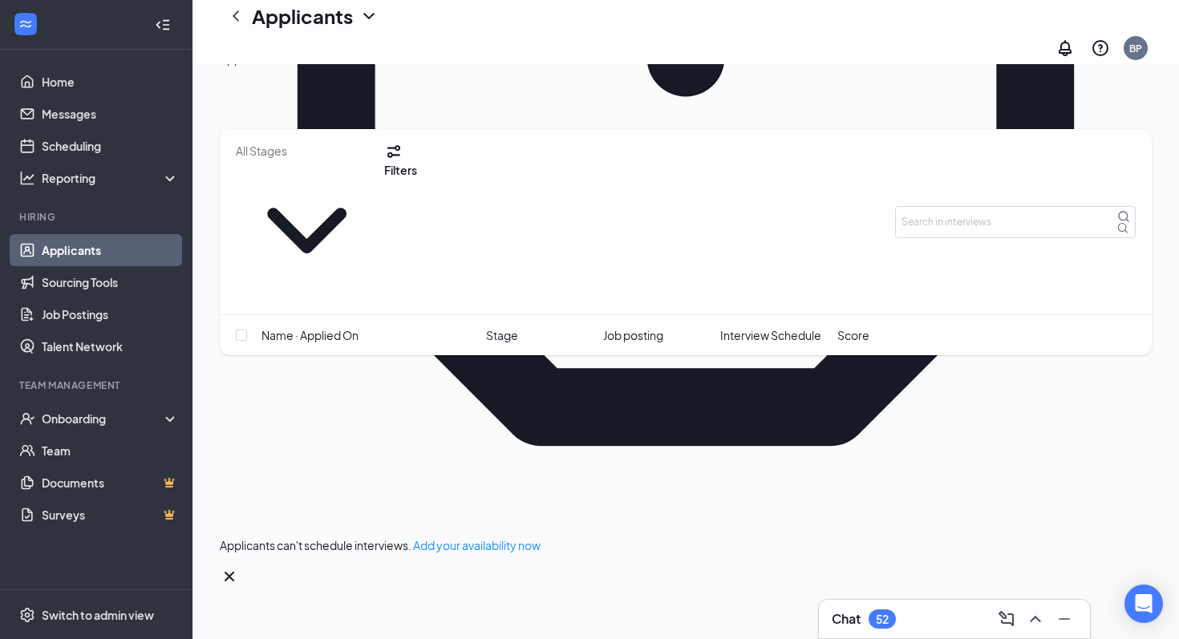
scroll to position [1483, 0]
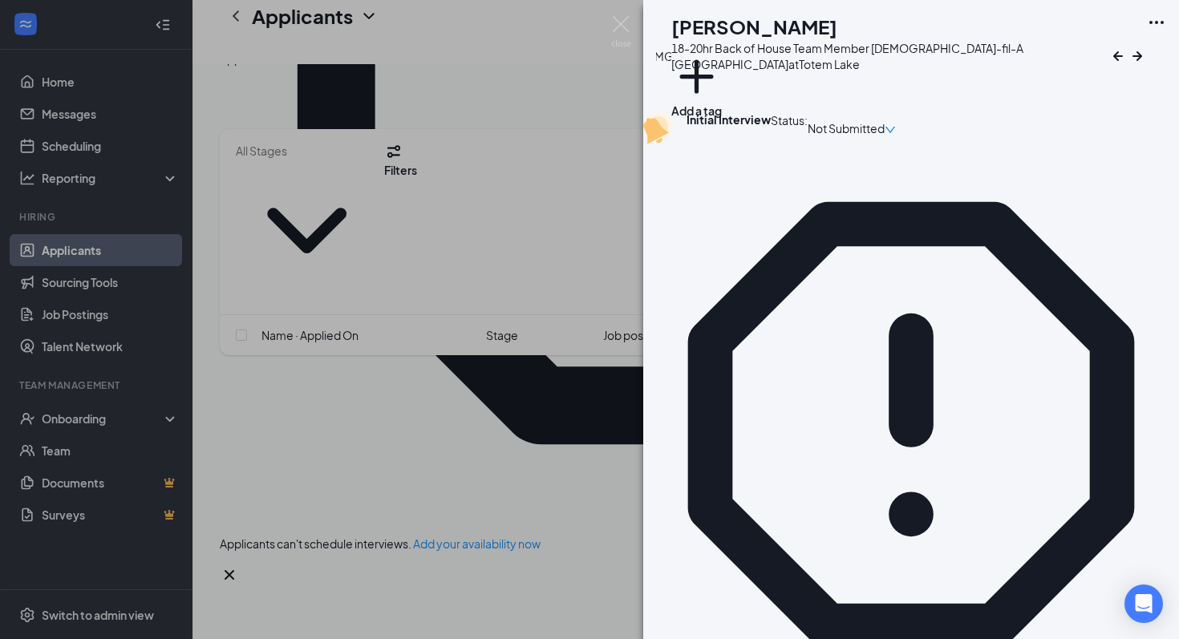
click at [896, 131] on icon "down" at bounding box center [890, 129] width 11 height 11
click at [751, 127] on b "Initial Interview" at bounding box center [729, 119] width 84 height 14
click at [1160, 32] on icon "Ellipses" at bounding box center [1156, 22] width 19 height 19
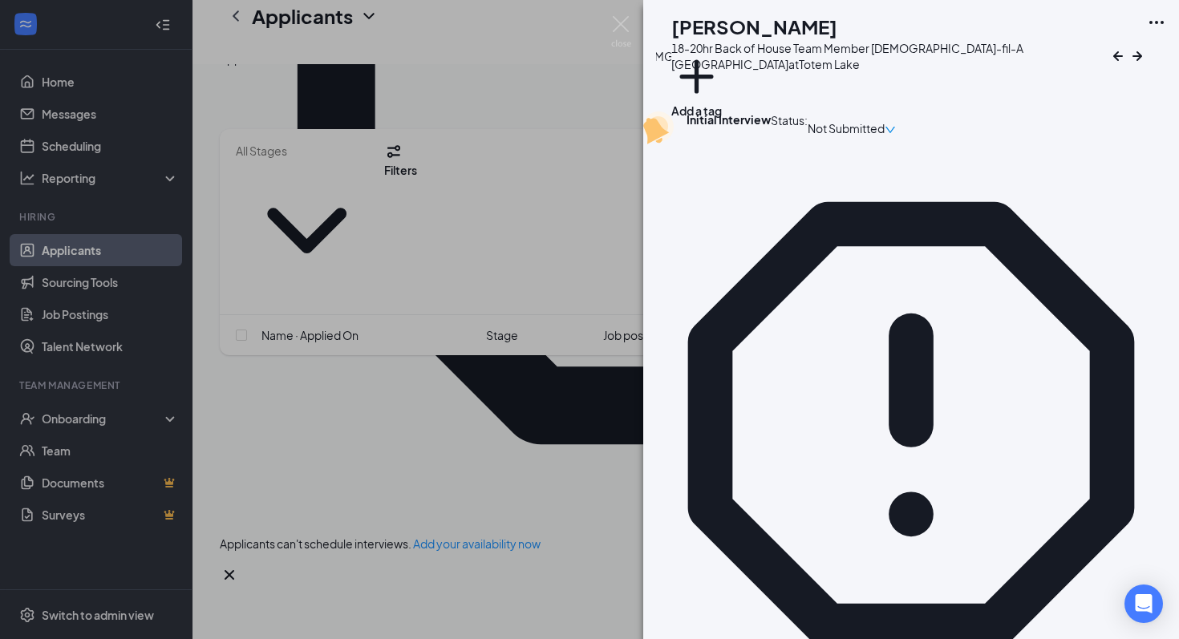
click at [757, 127] on b "Initial Interview" at bounding box center [729, 119] width 84 height 14
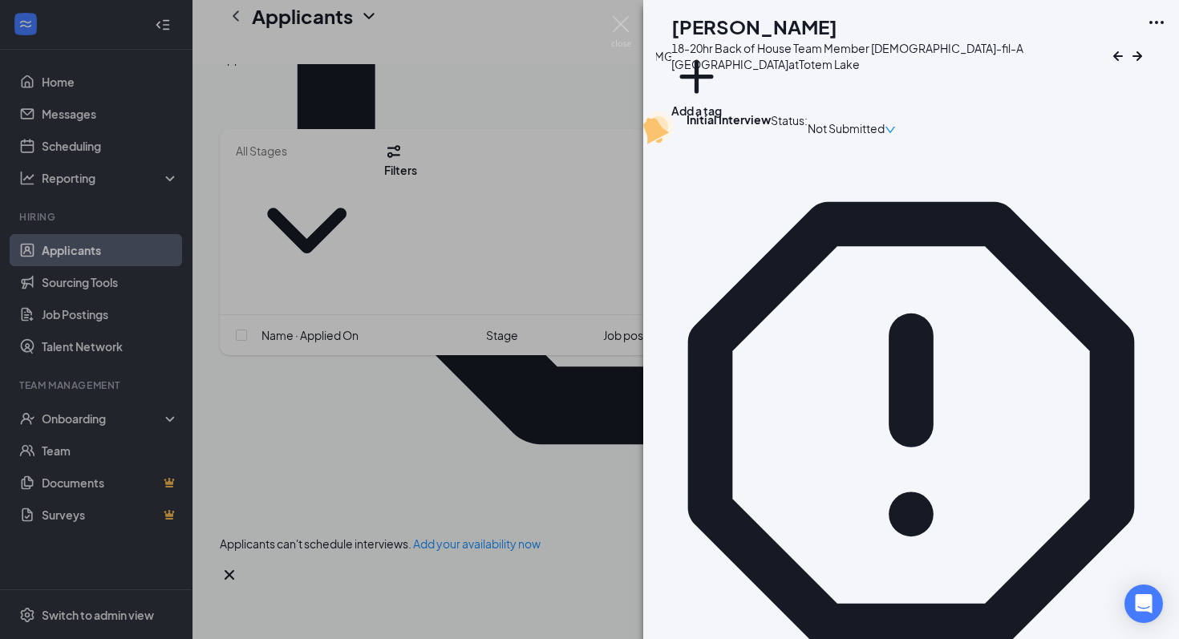
scroll to position [477, 0]
drag, startPoint x: 886, startPoint y: 380, endPoint x: 753, endPoint y: 351, distance: 135.5
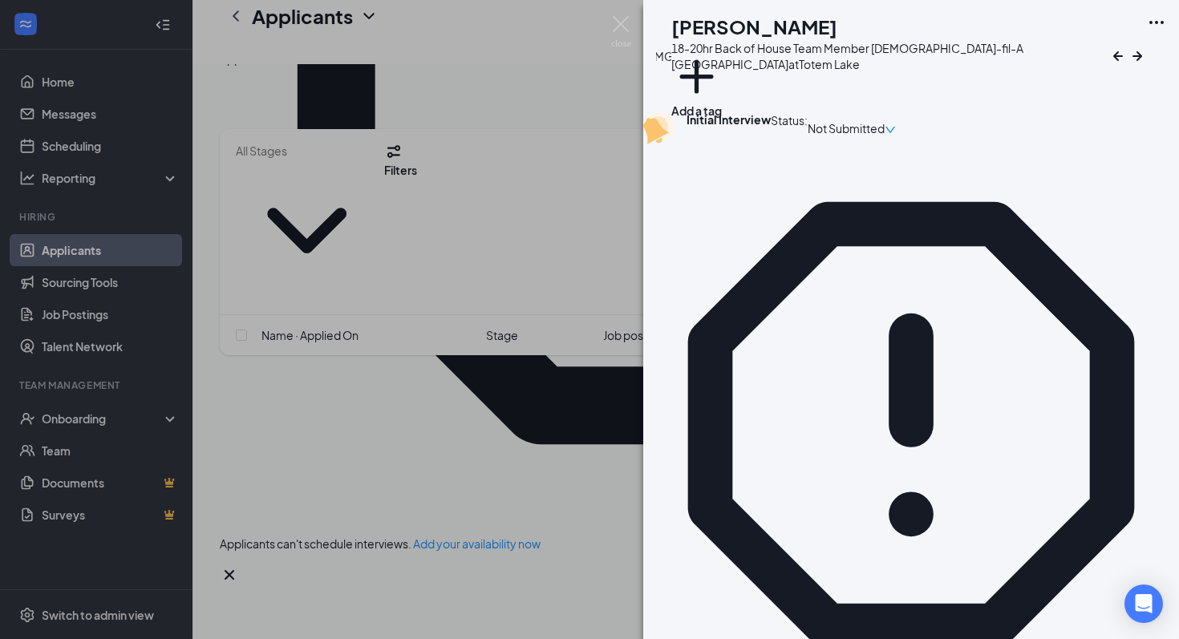
scroll to position [319, 0]
click at [535, 484] on div "MG Maria Gonzalez 18-20hr Back of House Team Member Chick-fil-A Kirkland at Tot…" at bounding box center [589, 319] width 1179 height 639
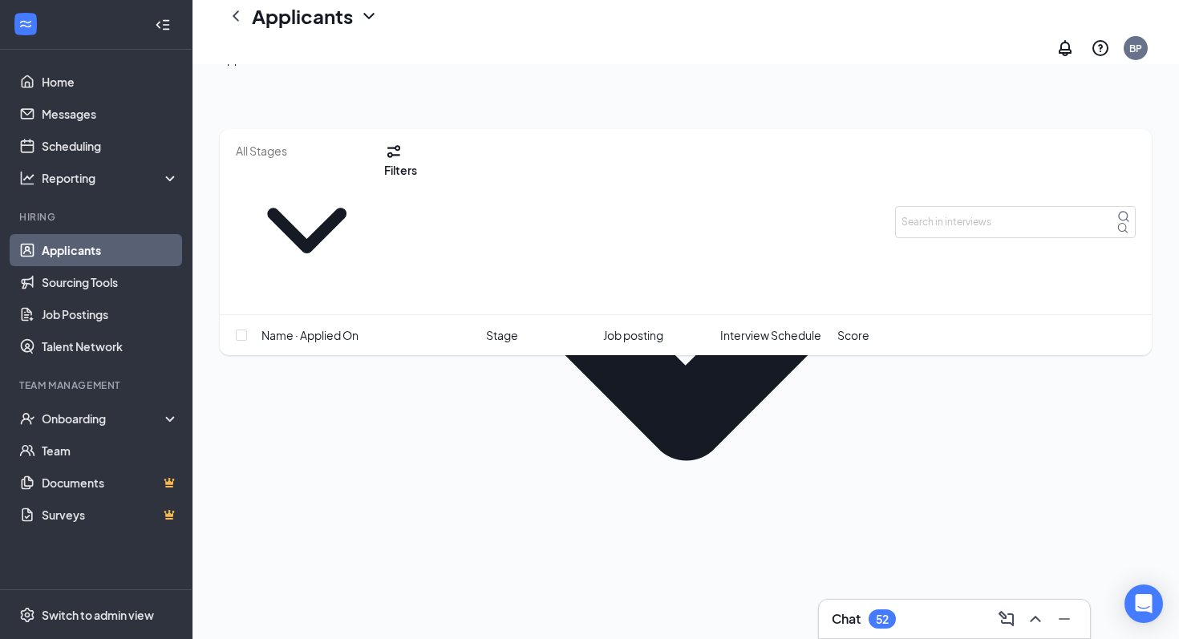
scroll to position [258, 0]
